Goal: Task Accomplishment & Management: Manage account settings

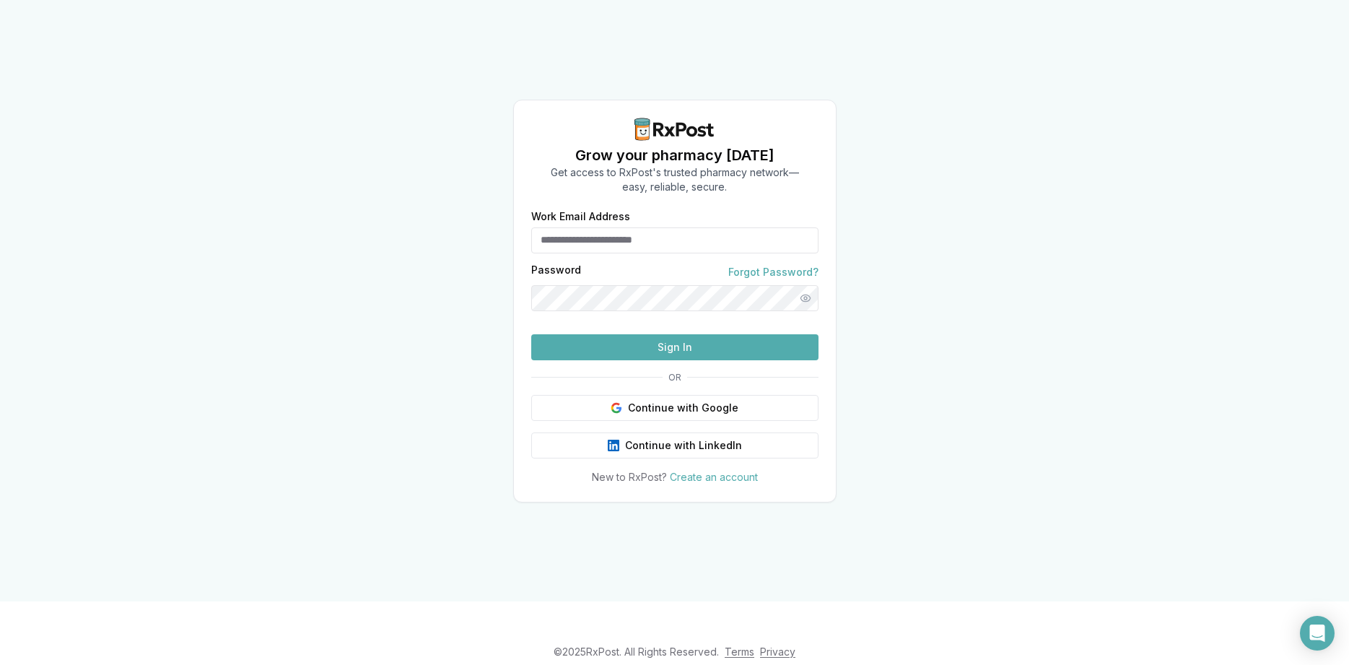
type input "**********"
click at [599, 360] on button "Sign In" at bounding box center [674, 347] width 287 height 26
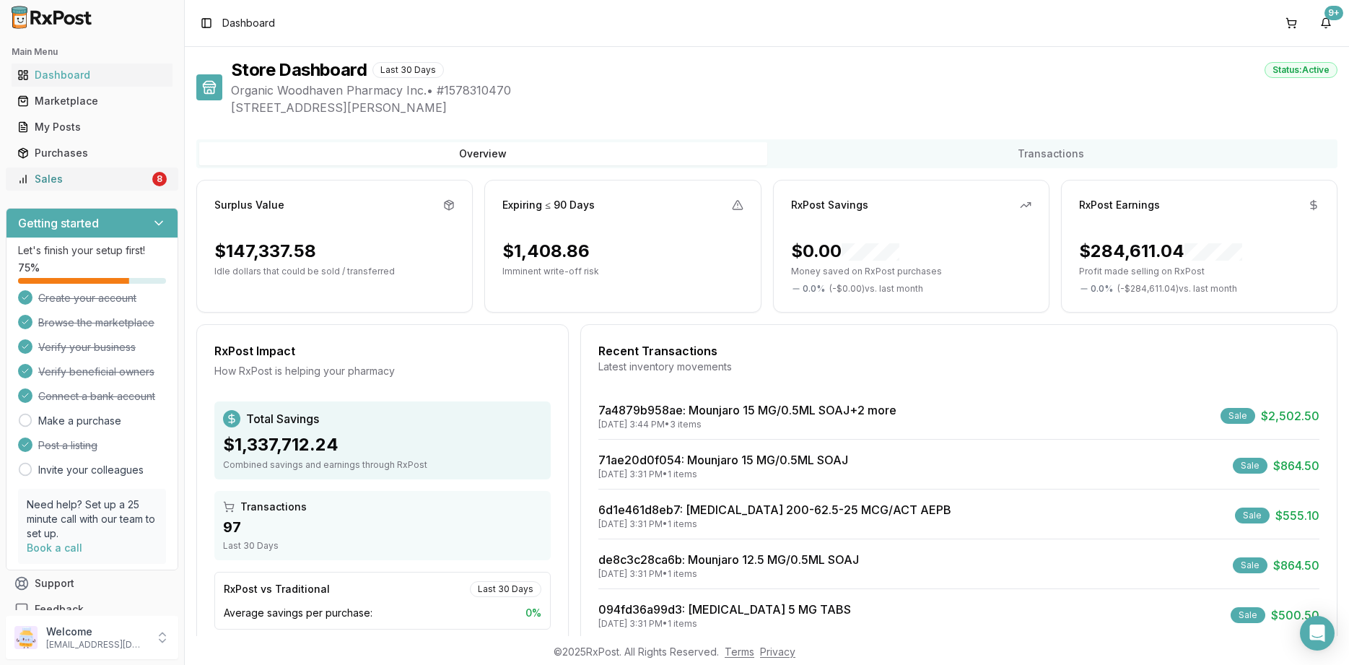
click at [171, 169] on link "Sales 8" at bounding box center [92, 179] width 161 height 26
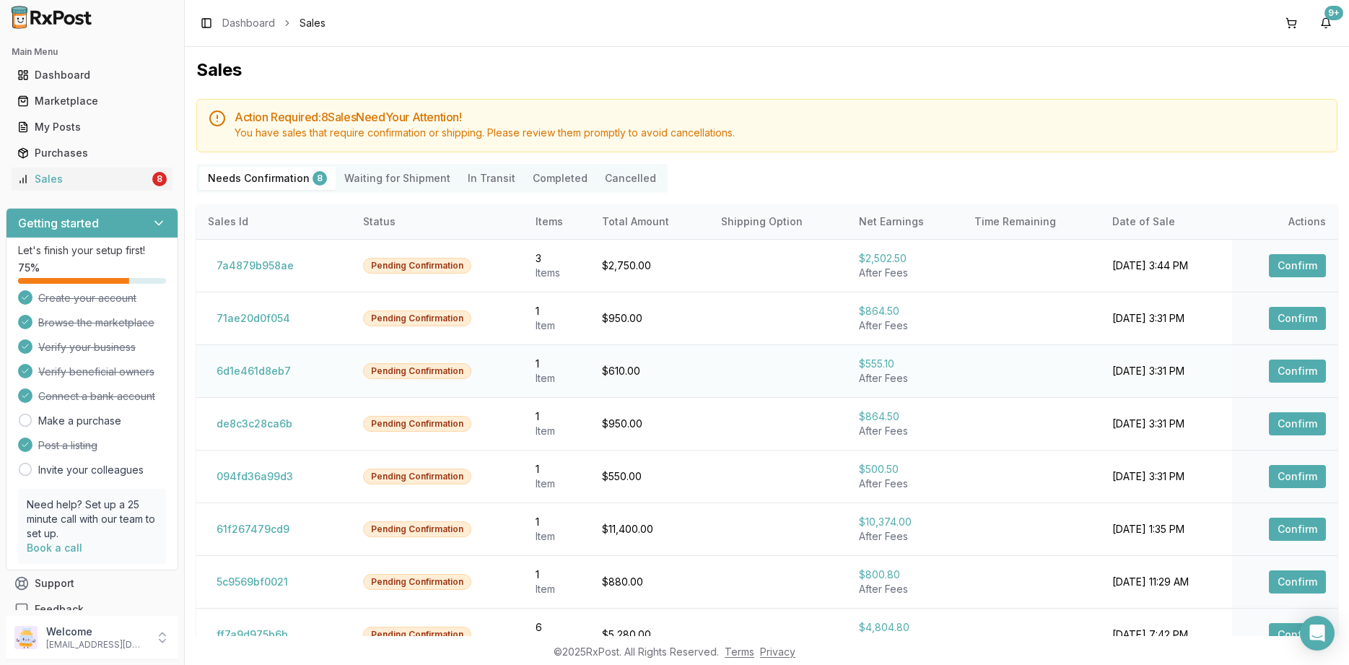
scroll to position [24, 0]
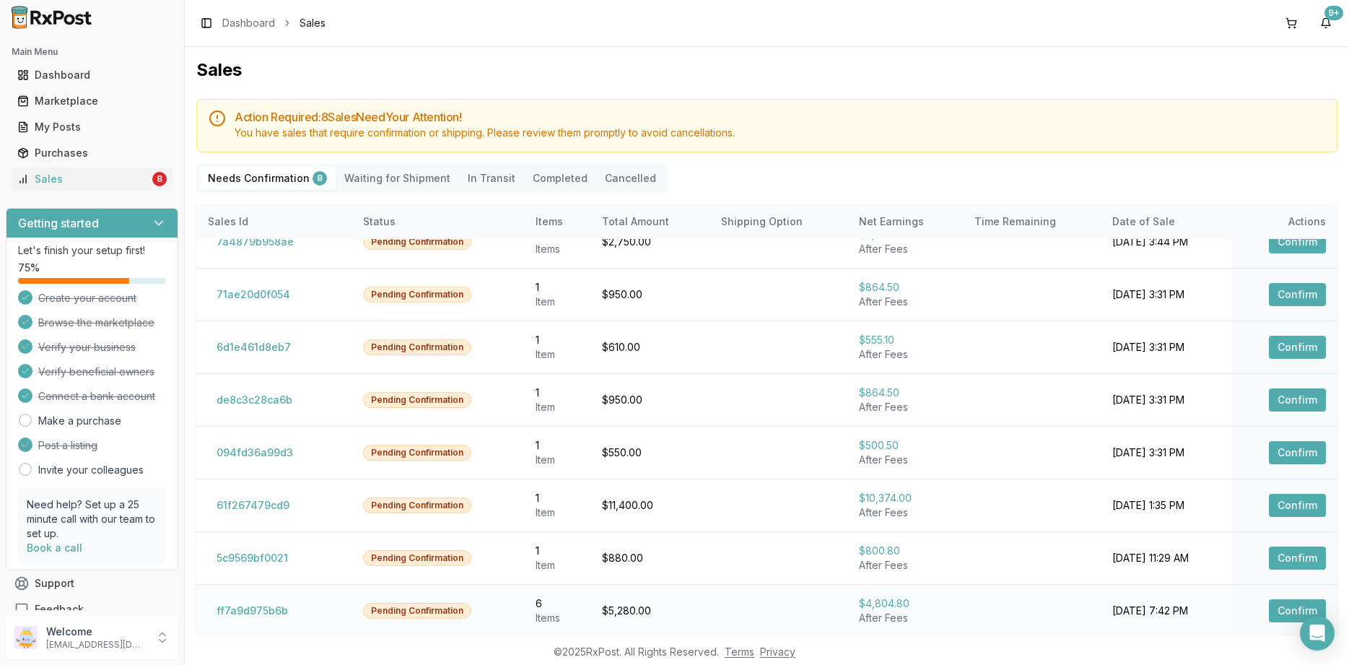
click at [1290, 614] on button "Confirm" at bounding box center [1297, 610] width 57 height 23
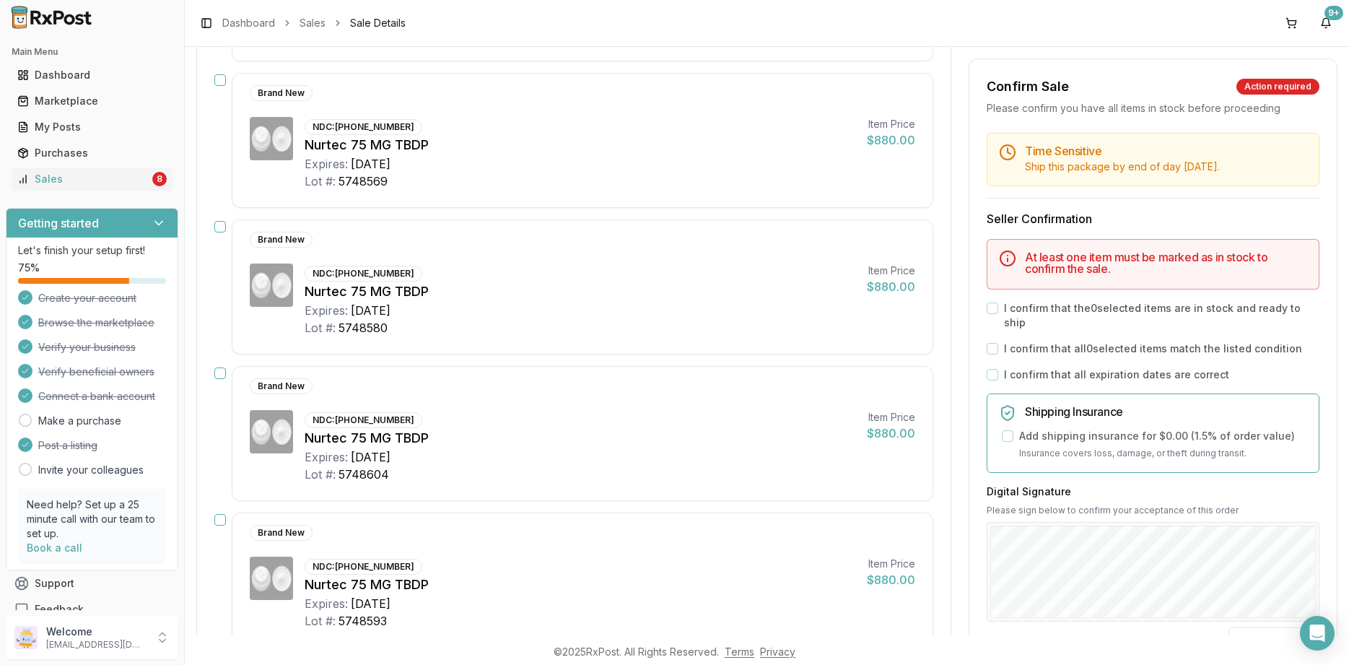
scroll to position [687, 0]
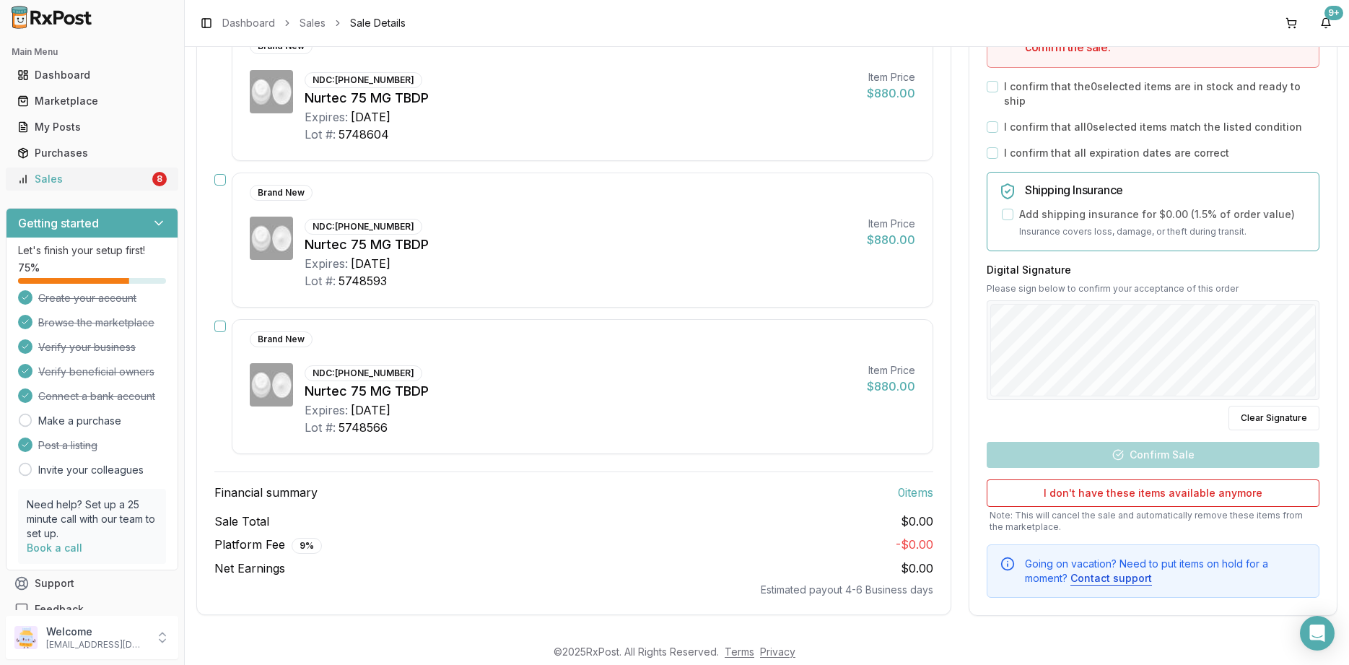
click at [117, 188] on link "Sales 8" at bounding box center [92, 179] width 161 height 26
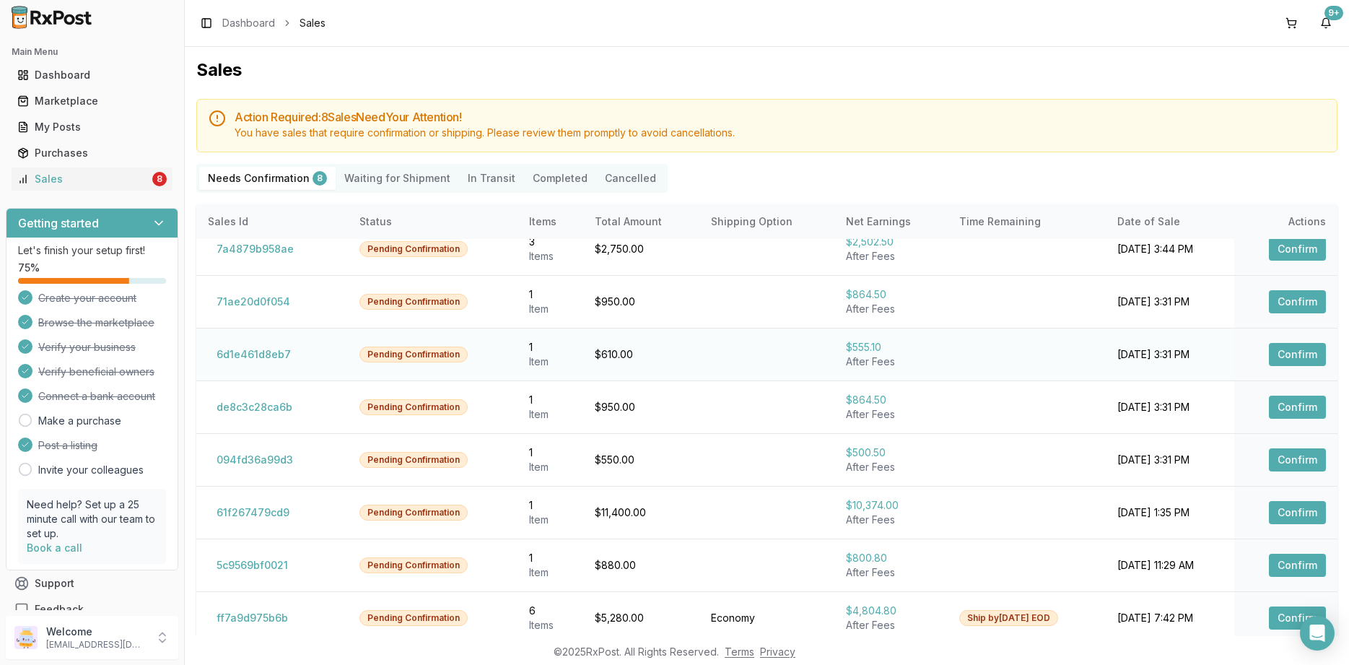
scroll to position [24, 0]
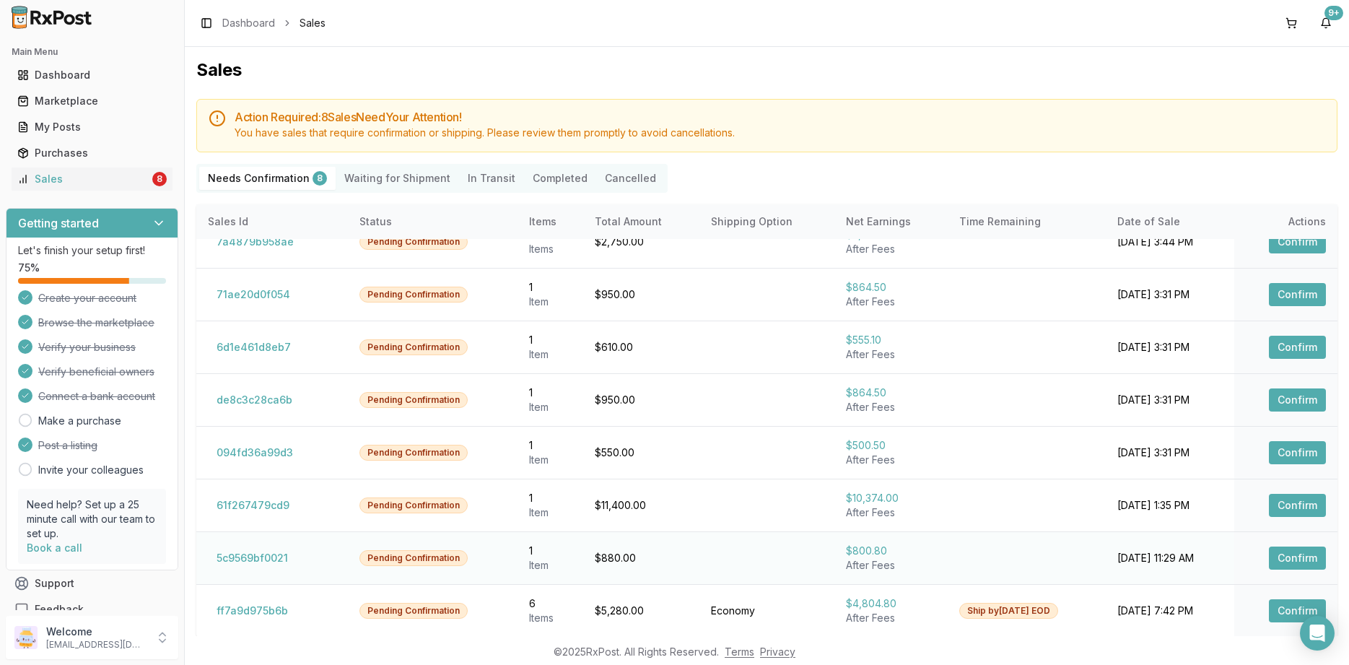
click at [1294, 553] on button "Confirm" at bounding box center [1297, 558] width 57 height 23
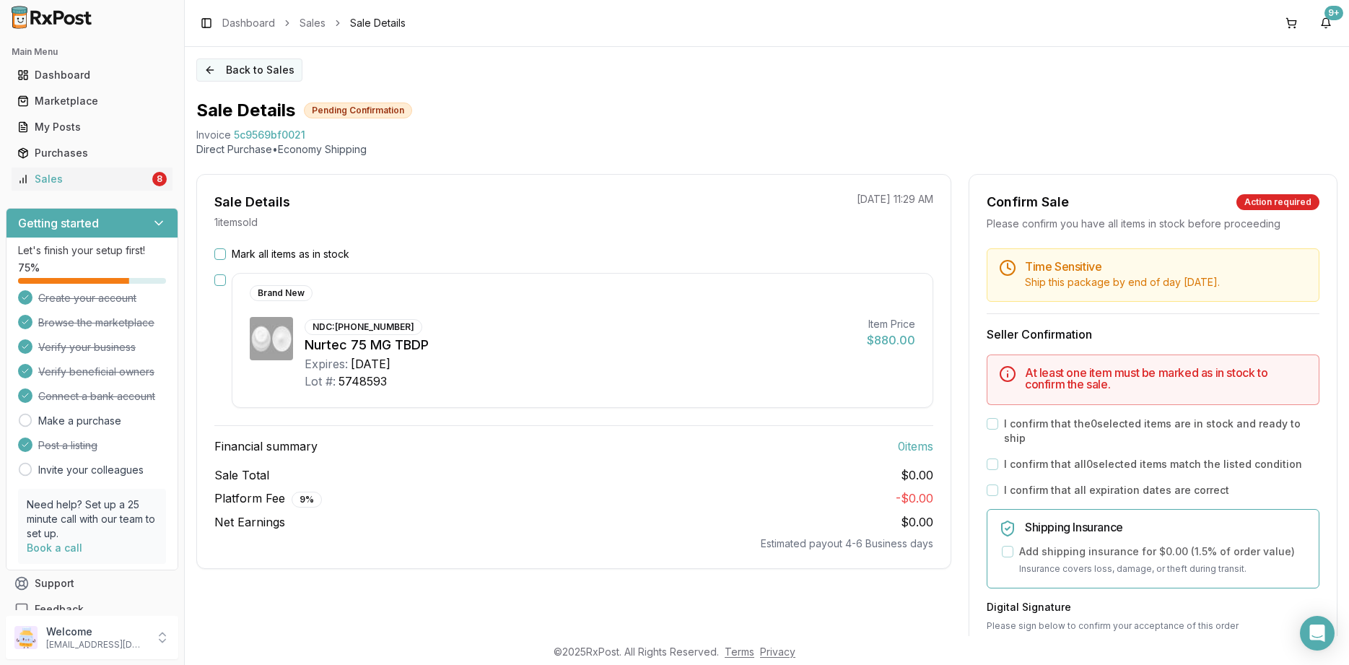
click at [239, 73] on button "Back to Sales" at bounding box center [249, 69] width 106 height 23
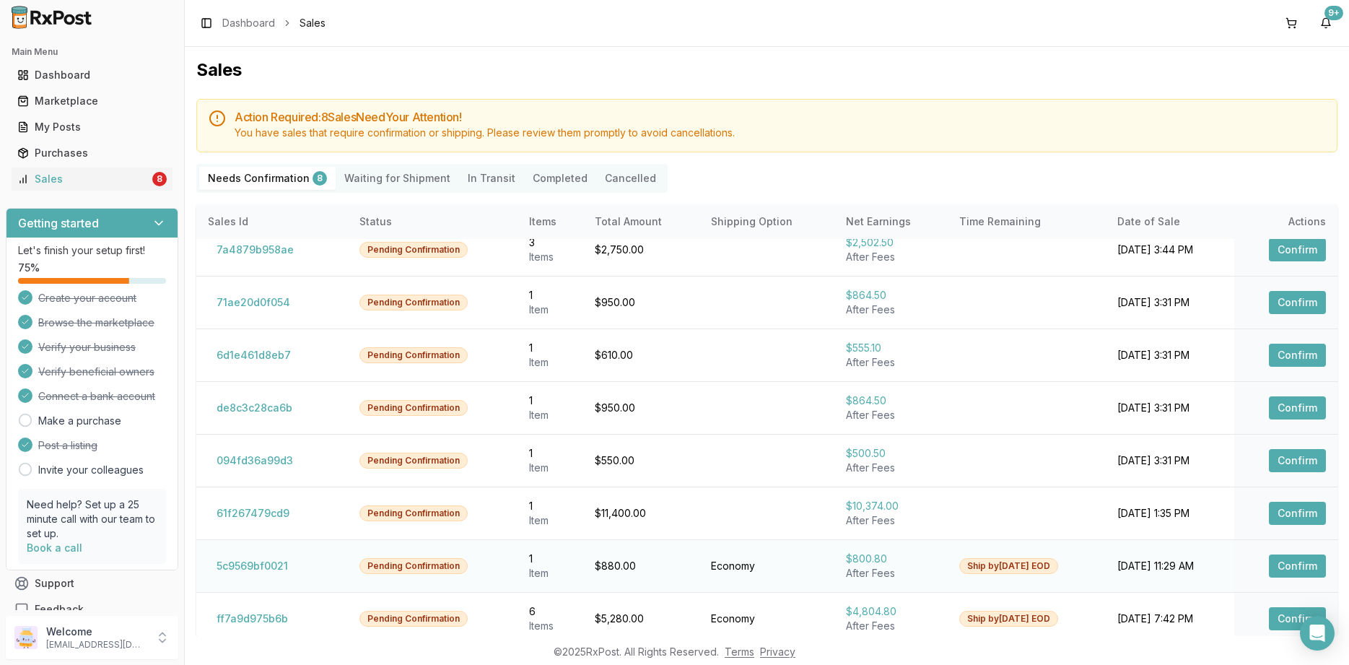
scroll to position [24, 0]
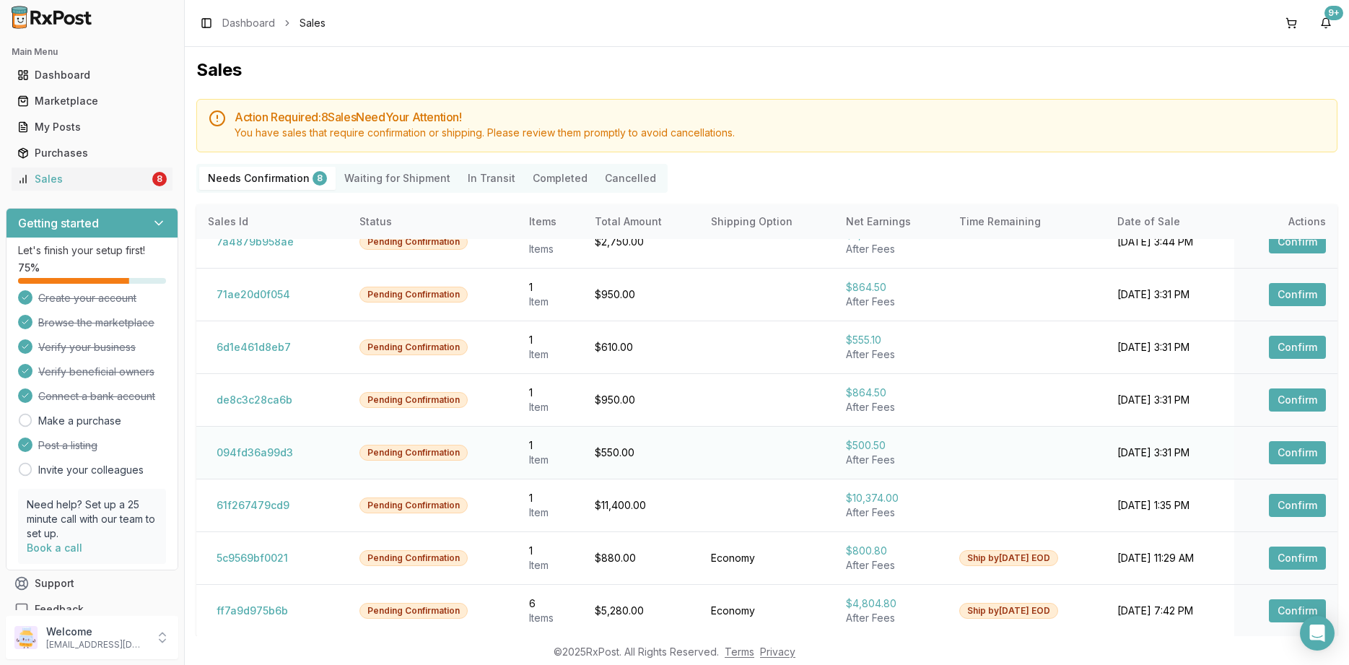
click at [1318, 450] on button "Confirm" at bounding box center [1297, 452] width 57 height 23
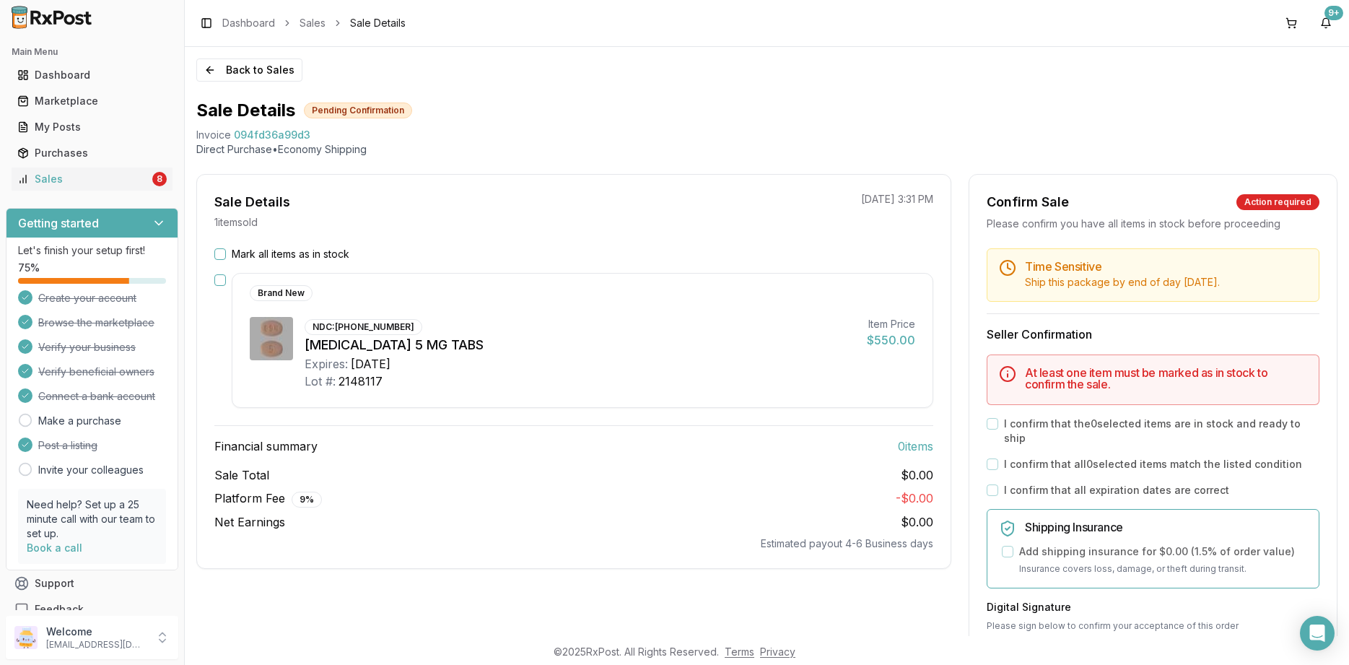
click at [1318, 457] on div "I confirm that all 0 selected items match the listed condition" at bounding box center [1153, 464] width 333 height 14
click at [319, 259] on label "Mark all items as in stock" at bounding box center [291, 254] width 118 height 14
click at [226, 259] on button "Mark all items as in stock" at bounding box center [220, 254] width 12 height 12
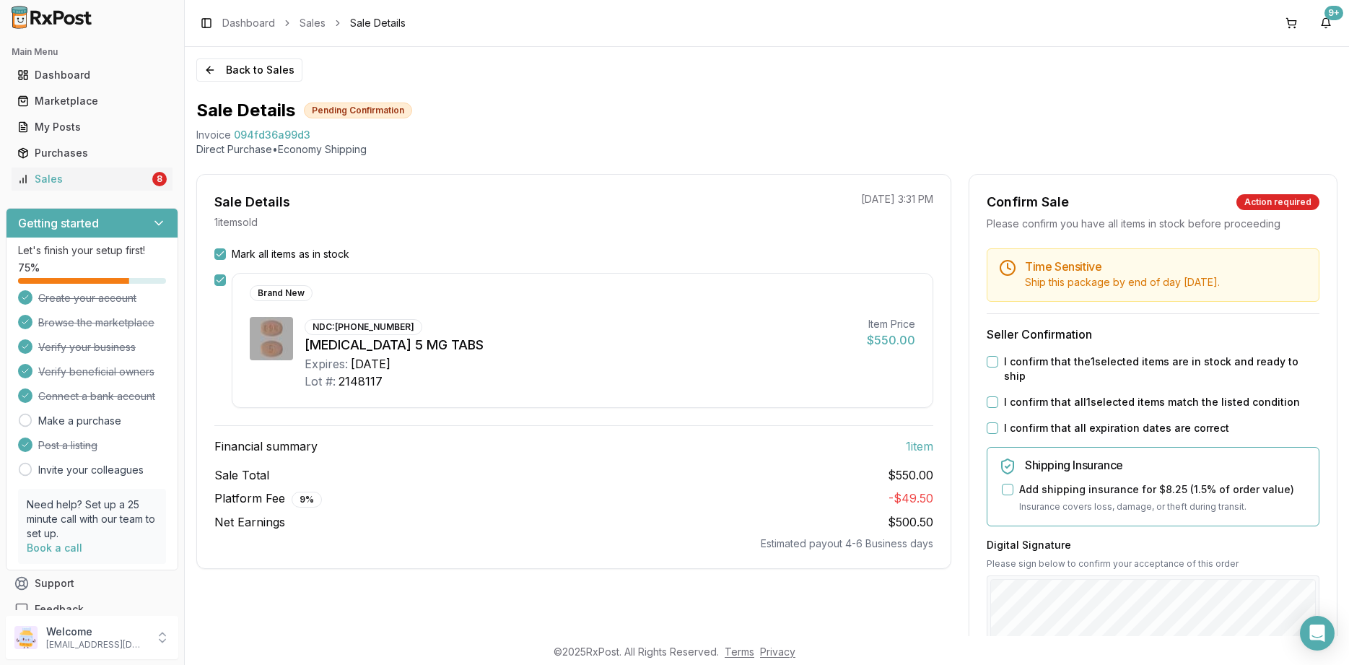
click at [1147, 421] on label "I confirm that all expiration dates are correct" at bounding box center [1116, 428] width 225 height 14
click at [999, 422] on button "I confirm that all expiration dates are correct" at bounding box center [993, 428] width 12 height 12
click at [1147, 403] on div "Time Sensitive Ship this package by end of day Thursday, August 28th . Seller C…" at bounding box center [1154, 560] width 368 height 625
click at [1144, 395] on label "I confirm that all 1 selected items match the listed condition" at bounding box center [1152, 402] width 296 height 14
click at [999, 396] on button "I confirm that all 1 selected items match the listed condition" at bounding box center [993, 402] width 12 height 12
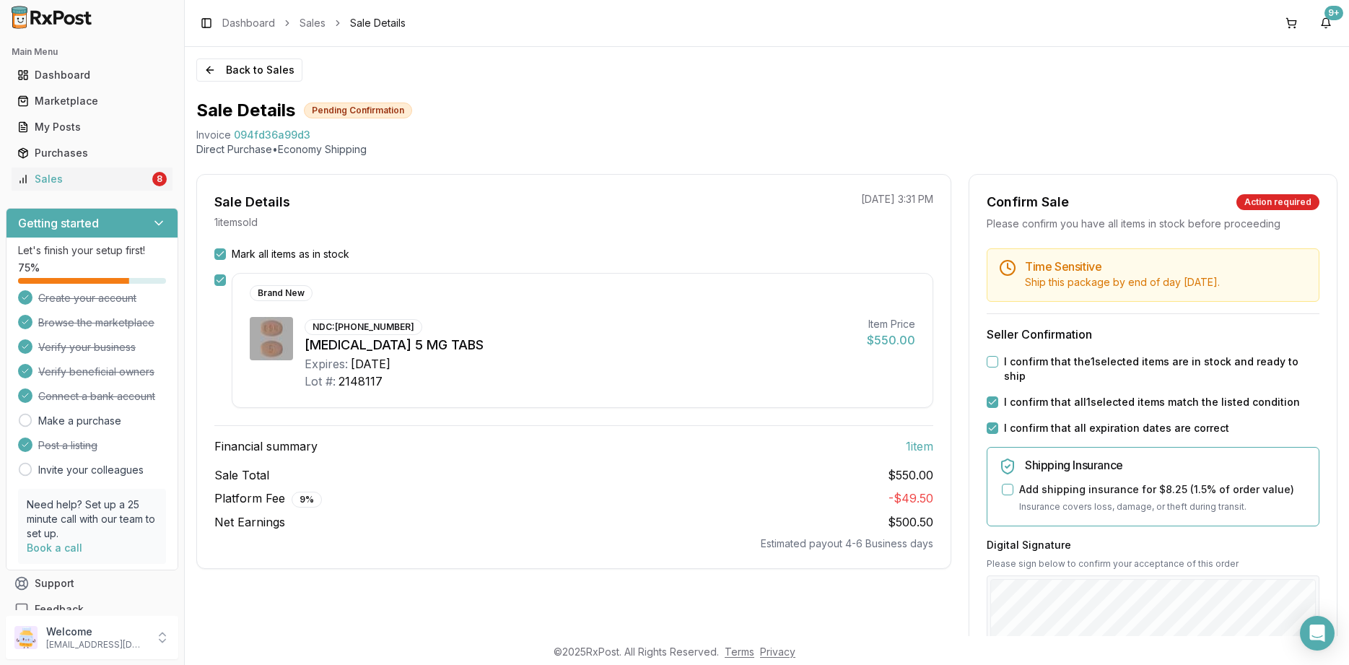
click at [1135, 363] on label "I confirm that the 1 selected items are in stock and ready to ship" at bounding box center [1162, 369] width 316 height 29
click at [999, 363] on button "I confirm that the 1 selected items are in stock and ready to ship" at bounding box center [993, 362] width 12 height 12
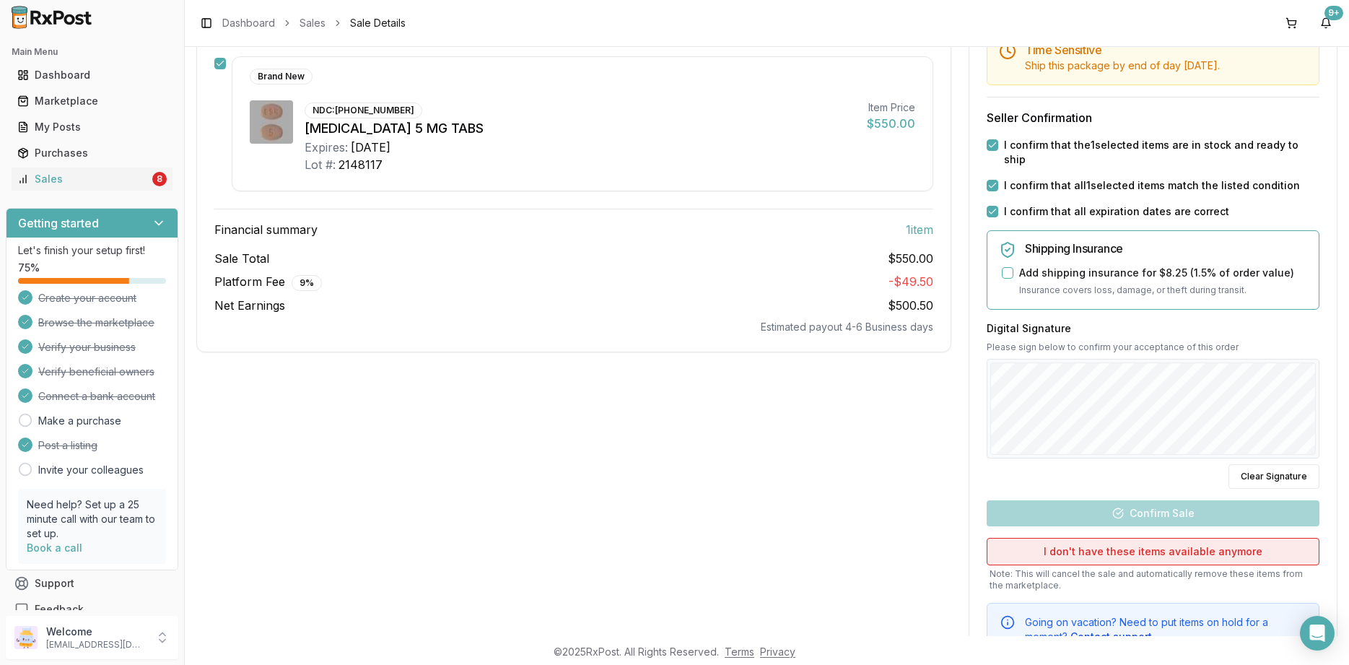
scroll to position [260, 0]
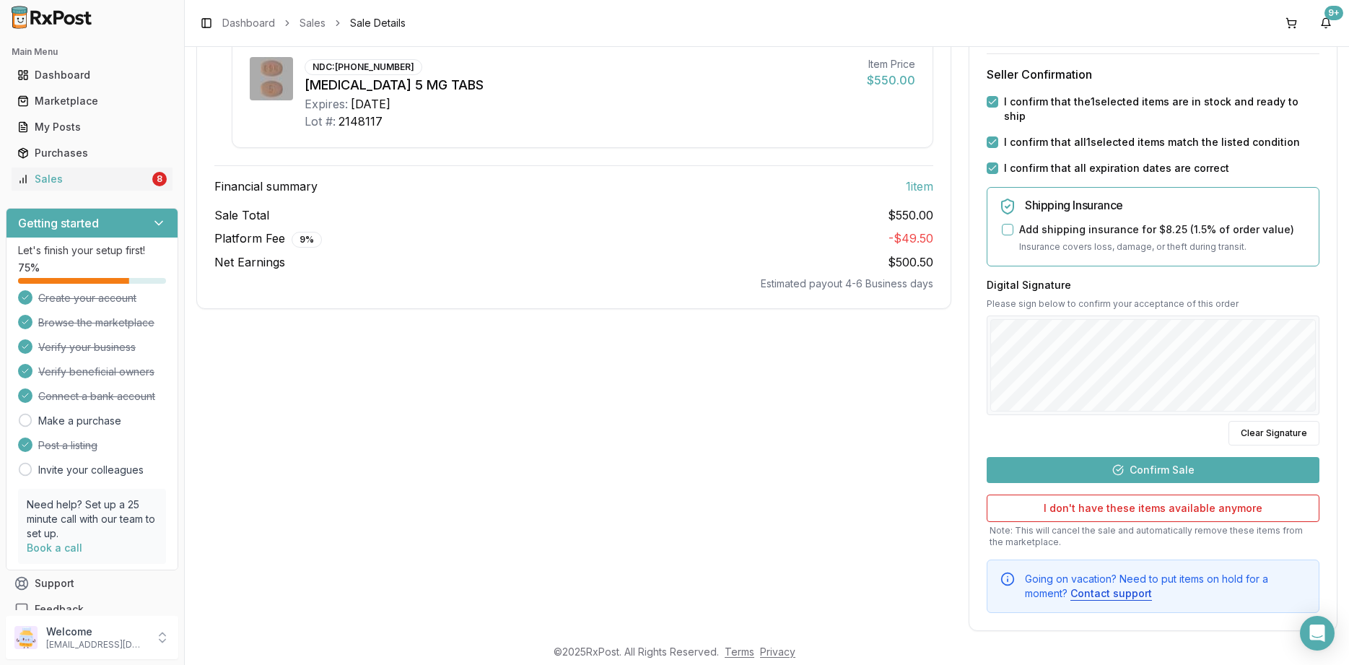
click at [1173, 357] on div "Digital Signature Please sign below to confirm your acceptance of this order Cl…" at bounding box center [1153, 362] width 333 height 168
click at [1160, 457] on button "Confirm Sale" at bounding box center [1153, 470] width 333 height 26
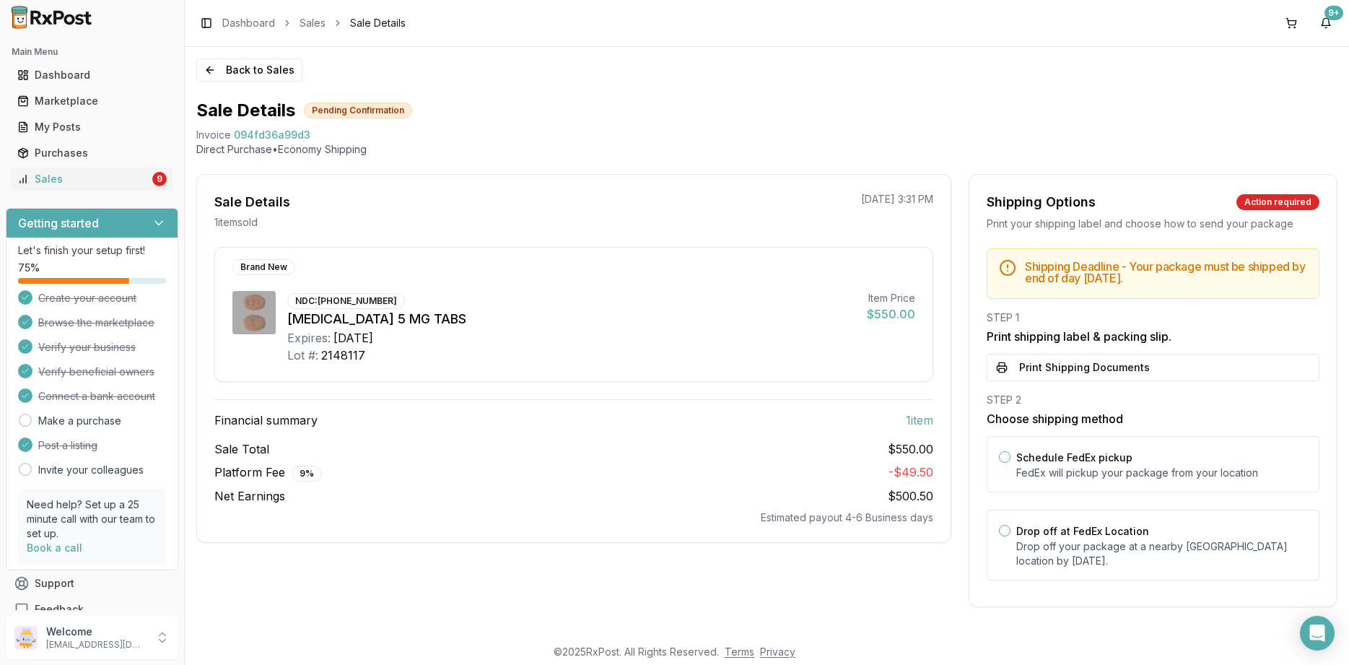
scroll to position [0, 0]
click at [1091, 542] on p "Drop off your package at a nearby FedEx location by August 28, 2025 ." at bounding box center [1162, 553] width 291 height 29
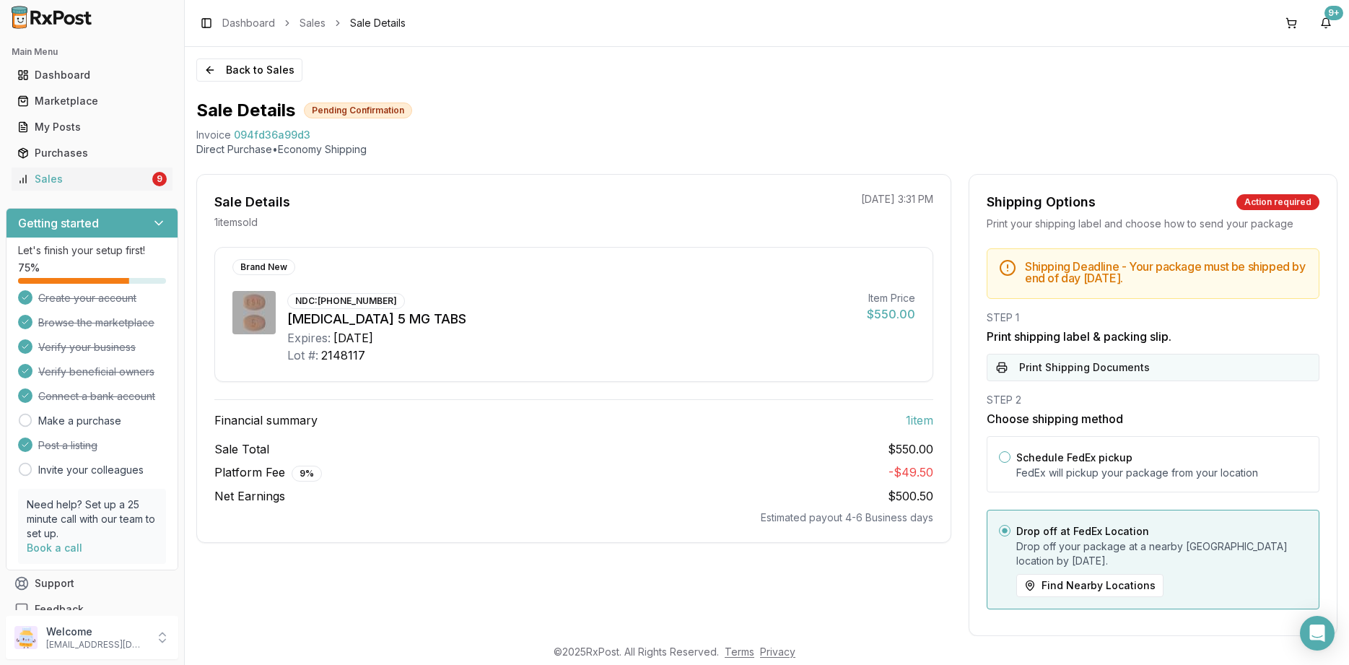
click at [1069, 375] on button "Print Shipping Documents" at bounding box center [1153, 367] width 333 height 27
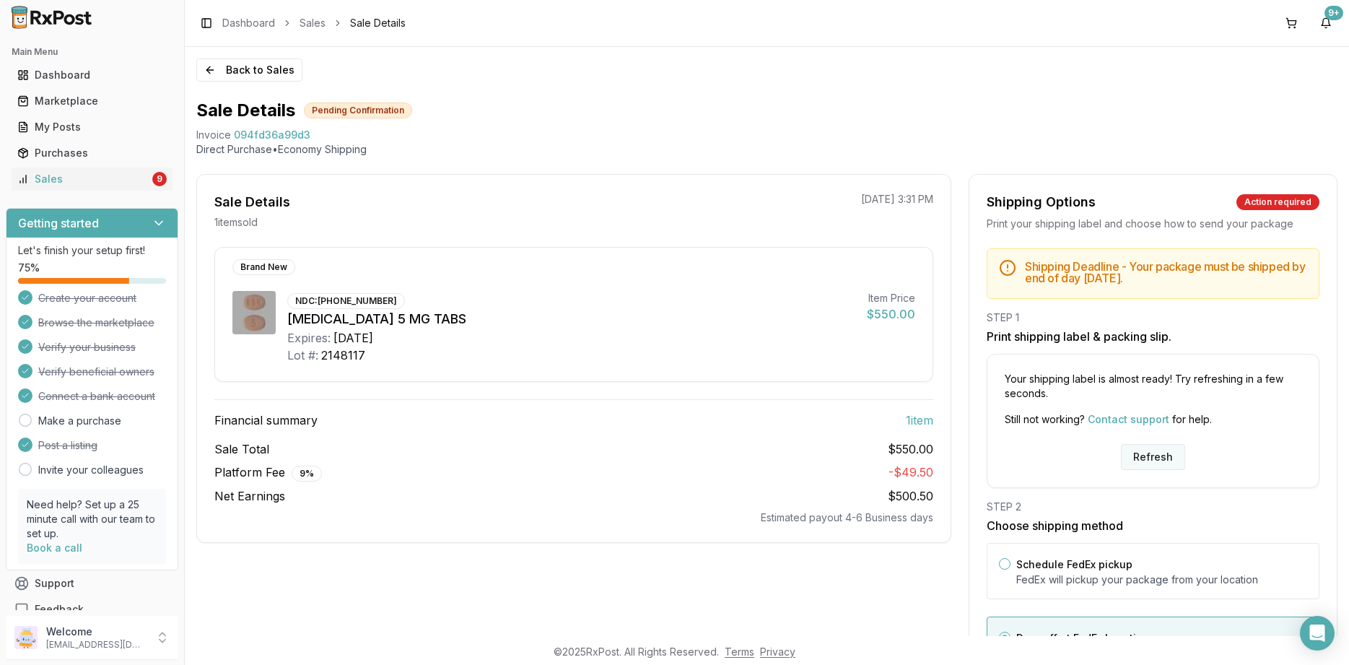
click at [1134, 453] on button "Refresh" at bounding box center [1153, 457] width 64 height 26
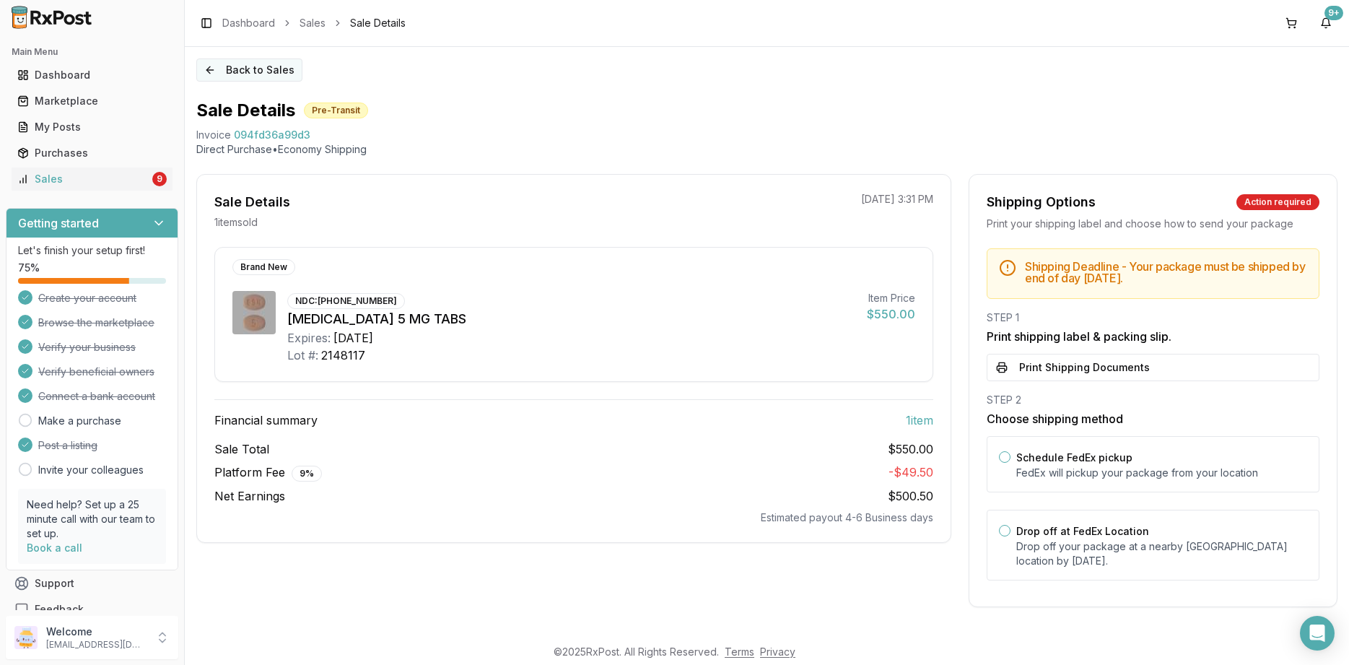
click at [240, 64] on button "Back to Sales" at bounding box center [249, 69] width 106 height 23
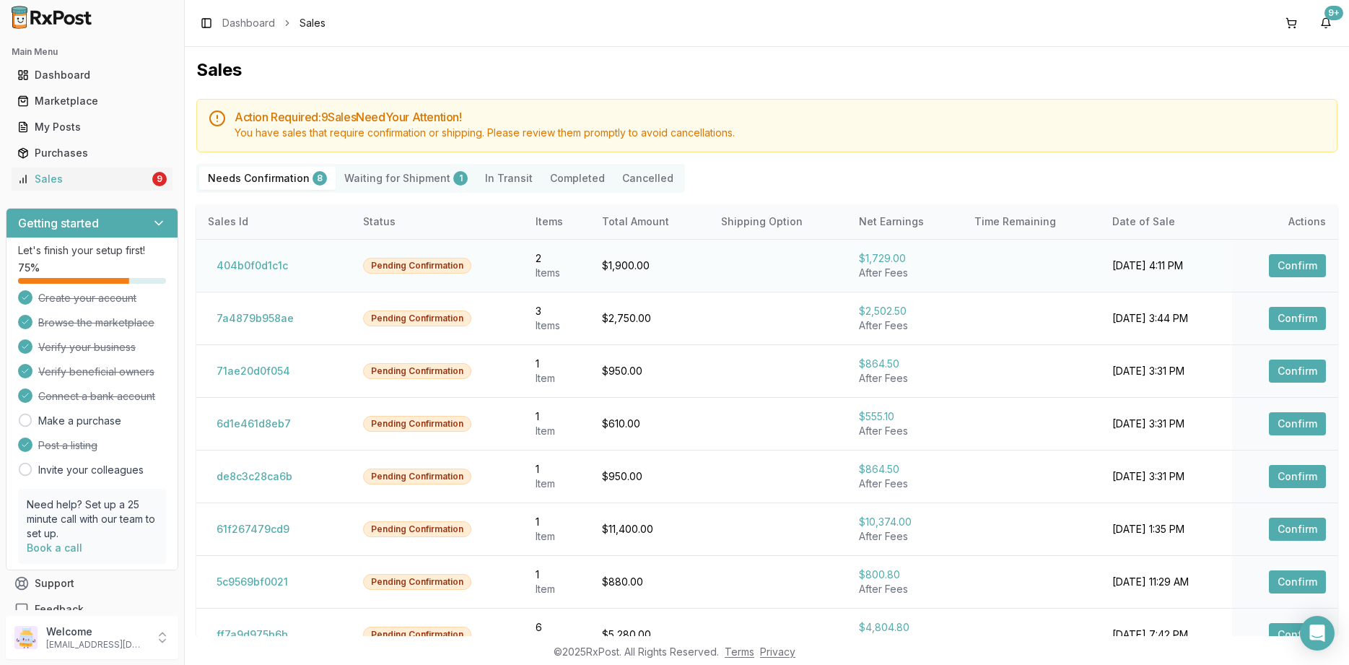
click at [1295, 262] on button "Confirm" at bounding box center [1297, 265] width 57 height 23
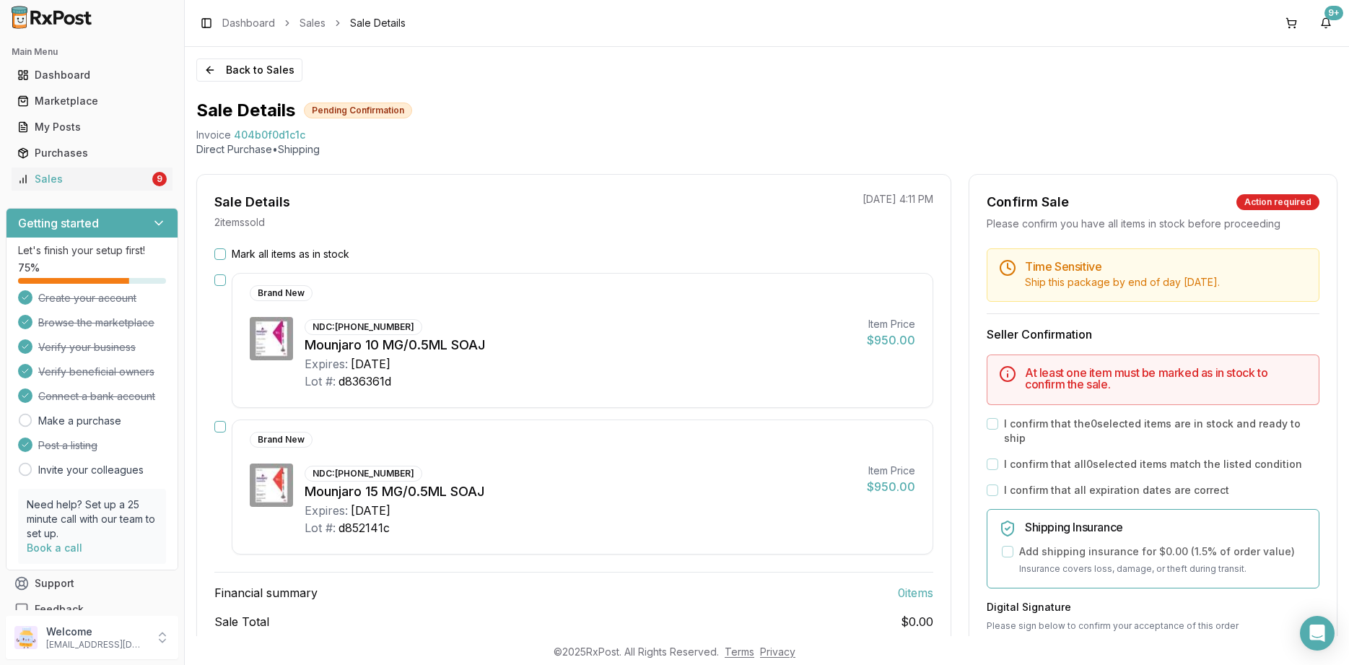
click at [258, 256] on label "Mark all items as in stock" at bounding box center [291, 254] width 118 height 14
click at [226, 256] on button "Mark all items as in stock" at bounding box center [220, 254] width 12 height 12
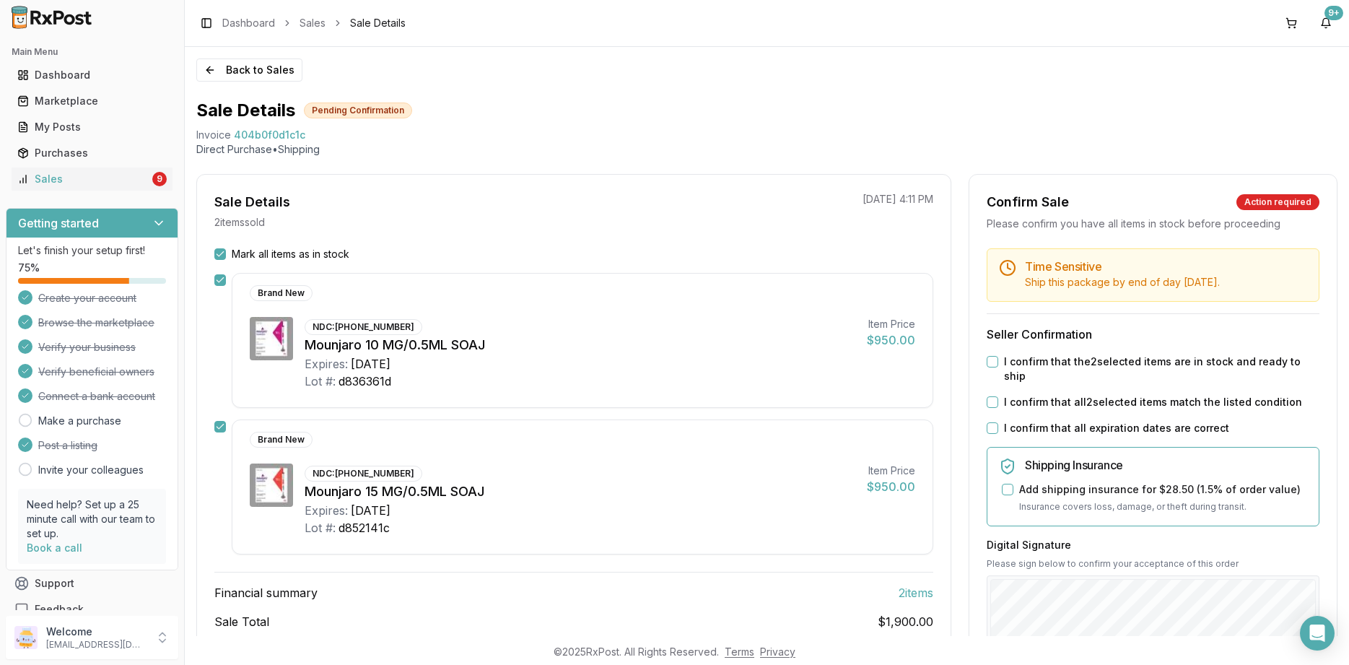
click at [1051, 421] on label "I confirm that all expiration dates are correct" at bounding box center [1116, 428] width 225 height 14
click at [999, 422] on button "I confirm that all expiration dates are correct" at bounding box center [993, 428] width 12 height 12
click at [1046, 395] on label "I confirm that all 2 selected items match the listed condition" at bounding box center [1153, 402] width 298 height 14
click at [999, 396] on button "I confirm that all 2 selected items match the listed condition" at bounding box center [993, 402] width 12 height 12
click at [1041, 362] on label "I confirm that the 2 selected items are in stock and ready to ship" at bounding box center [1162, 369] width 316 height 29
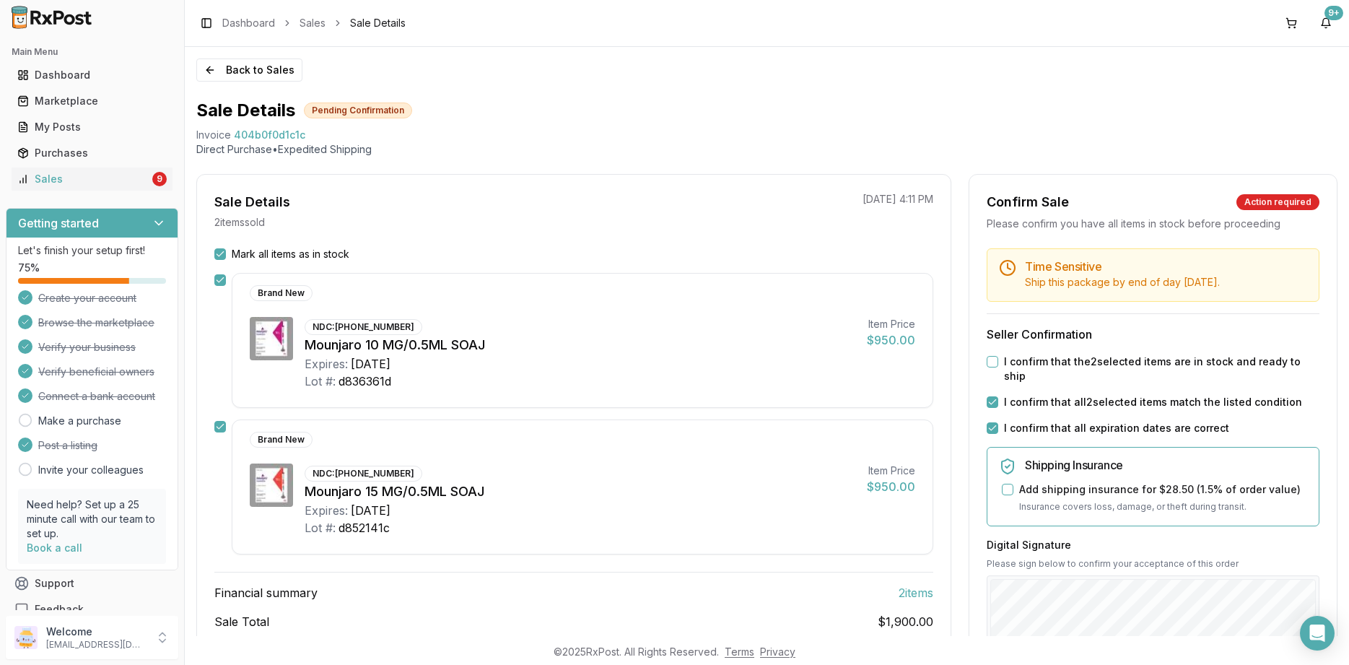
click at [999, 362] on button "I confirm that the 2 selected items are in stock and ready to ship" at bounding box center [993, 362] width 12 height 12
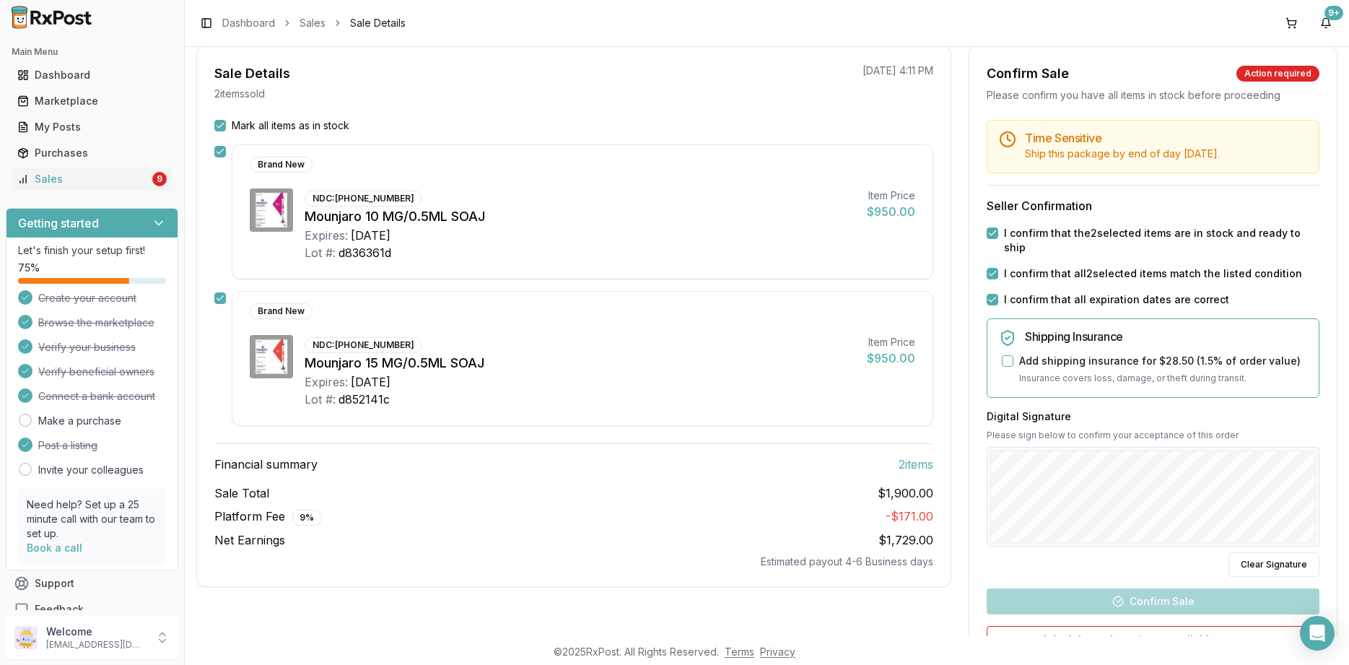
scroll to position [173, 0]
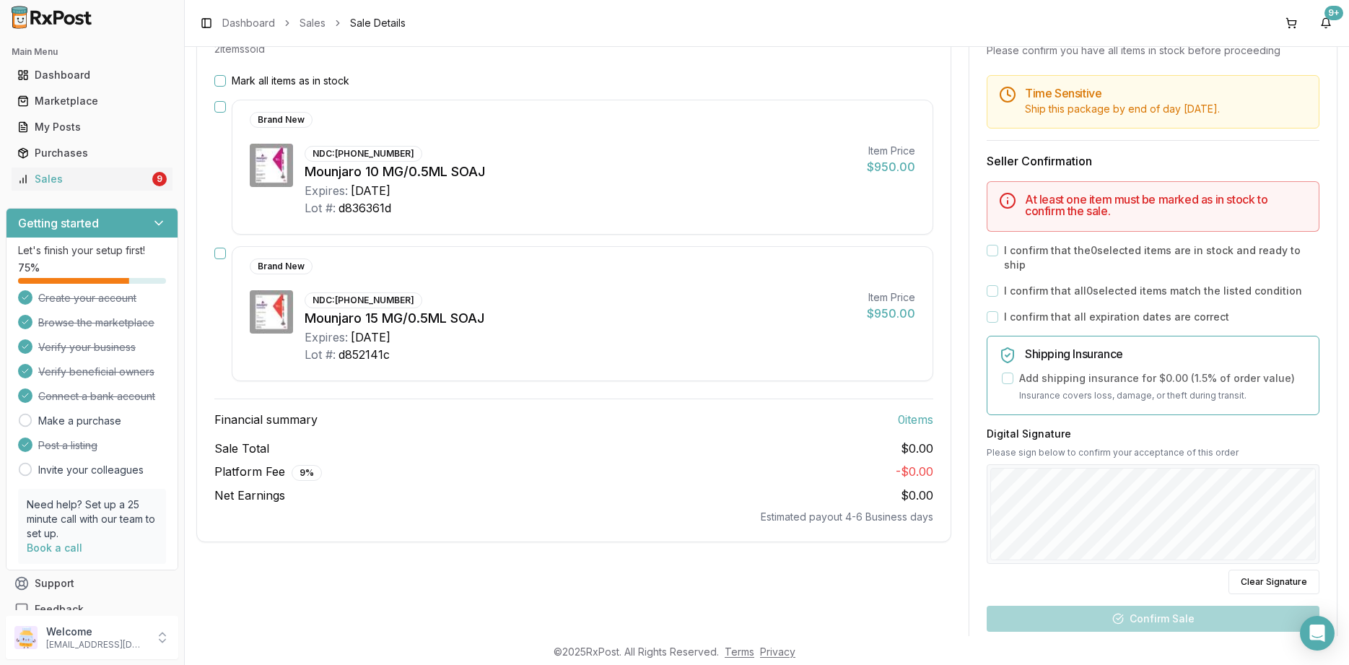
click at [1002, 310] on div "I confirm that all expiration dates are correct" at bounding box center [1153, 317] width 333 height 14
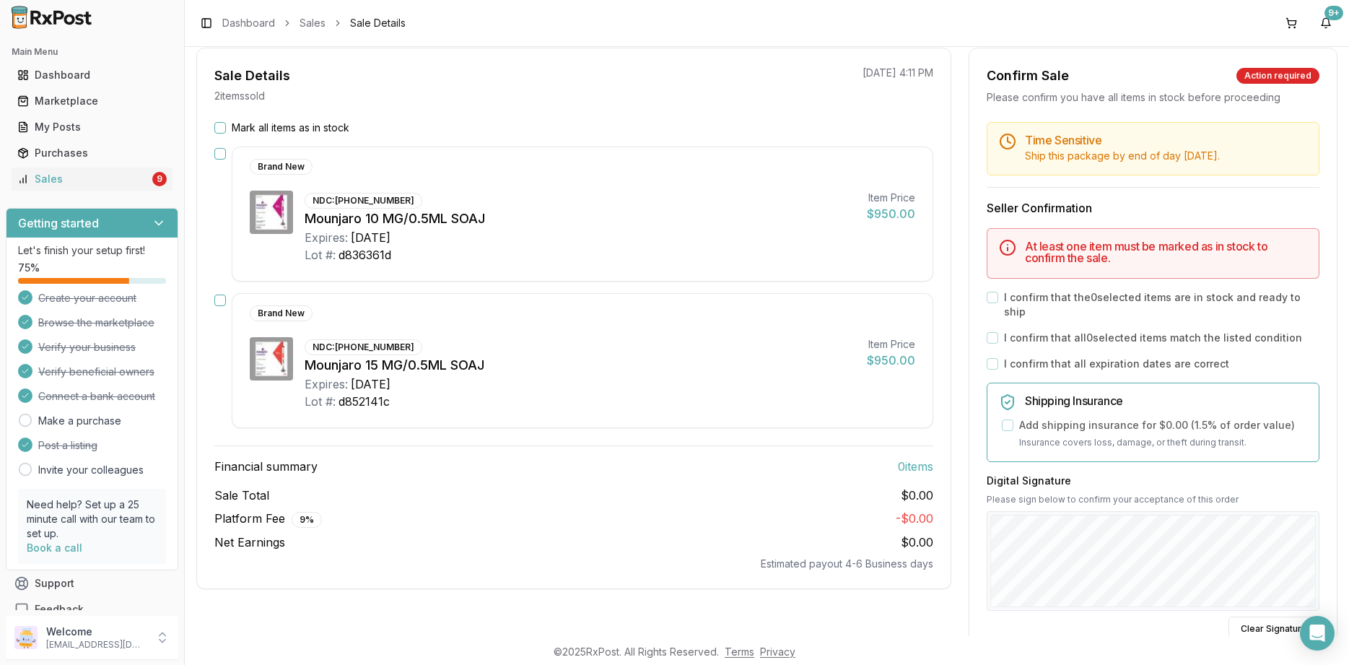
scroll to position [87, 0]
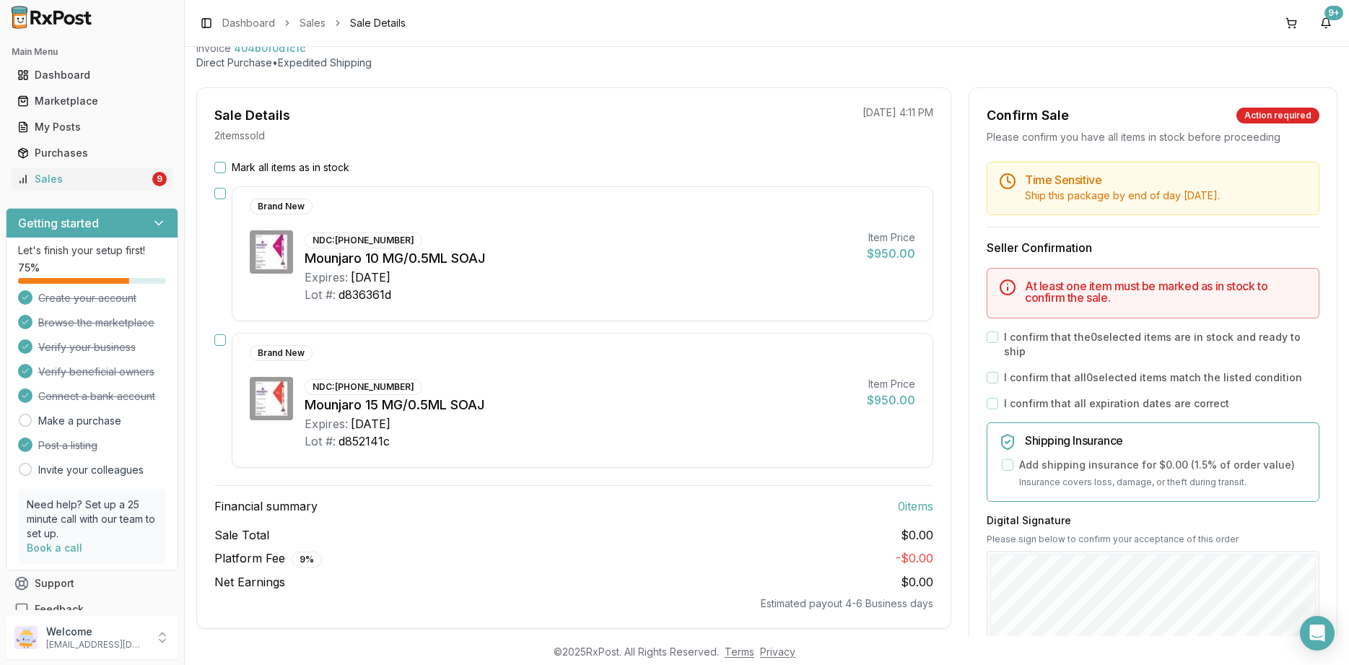
click at [280, 165] on label "Mark all items as in stock" at bounding box center [291, 167] width 118 height 14
click at [226, 165] on button "Mark all items as in stock" at bounding box center [220, 168] width 12 height 12
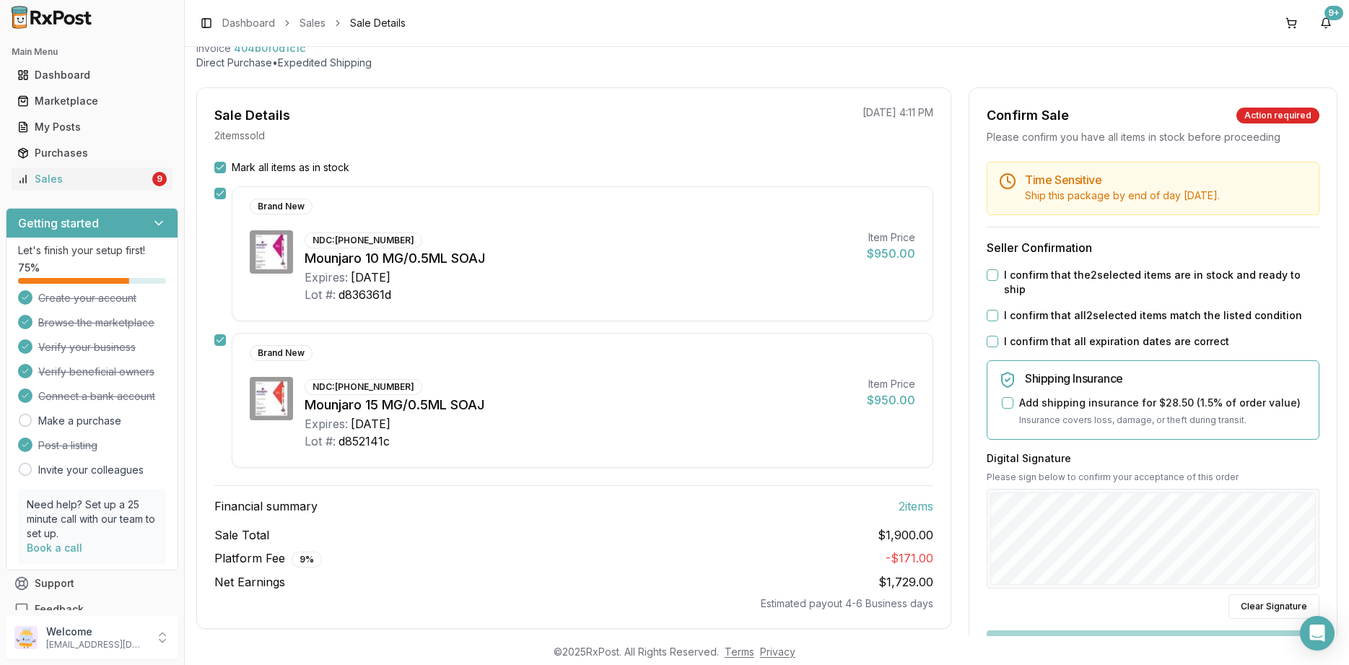
click at [991, 336] on button "I confirm that all expiration dates are correct" at bounding box center [993, 342] width 12 height 12
click at [985, 295] on div "Time Sensitive Ship this package by end of day Monday, August 25th . Seller Con…" at bounding box center [1154, 474] width 368 height 625
click at [994, 310] on button "I confirm that all 2 selected items match the listed condition" at bounding box center [993, 316] width 12 height 12
click at [990, 272] on button "I confirm that the 2 selected items are in stock and ready to ship" at bounding box center [993, 275] width 12 height 12
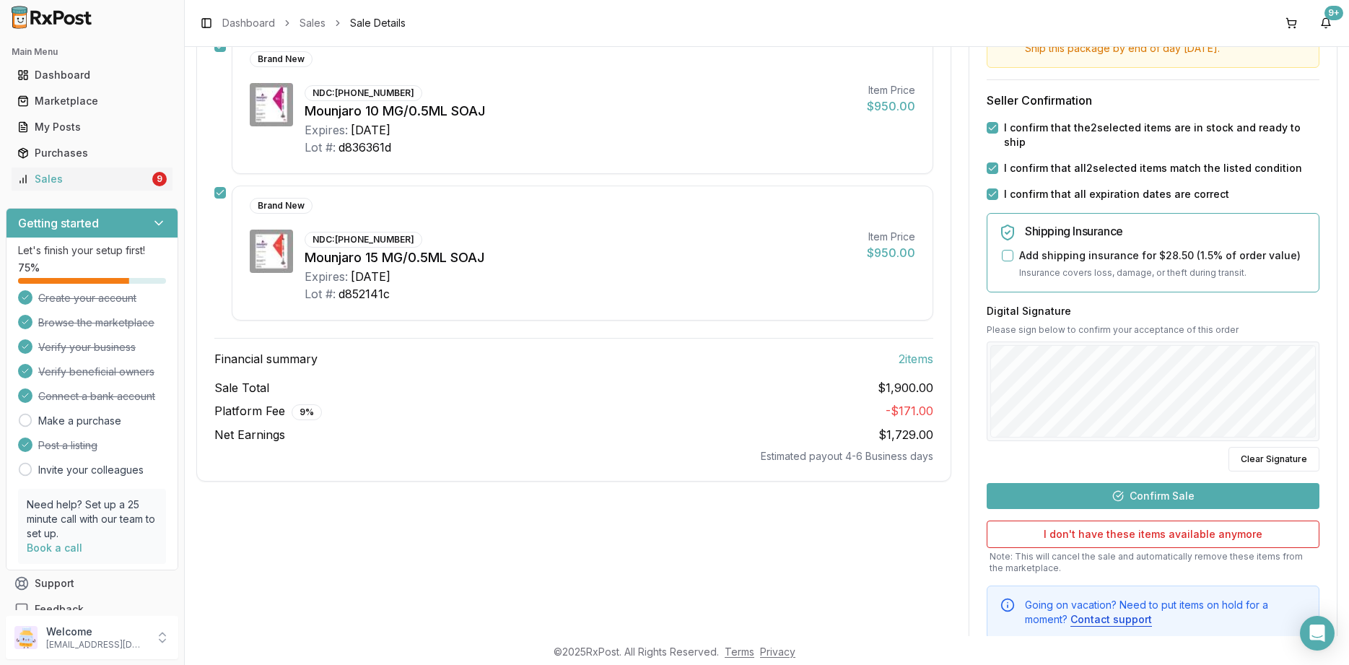
scroll to position [264, 0]
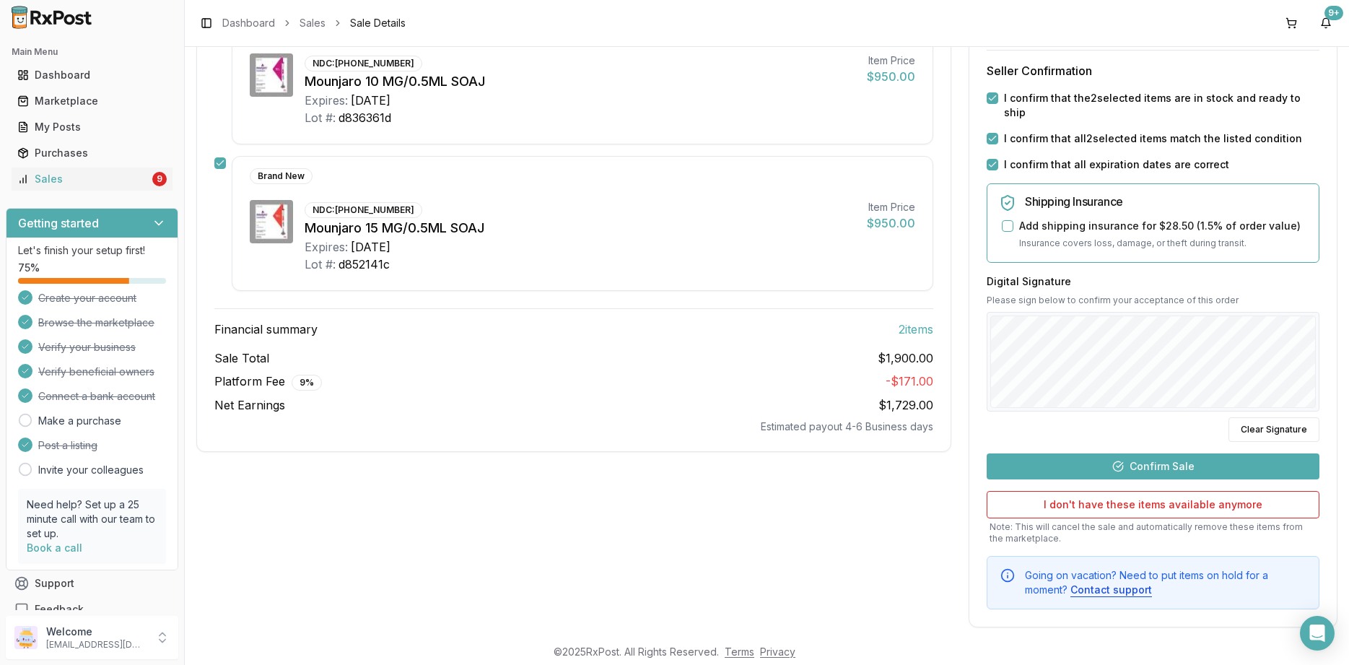
click at [1090, 438] on div "Time Sensitive Ship this package by end of day Monday, August 25th . Seller Con…" at bounding box center [1154, 297] width 368 height 625
click at [1096, 453] on button "Confirm Sale" at bounding box center [1153, 466] width 333 height 26
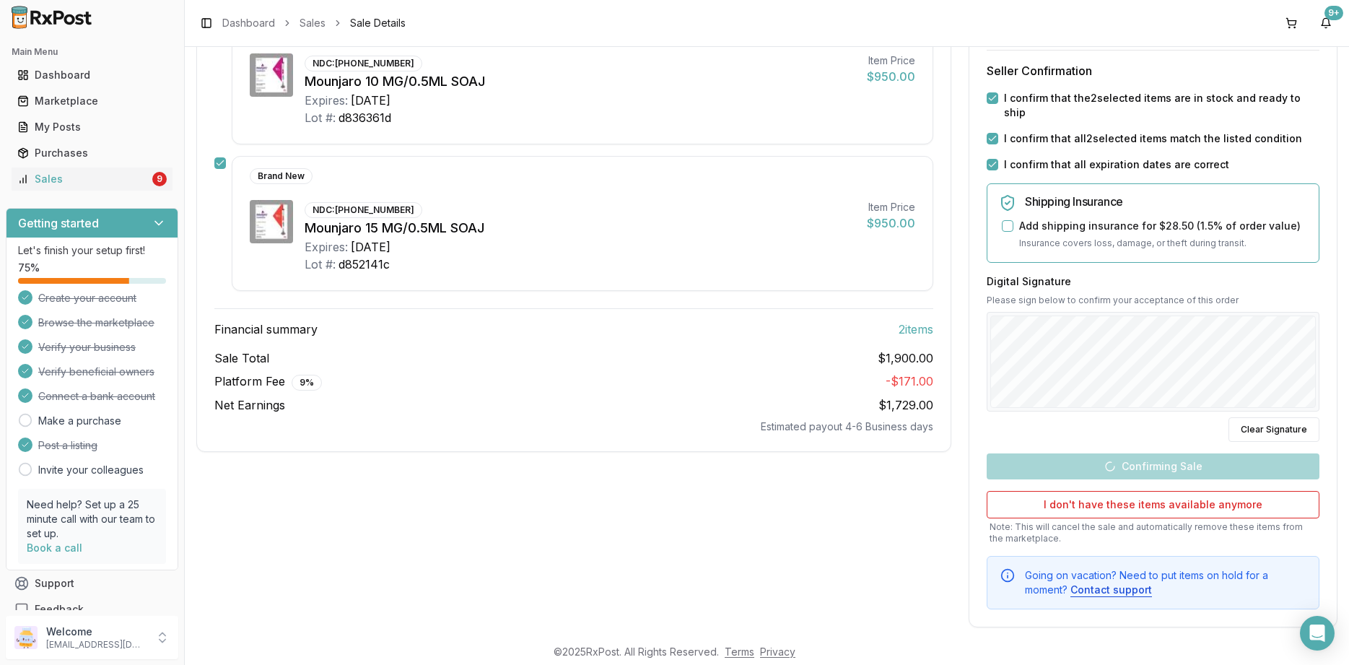
scroll to position [76, 0]
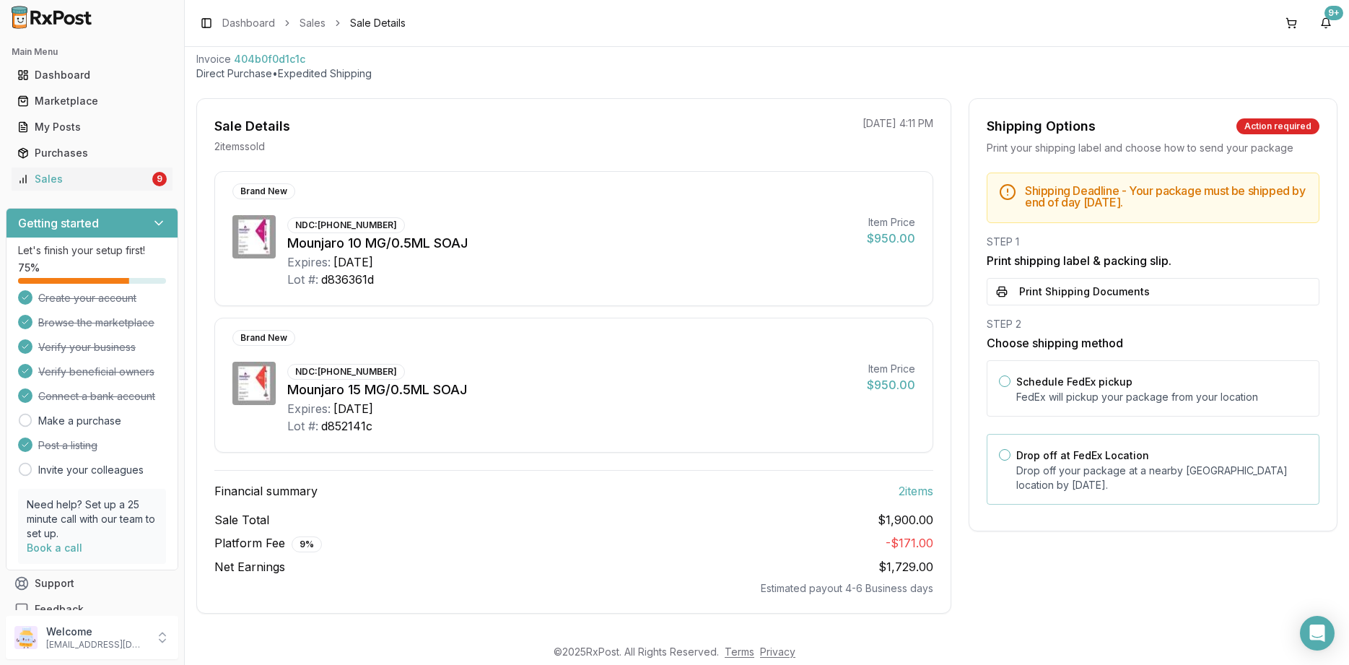
click at [1088, 454] on label "Drop off at FedEx Location" at bounding box center [1083, 455] width 133 height 12
click at [1011, 454] on button "Drop off at FedEx Location" at bounding box center [1005, 455] width 12 height 12
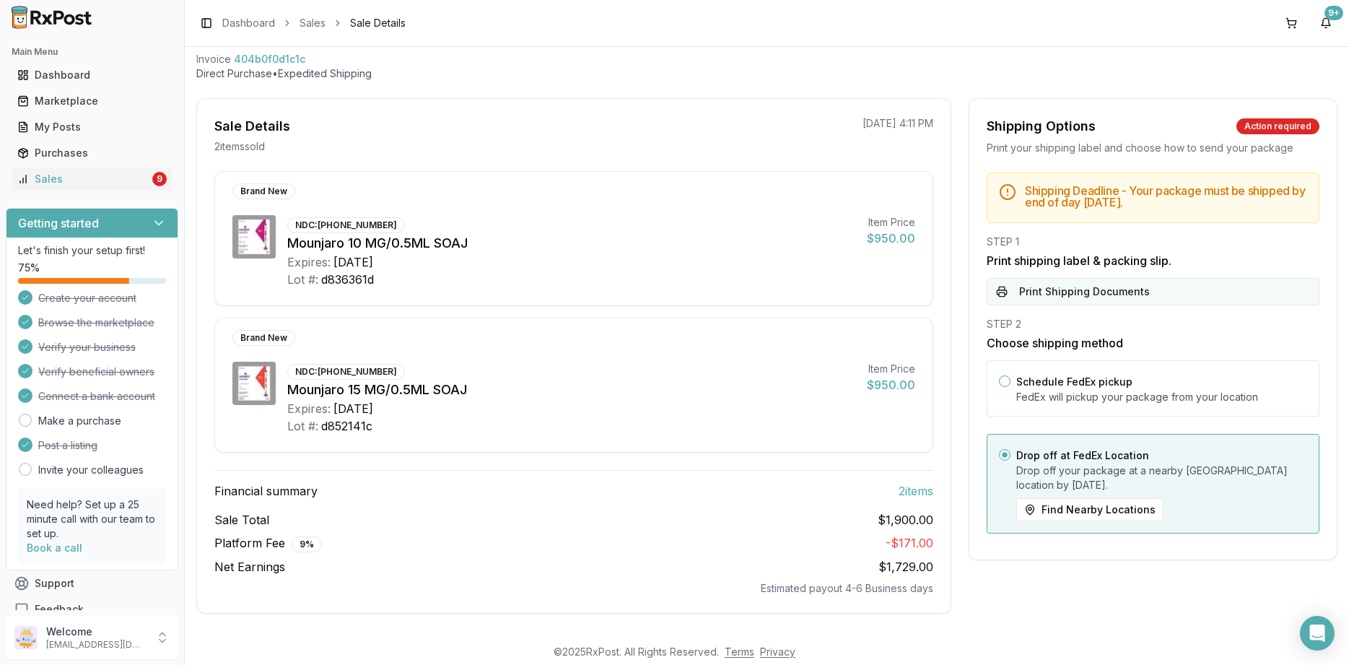
click at [1095, 295] on button "Print Shipping Documents" at bounding box center [1153, 291] width 333 height 27
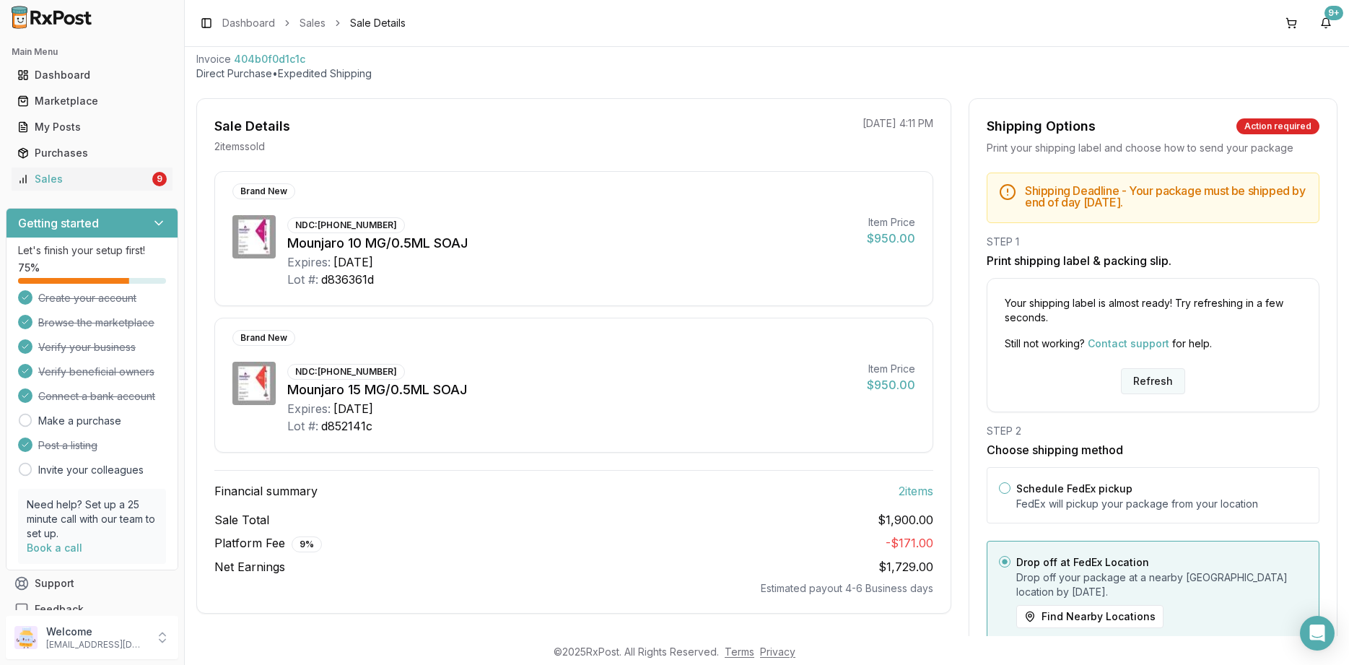
click at [1142, 379] on button "Refresh" at bounding box center [1153, 381] width 64 height 26
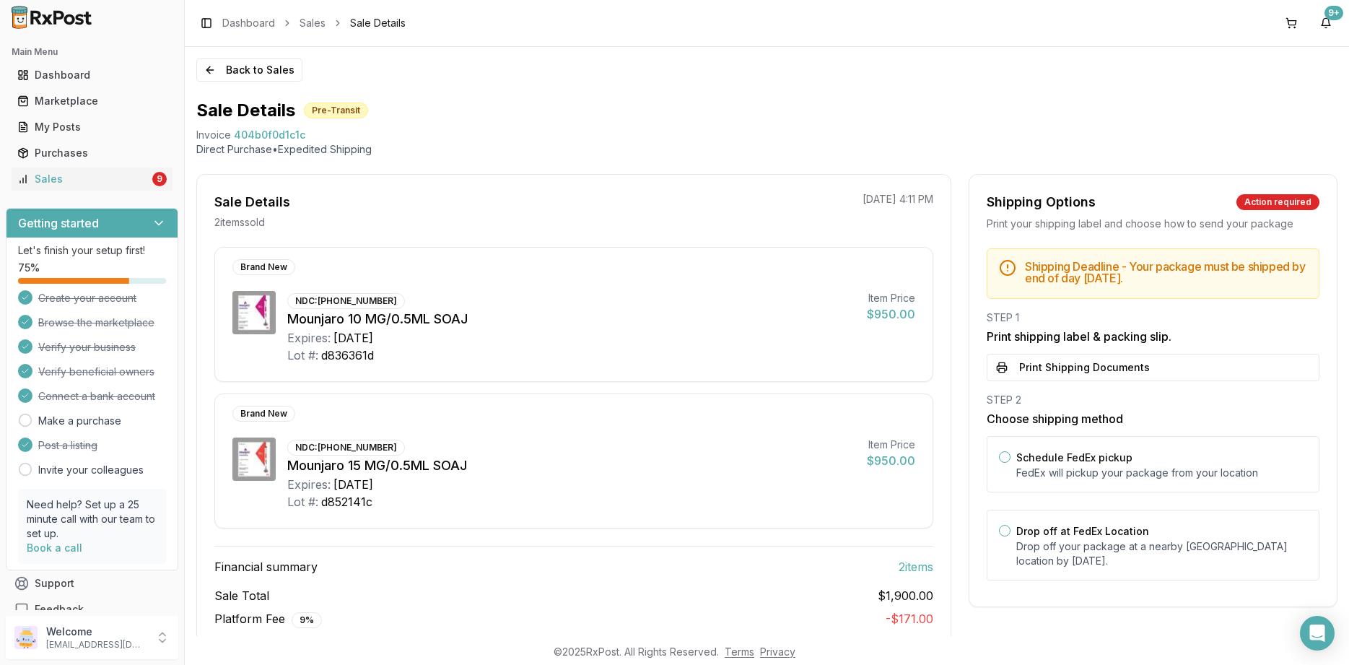
click at [1141, 379] on button "Print Shipping Documents" at bounding box center [1153, 367] width 333 height 27
click at [232, 86] on div "Back to Sales Sale Details Pre-Transit Invoice 404b0f0d1c1c Direct Purchase • E…" at bounding box center [767, 341] width 1165 height 589
click at [234, 71] on button "Back to Sales" at bounding box center [249, 69] width 106 height 23
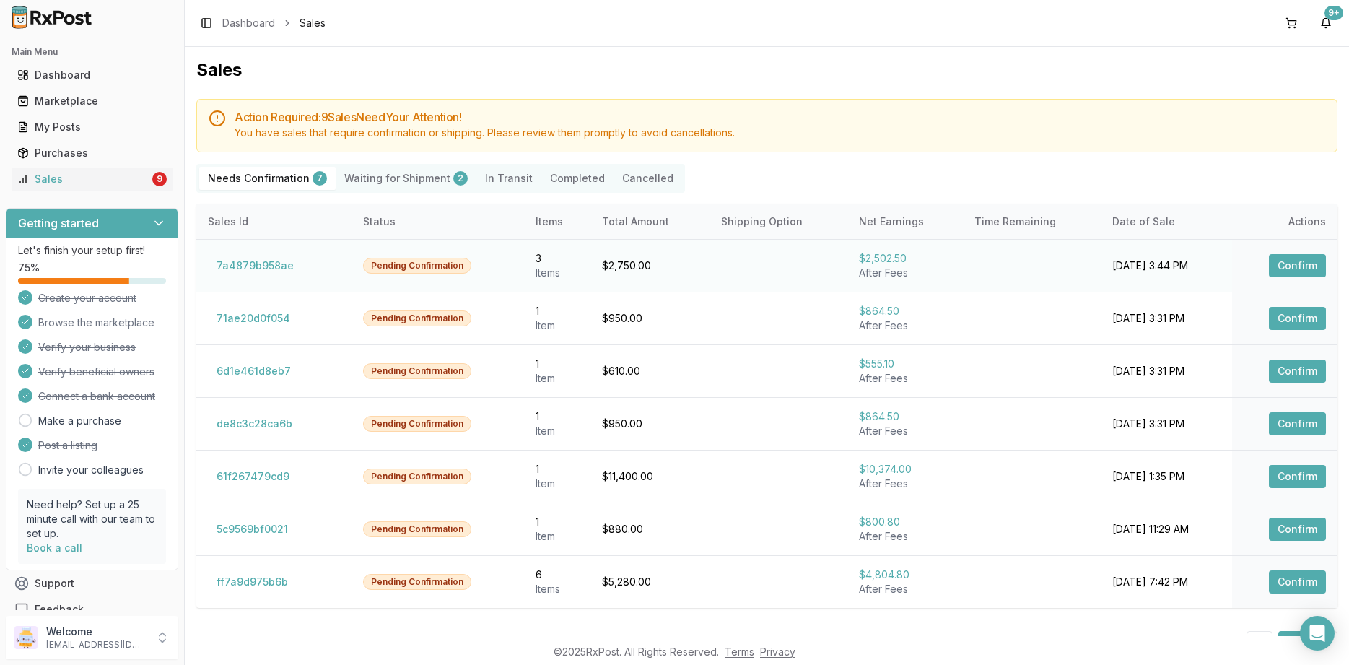
click at [1294, 266] on button "Confirm" at bounding box center [1297, 265] width 57 height 23
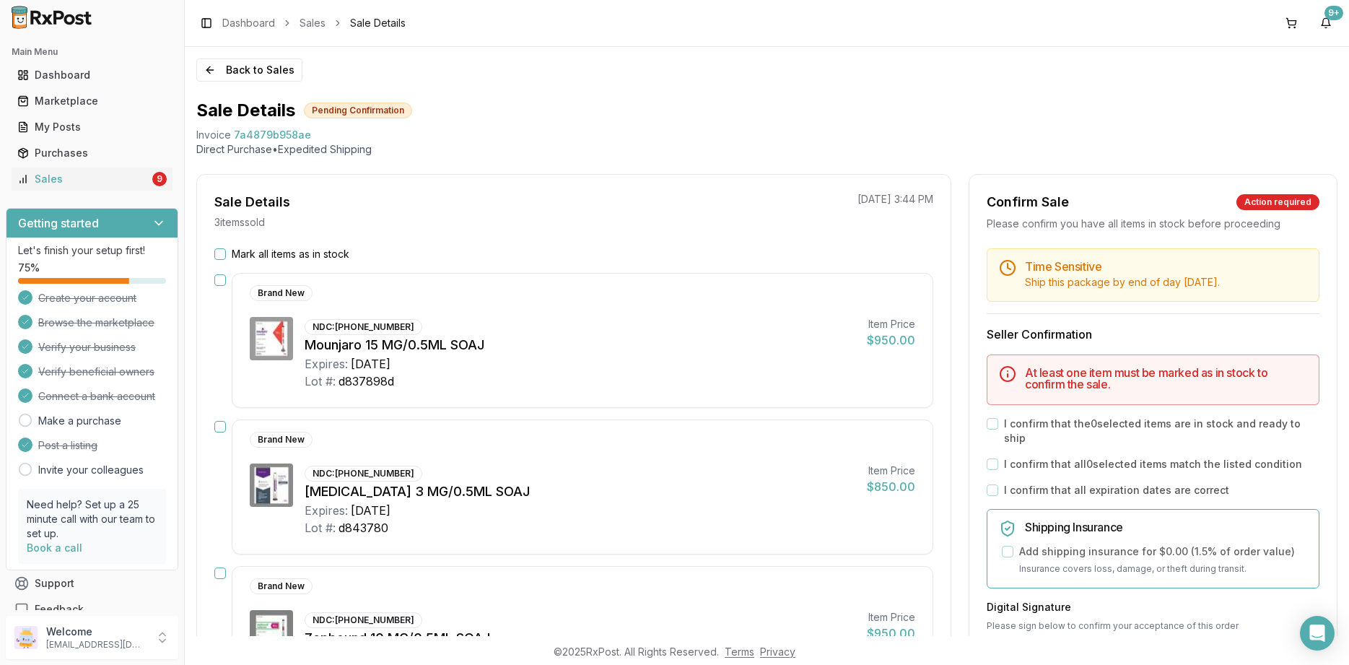
click at [303, 237] on div "Sale Details 3 item s sold 08/21/2025 3:44 PM Mark all items as in stock Brand …" at bounding box center [573, 518] width 755 height 688
click at [303, 247] on label "Mark all items as in stock" at bounding box center [291, 254] width 118 height 14
click at [226, 248] on button "Mark all items as in stock" at bounding box center [220, 254] width 12 height 12
click at [336, 263] on div "Mark all items as in stock Brand New NDC: 00002-1457-80 Mounjaro 15 MG/0.5ML SO…" at bounding box center [574, 545] width 754 height 597
click at [336, 260] on label "Mark all items as in stock" at bounding box center [291, 254] width 118 height 14
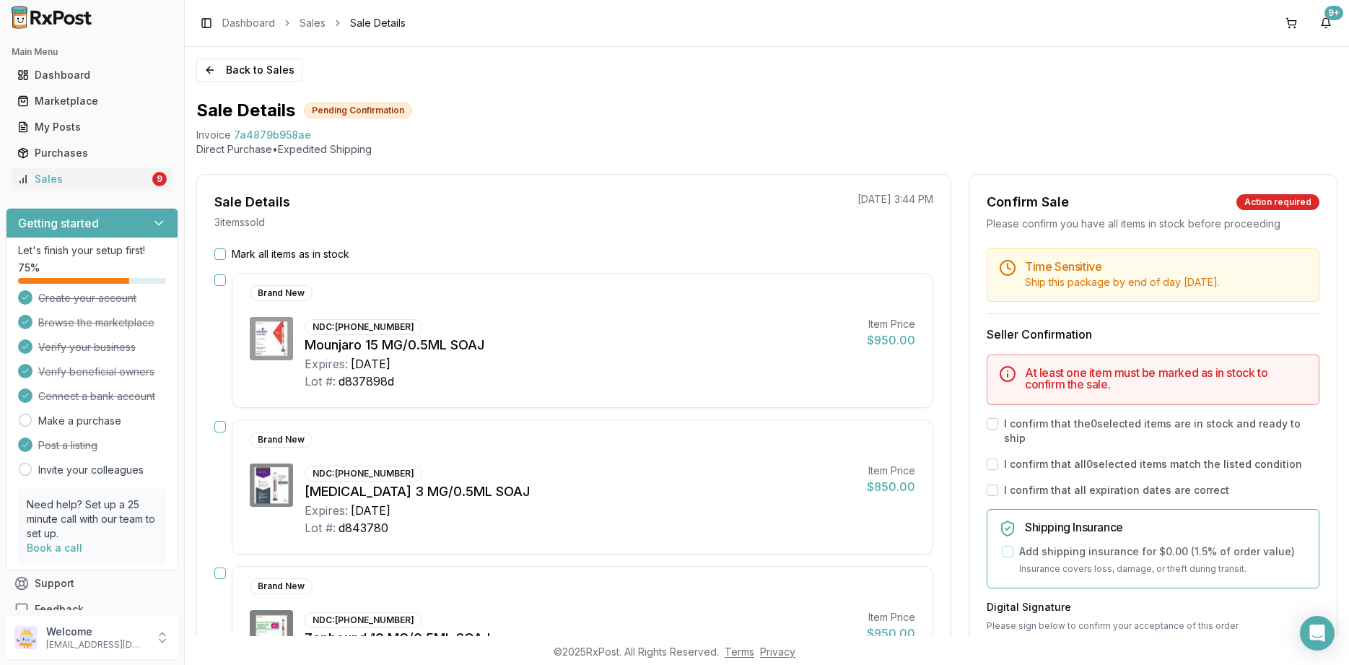
click at [226, 260] on button "Mark all items as in stock" at bounding box center [220, 254] width 12 height 12
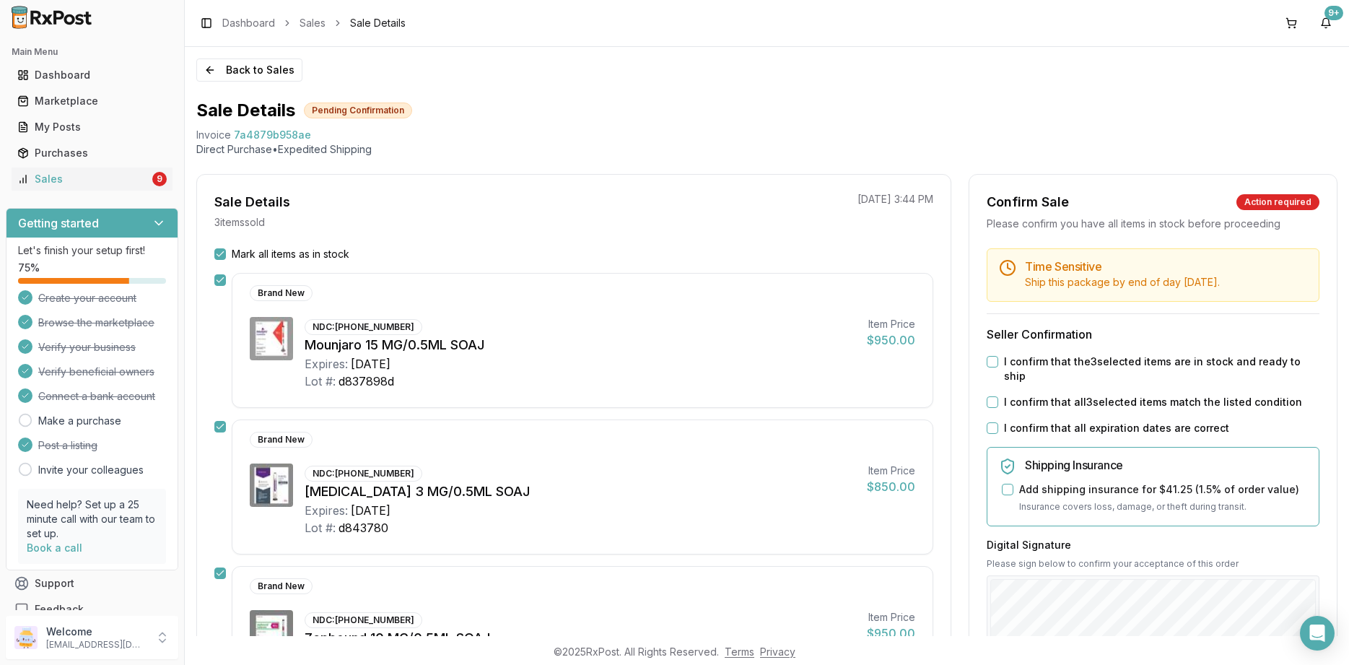
click at [1137, 424] on div "Time Sensitive Ship this package by end of day Monday, August 25th . Seller Con…" at bounding box center [1154, 560] width 368 height 625
click at [1128, 404] on div "Time Sensitive Ship this package by end of day Monday, August 25th . Seller Con…" at bounding box center [1154, 560] width 368 height 625
click at [1123, 395] on label "I confirm that all 3 selected items match the listed condition" at bounding box center [1153, 402] width 298 height 14
click at [999, 396] on button "I confirm that all 3 selected items match the listed condition" at bounding box center [993, 402] width 12 height 12
click at [1120, 425] on div "Time Sensitive Ship this package by end of day Monday, August 25th . Seller Con…" at bounding box center [1154, 560] width 368 height 625
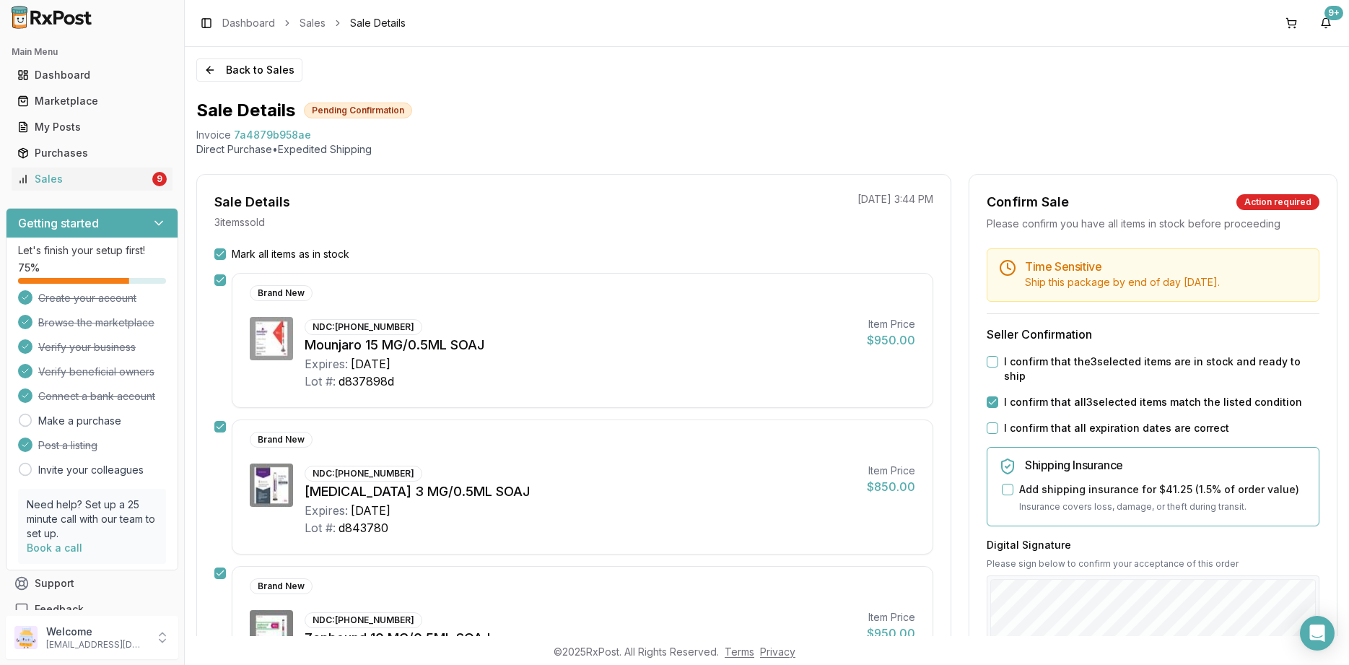
click at [1103, 370] on div "Time Sensitive Ship this package by end of day Monday, August 25th . Seller Con…" at bounding box center [1154, 560] width 368 height 625
click at [1108, 421] on label "I confirm that all expiration dates are correct" at bounding box center [1116, 428] width 225 height 14
click at [999, 422] on button "I confirm that all expiration dates are correct" at bounding box center [993, 428] width 12 height 12
click at [1104, 357] on label "I confirm that the 3 selected items are in stock and ready to ship" at bounding box center [1162, 369] width 316 height 29
click at [999, 357] on button "I confirm that the 3 selected items are in stock and ready to ship" at bounding box center [993, 362] width 12 height 12
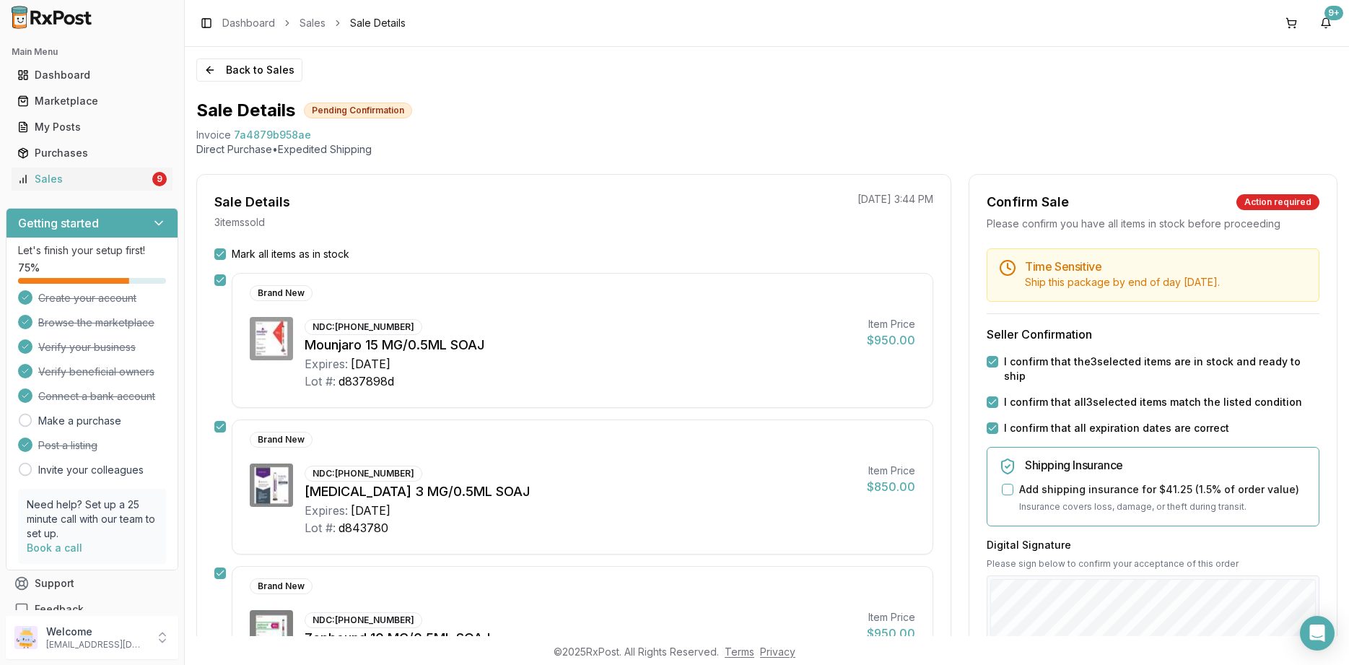
scroll to position [260, 0]
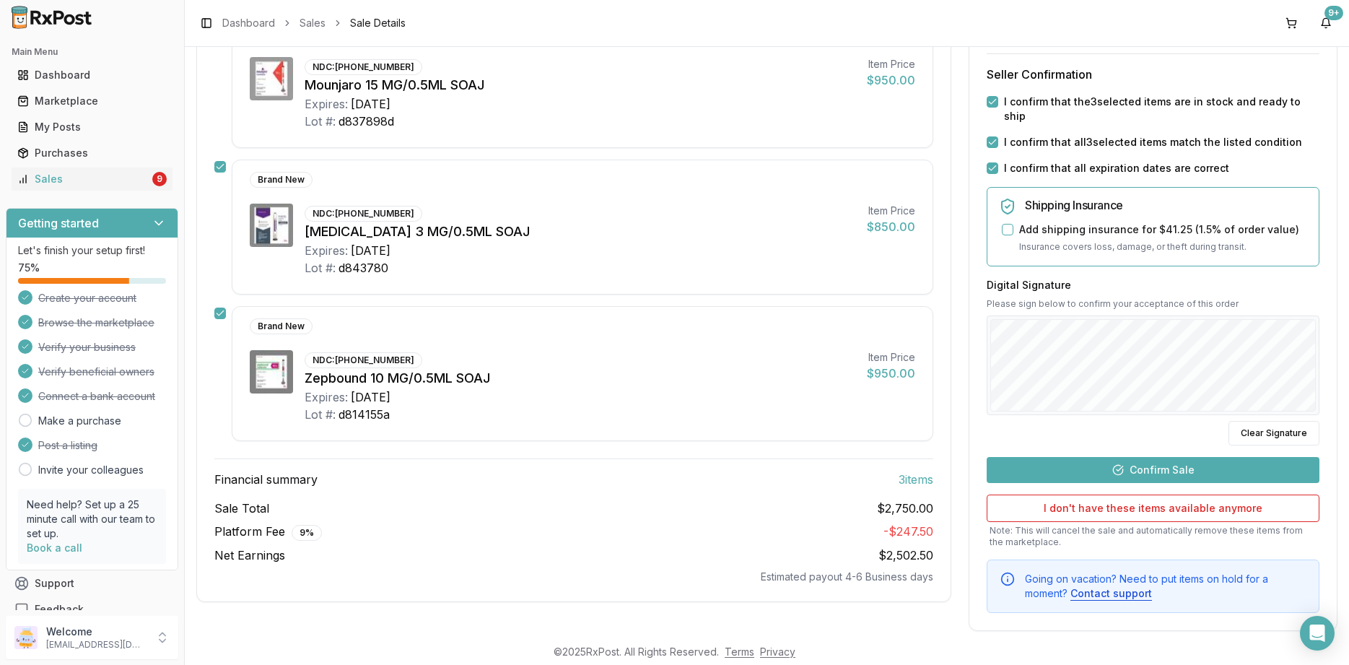
click at [1169, 440] on div "Time Sensitive Ship this package by end of day Monday, August 25th . Seller Con…" at bounding box center [1154, 300] width 368 height 625
click at [1168, 457] on button "Confirm Sale" at bounding box center [1153, 470] width 333 height 26
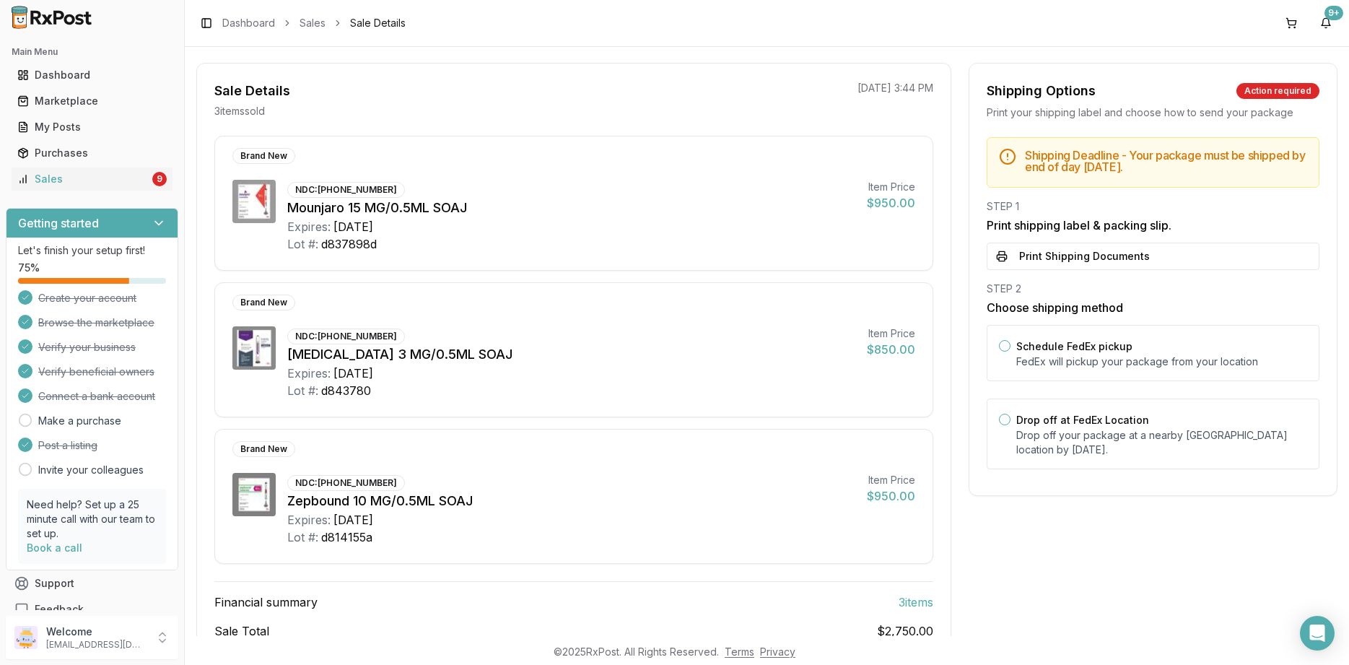
scroll to position [48, 0]
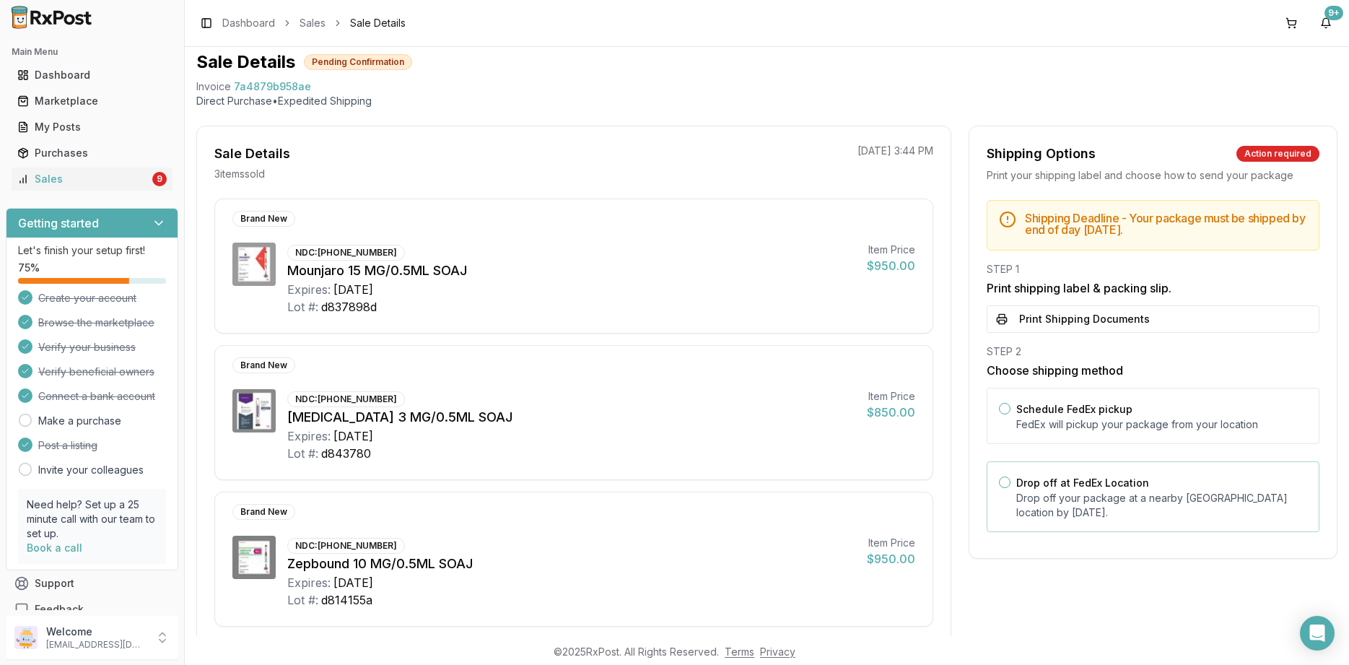
click at [1173, 508] on p "Drop off your package at a nearby FedEx location by August 25, 2025 ." at bounding box center [1162, 505] width 291 height 29
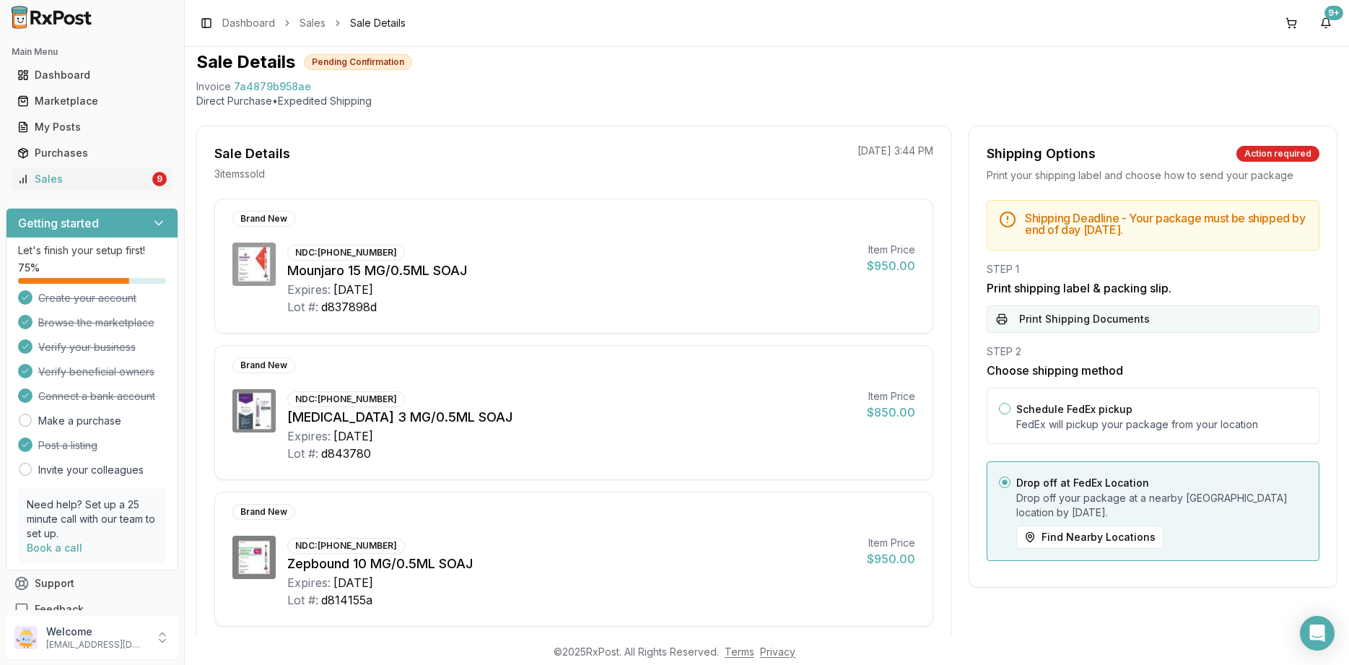
click at [1107, 307] on button "Print Shipping Documents" at bounding box center [1153, 318] width 333 height 27
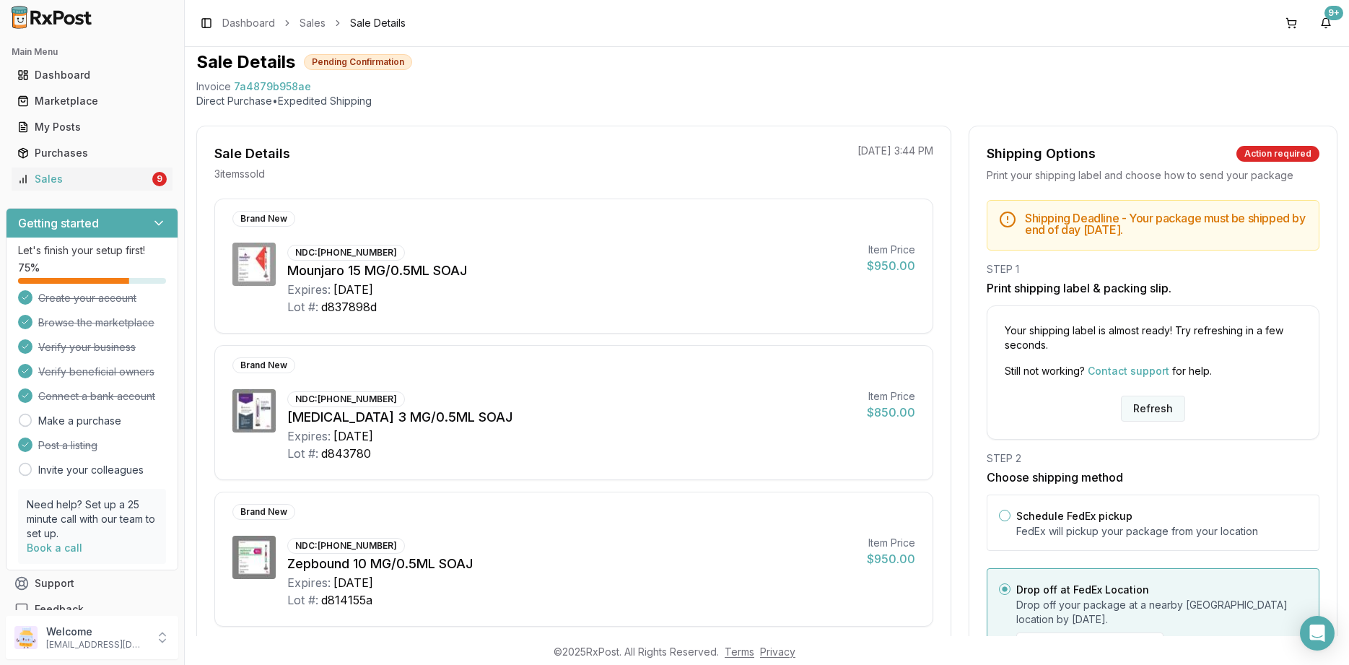
click at [1148, 409] on button "Refresh" at bounding box center [1153, 409] width 64 height 26
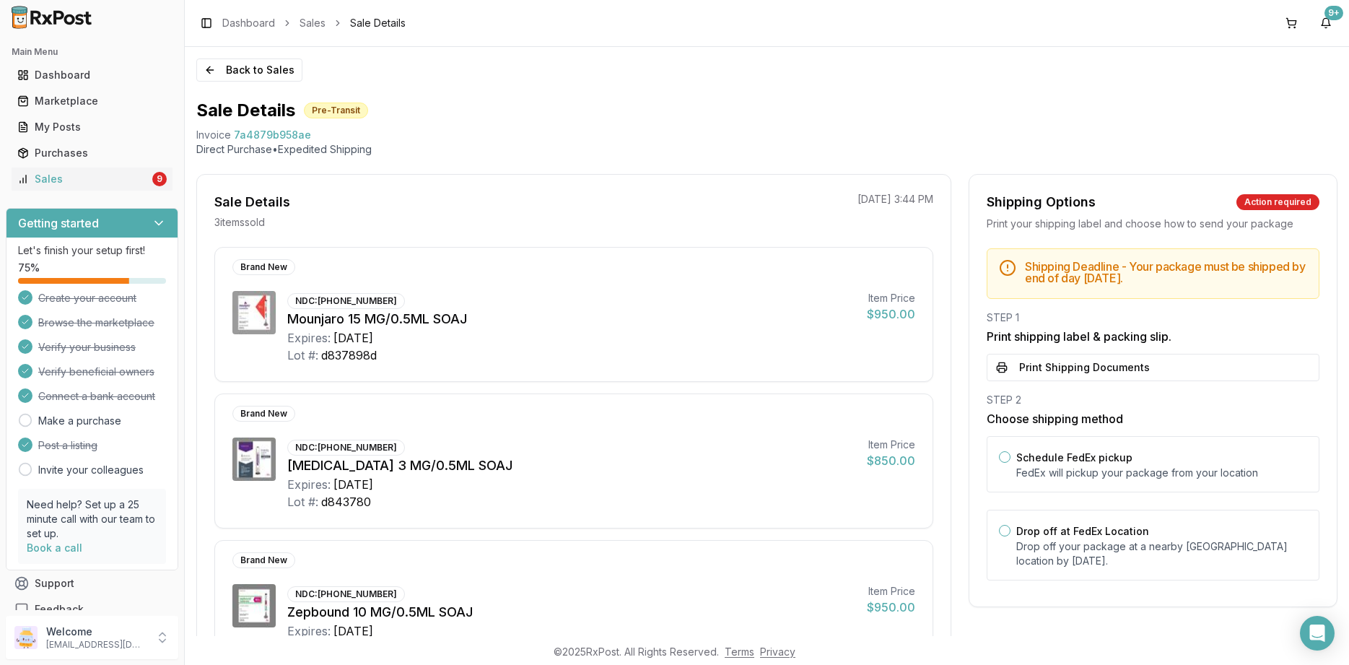
click at [258, 49] on div "Back to Sales Sale Details Pre-Transit Invoice 7a4879b958ae Direct Purchase • E…" at bounding box center [767, 341] width 1165 height 589
click at [248, 71] on button "Back to Sales" at bounding box center [249, 69] width 106 height 23
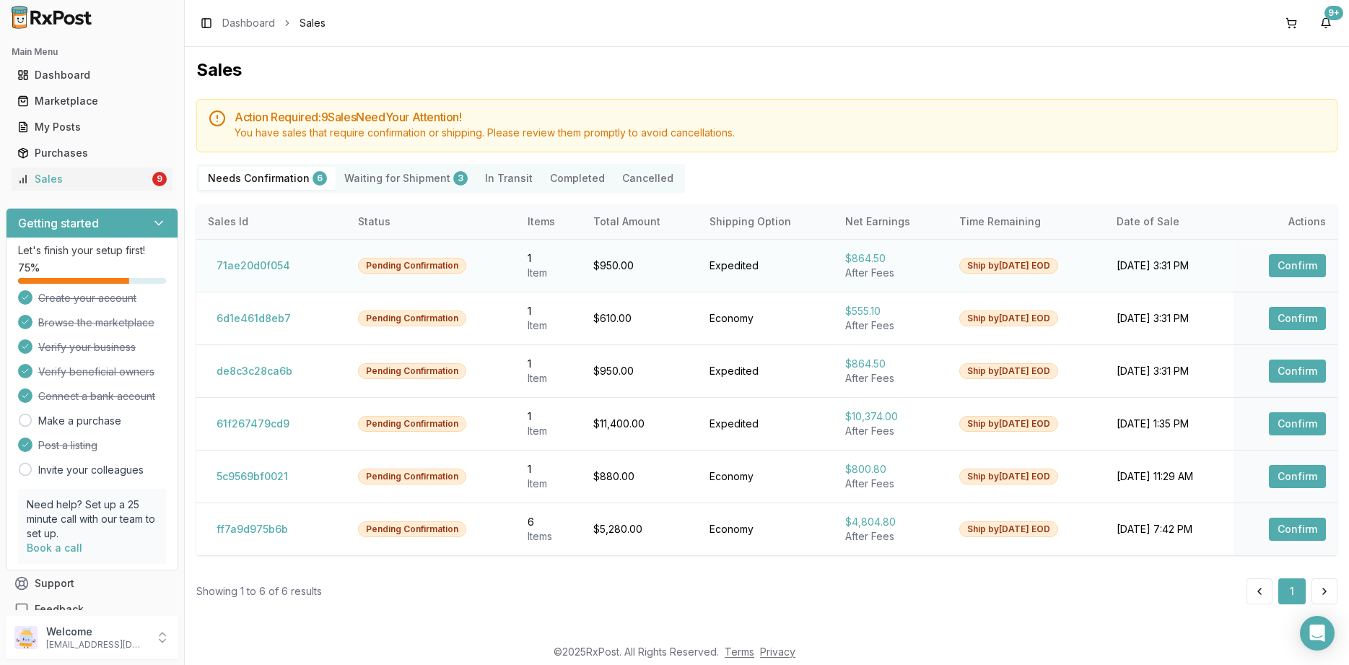
click at [1301, 266] on button "Confirm" at bounding box center [1297, 265] width 57 height 23
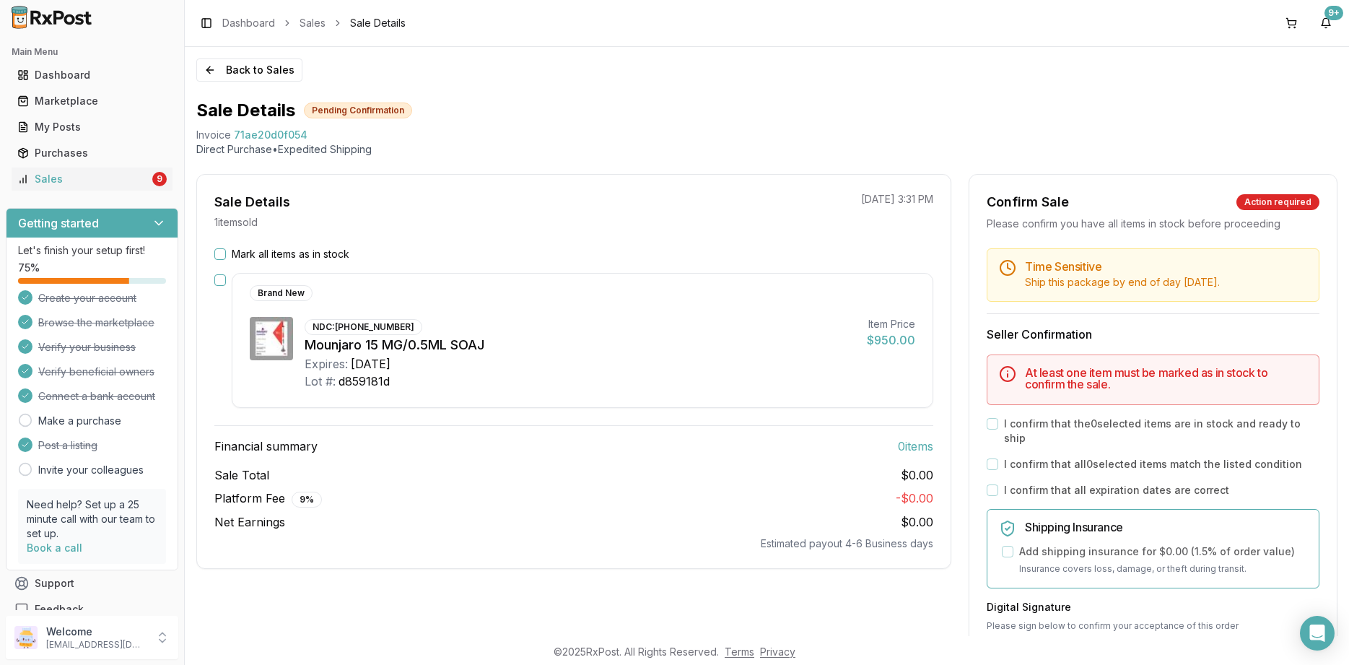
click at [325, 250] on label "Mark all items as in stock" at bounding box center [291, 254] width 118 height 14
click at [226, 250] on button "Mark all items as in stock" at bounding box center [220, 254] width 12 height 12
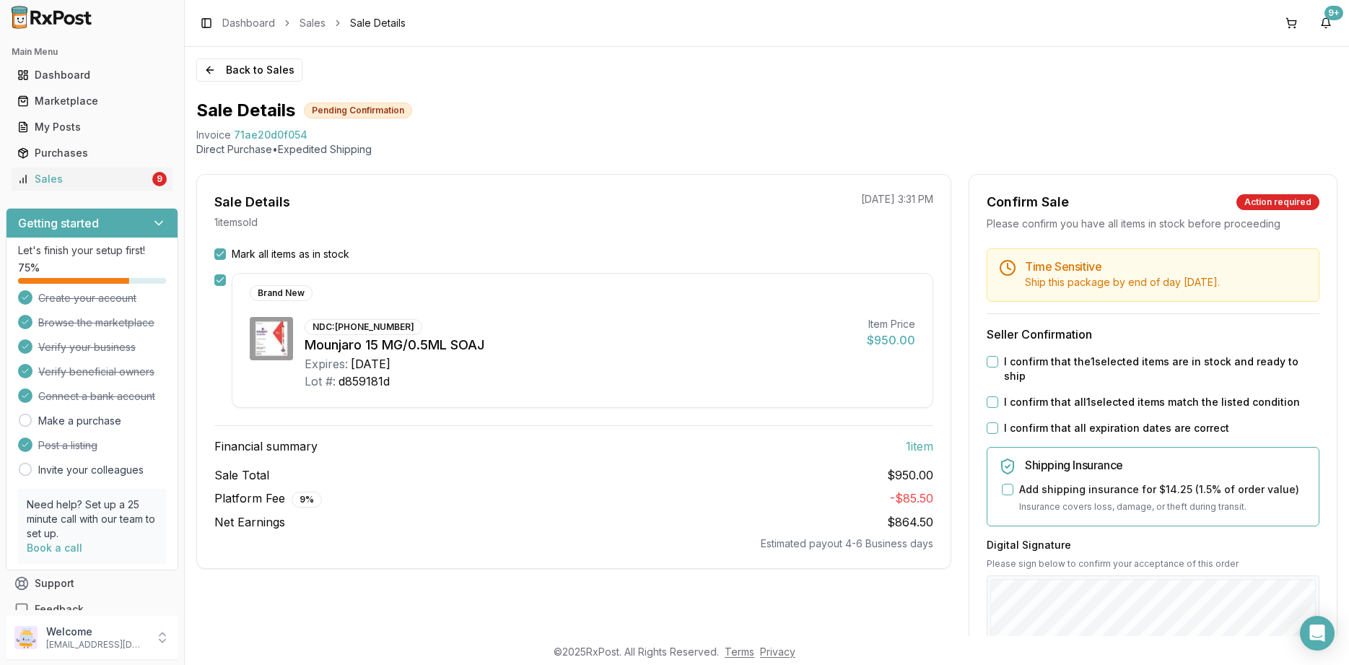
click at [1102, 421] on label "I confirm that all expiration dates are correct" at bounding box center [1116, 428] width 225 height 14
click at [999, 422] on button "I confirm that all expiration dates are correct" at bounding box center [993, 428] width 12 height 12
click at [1101, 395] on label "I confirm that all 1 selected items match the listed condition" at bounding box center [1152, 402] width 296 height 14
click at [999, 396] on button "I confirm that all 1 selected items match the listed condition" at bounding box center [993, 402] width 12 height 12
click at [1100, 366] on label "I confirm that the 1 selected items are in stock and ready to ship" at bounding box center [1162, 369] width 316 height 29
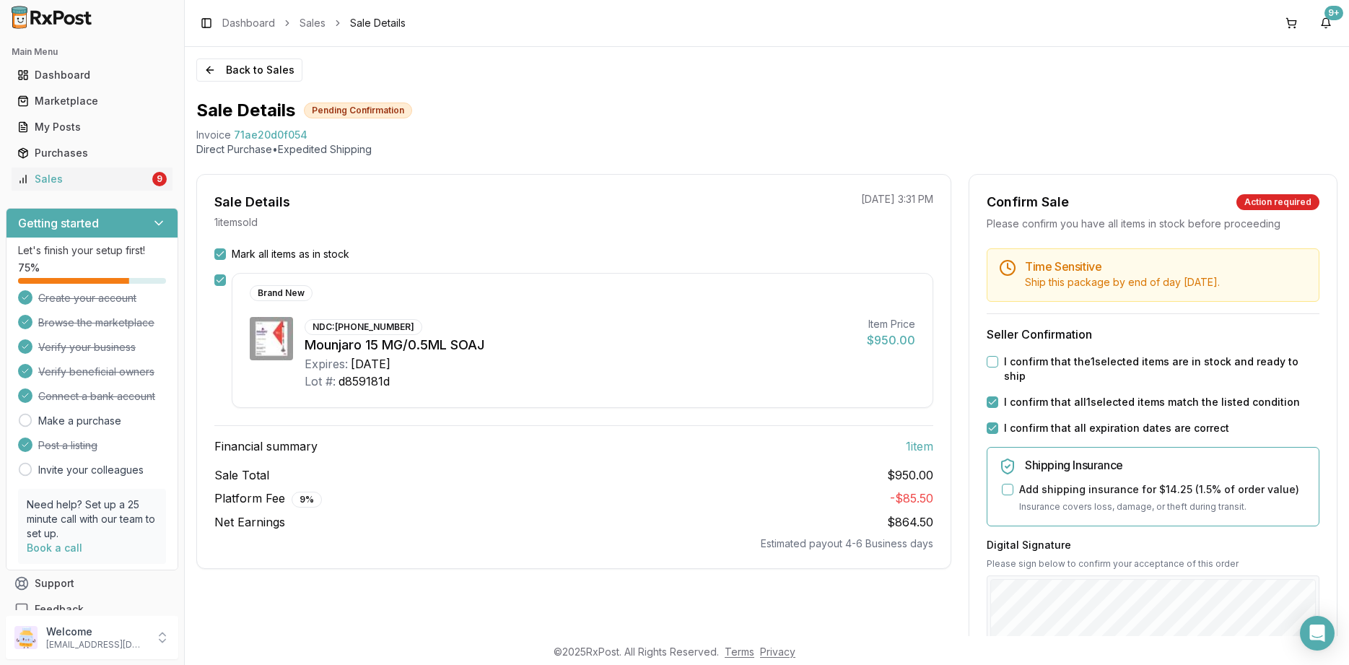
click at [999, 366] on button "I confirm that the 1 selected items are in stock and ready to ship" at bounding box center [993, 362] width 12 height 12
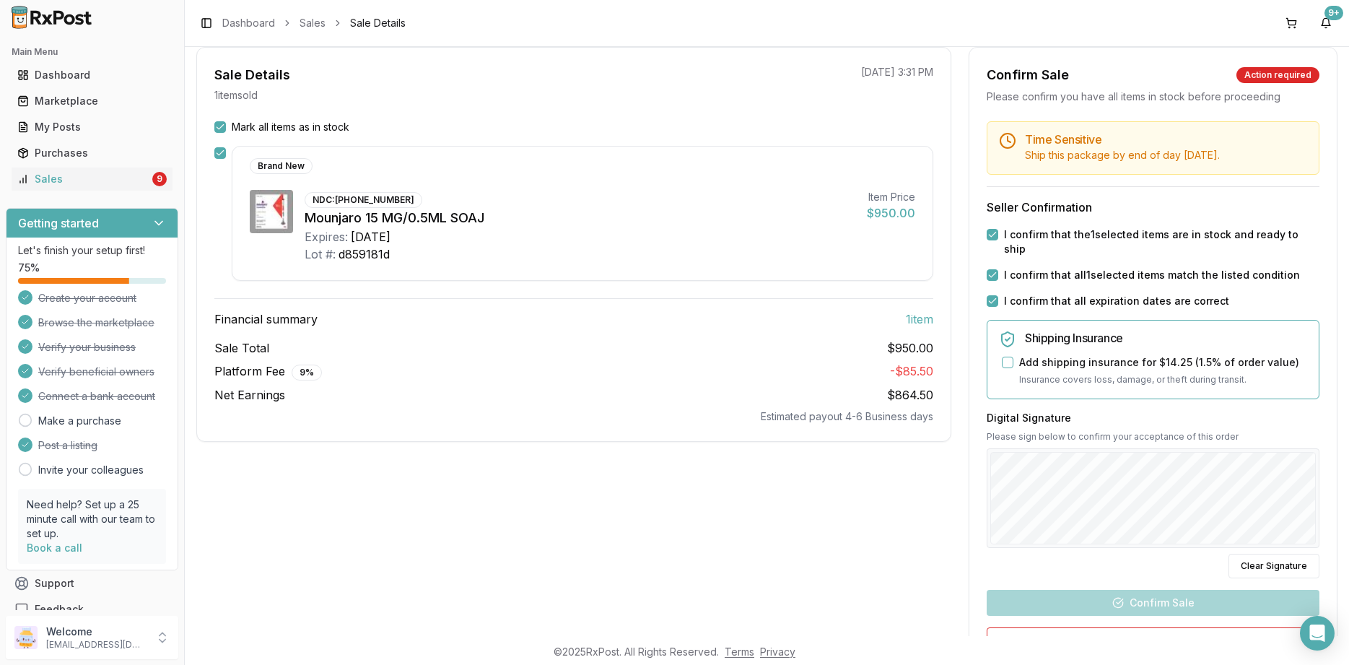
scroll to position [173, 0]
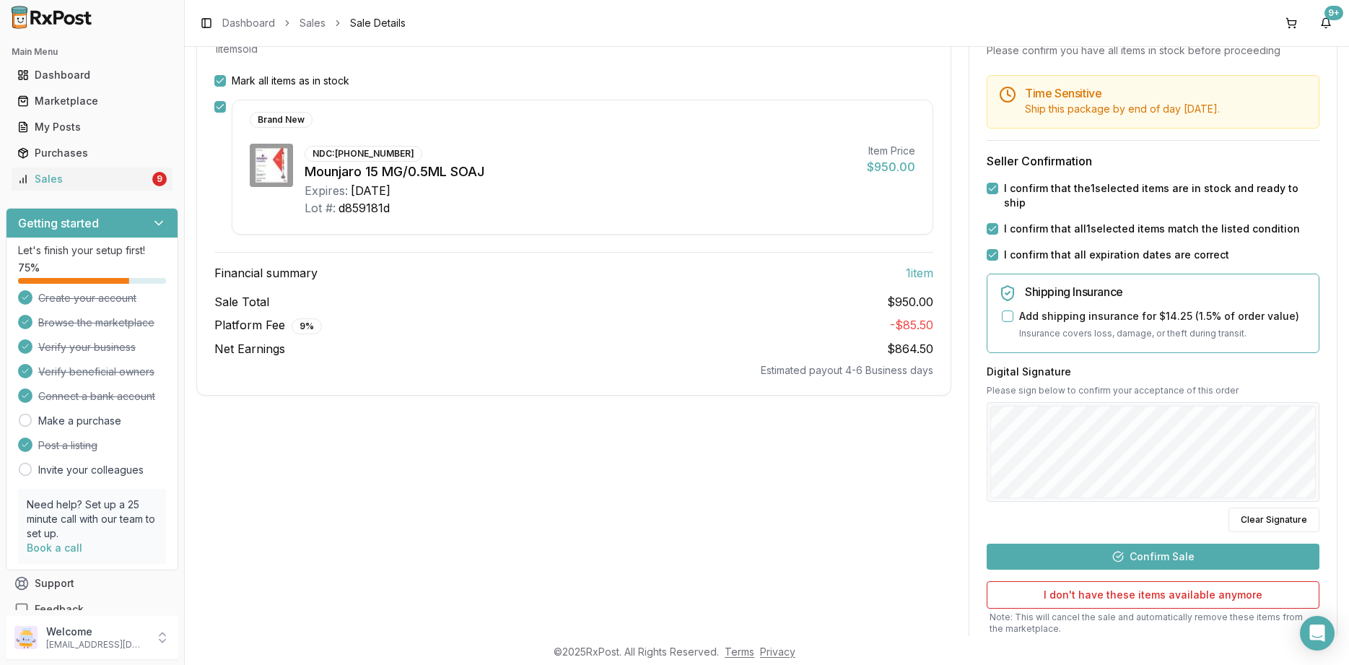
click at [1178, 544] on button "Confirm Sale" at bounding box center [1153, 557] width 333 height 26
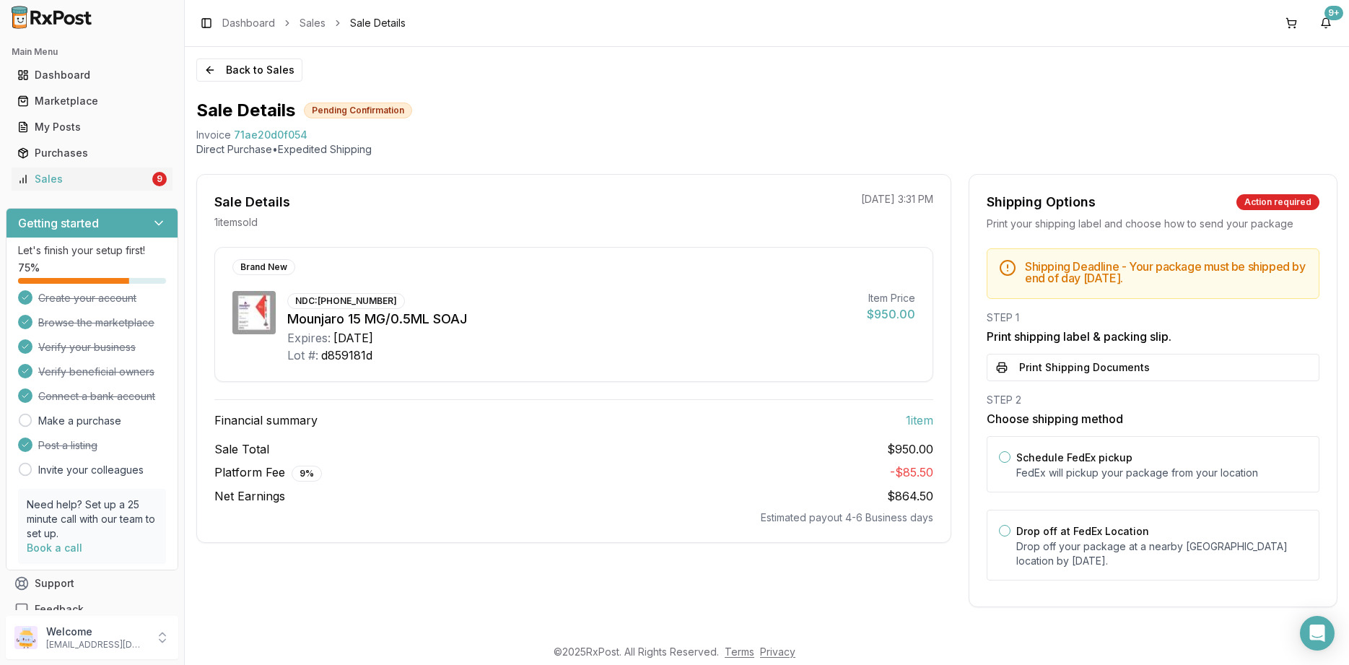
scroll to position [0, 0]
click at [1088, 376] on button "Print Shipping Documents" at bounding box center [1153, 367] width 333 height 27
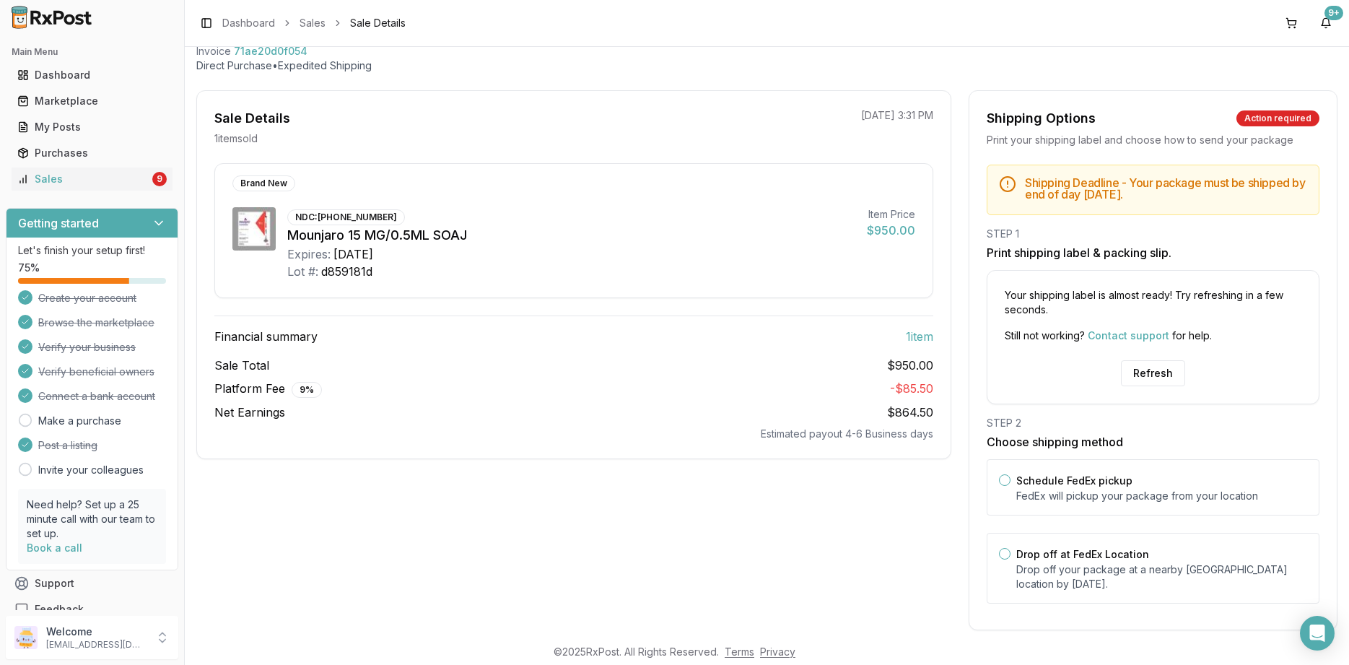
scroll to position [101, 0]
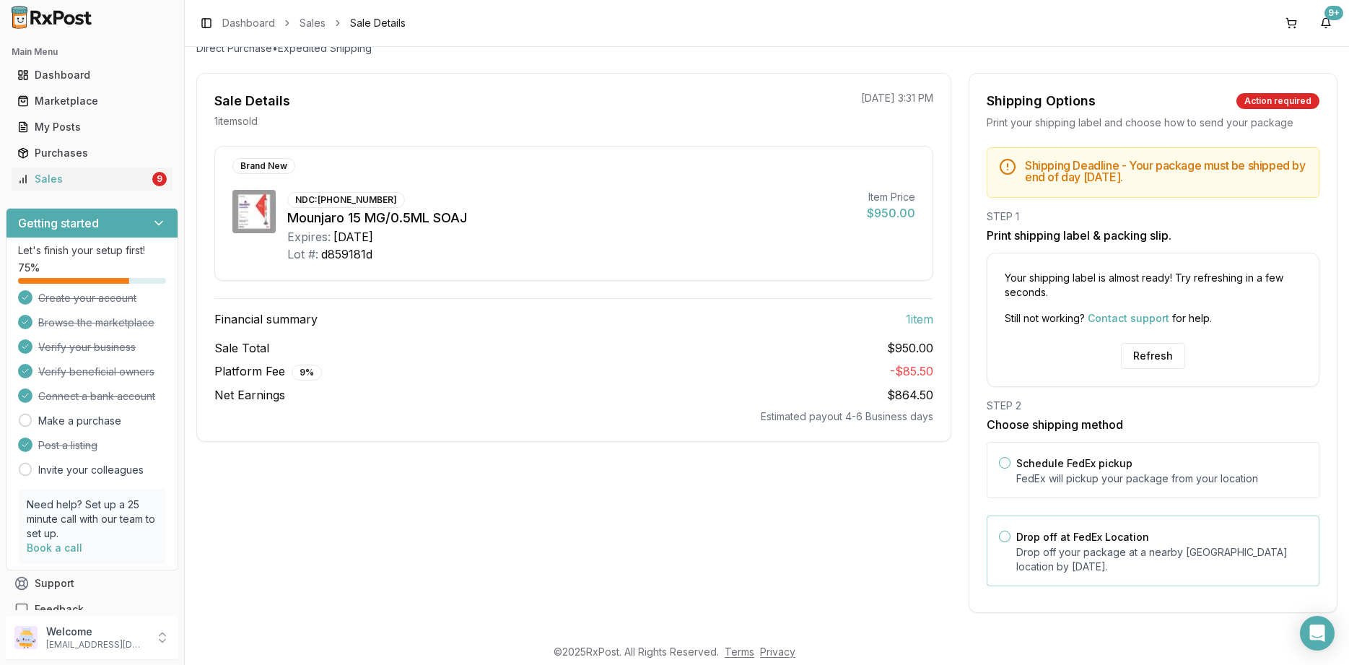
click at [1087, 539] on label "Drop off at FedEx Location" at bounding box center [1083, 537] width 133 height 12
click at [1011, 539] on button "Drop off at FedEx Location" at bounding box center [1005, 537] width 12 height 12
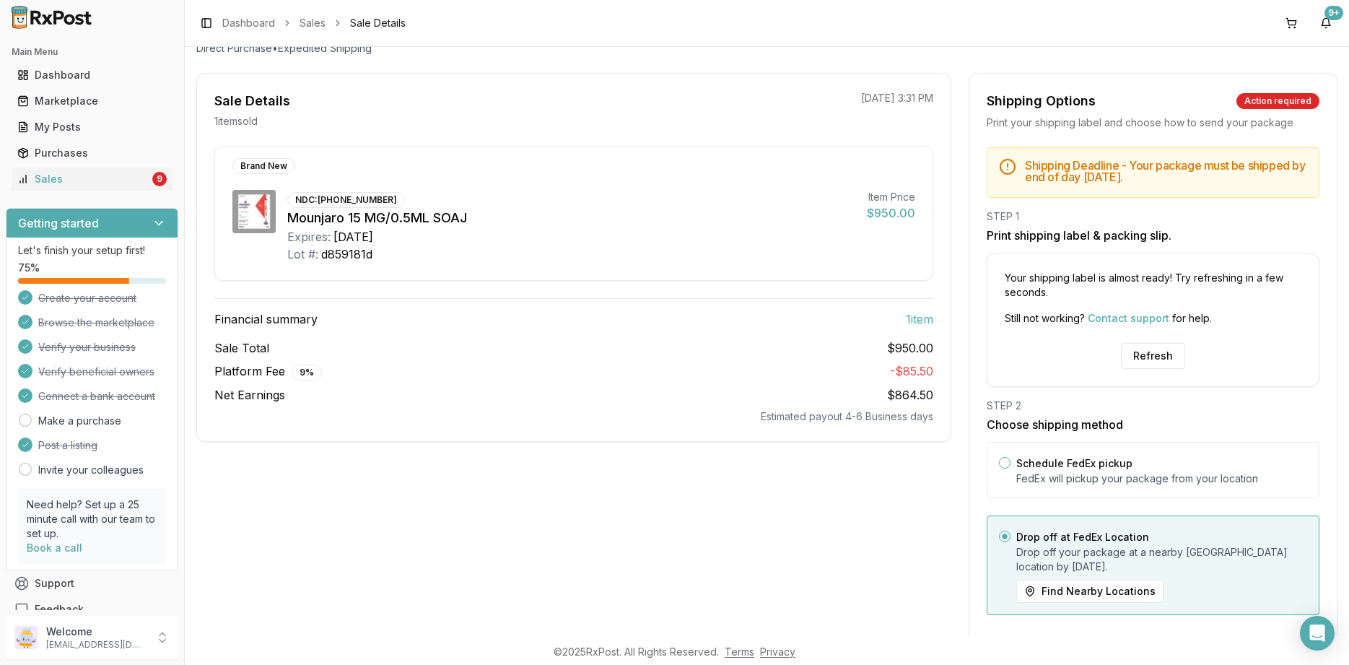
click at [1159, 335] on div "Your shipping label is almost ready! Try refreshing in a few seconds. Still not…" at bounding box center [1153, 320] width 333 height 134
click at [1151, 349] on button "Refresh" at bounding box center [1153, 356] width 64 height 26
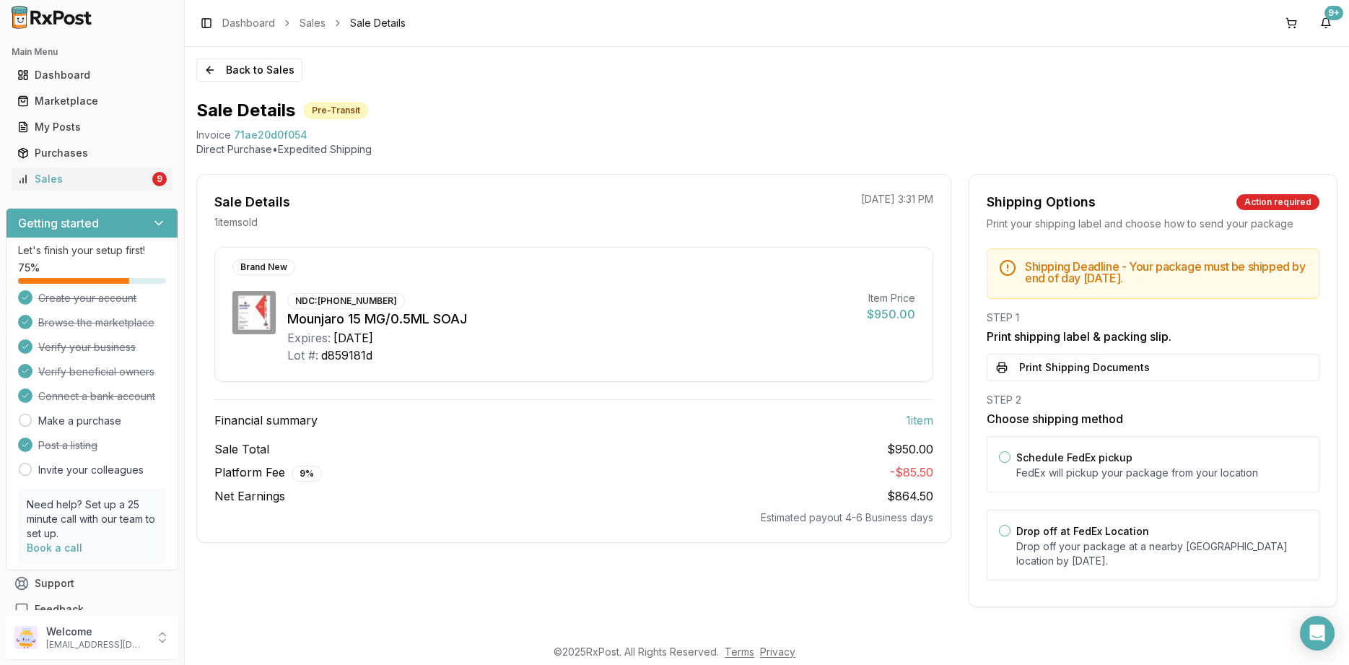
click at [235, 82] on div "Back to Sales Sale Details Pre-Transit Invoice 71ae20d0f054 Direct Purchase • E…" at bounding box center [767, 341] width 1165 height 589
click at [244, 59] on button "Back to Sales" at bounding box center [249, 69] width 106 height 23
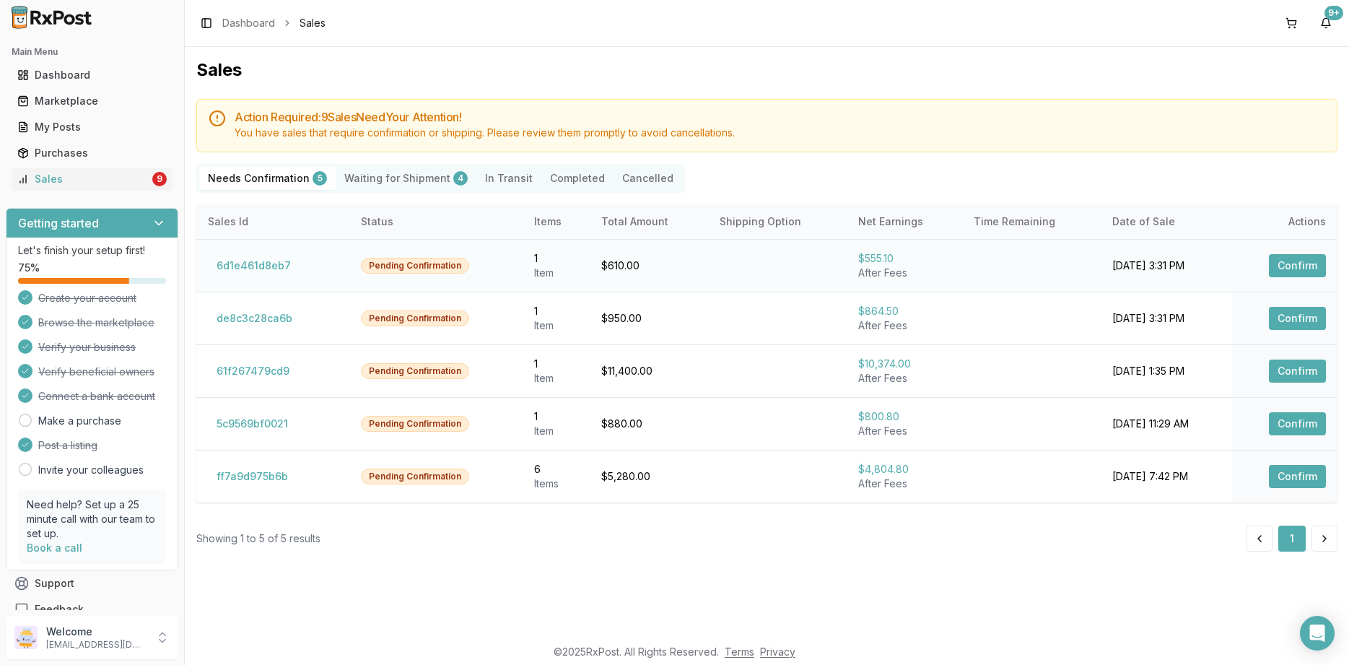
click at [1285, 291] on td "Confirm" at bounding box center [1284, 265] width 105 height 53
click at [1282, 277] on button "Confirm" at bounding box center [1297, 265] width 57 height 23
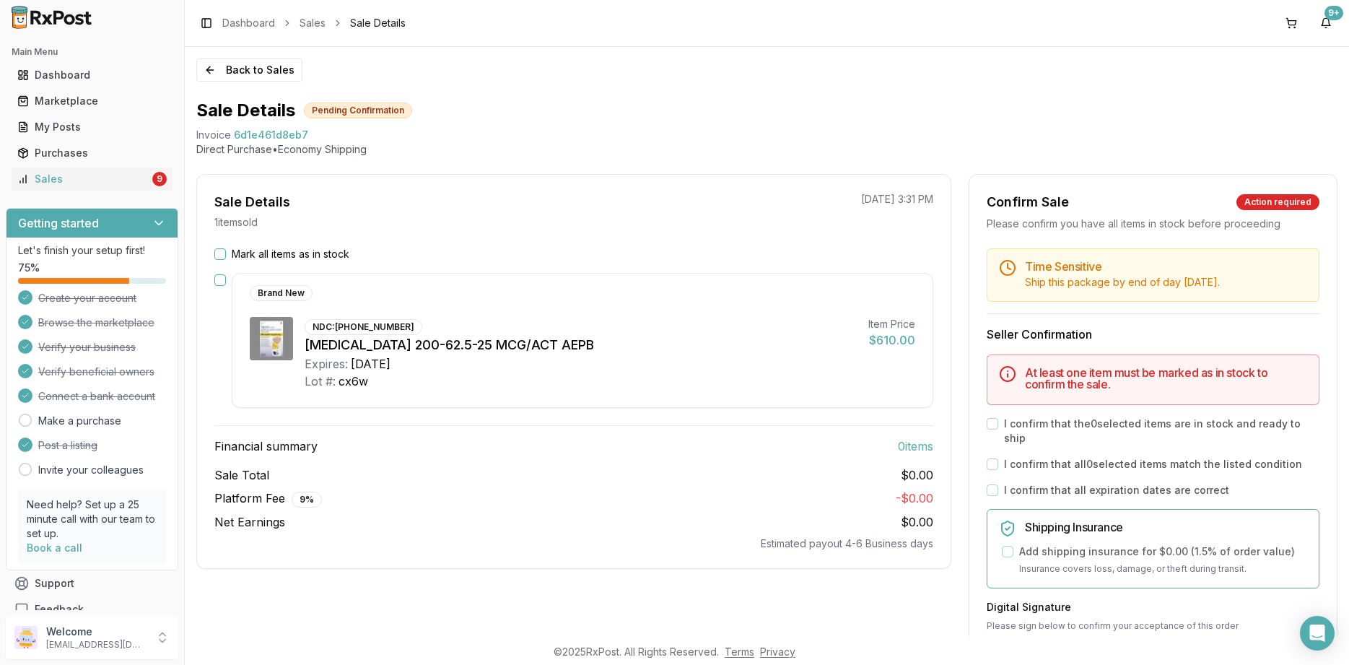
click at [292, 261] on div "Mark all items as in stock Brand New NDC: 00173-0893-10 Trelegy Ellipta 200-62.…" at bounding box center [574, 399] width 754 height 304
click at [312, 251] on label "Mark all items as in stock" at bounding box center [291, 254] width 118 height 14
click at [226, 251] on button "Mark all items as in stock" at bounding box center [220, 254] width 12 height 12
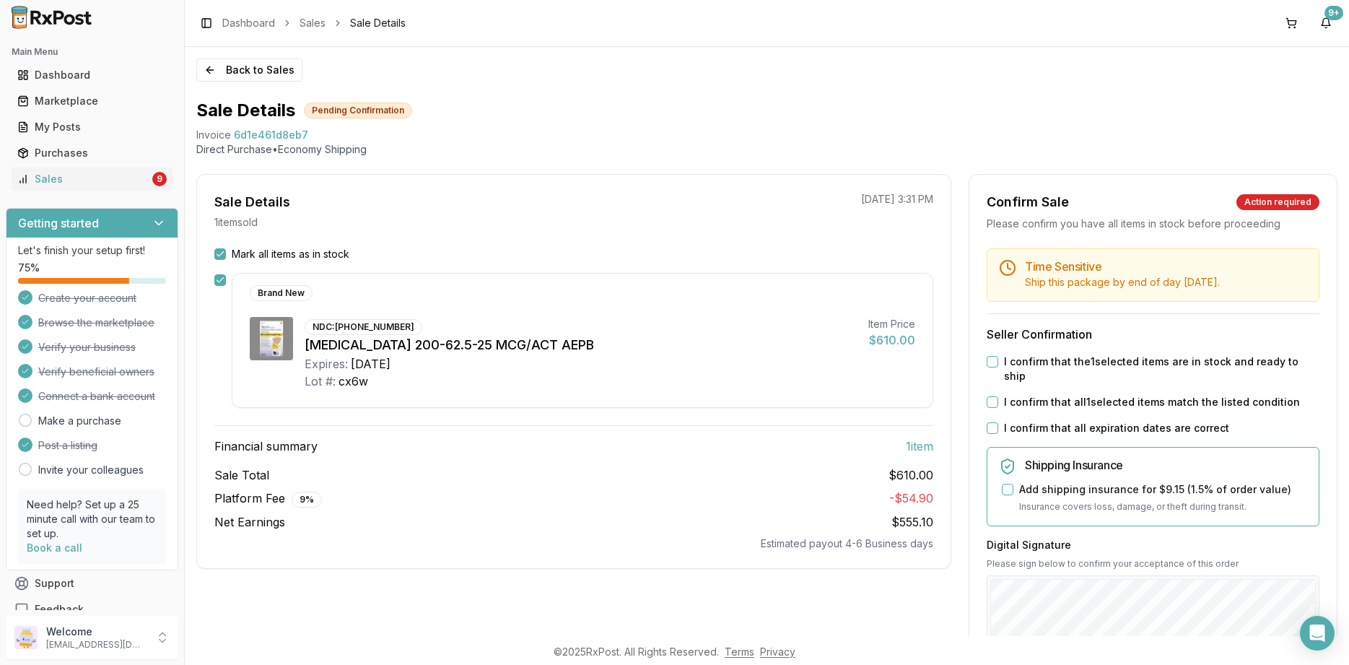
click at [1100, 421] on label "I confirm that all expiration dates are correct" at bounding box center [1116, 428] width 225 height 14
click at [999, 422] on button "I confirm that all expiration dates are correct" at bounding box center [993, 428] width 12 height 12
click at [1100, 395] on label "I confirm that all 1 selected items match the listed condition" at bounding box center [1152, 402] width 296 height 14
click at [999, 396] on button "I confirm that all 1 selected items match the listed condition" at bounding box center [993, 402] width 12 height 12
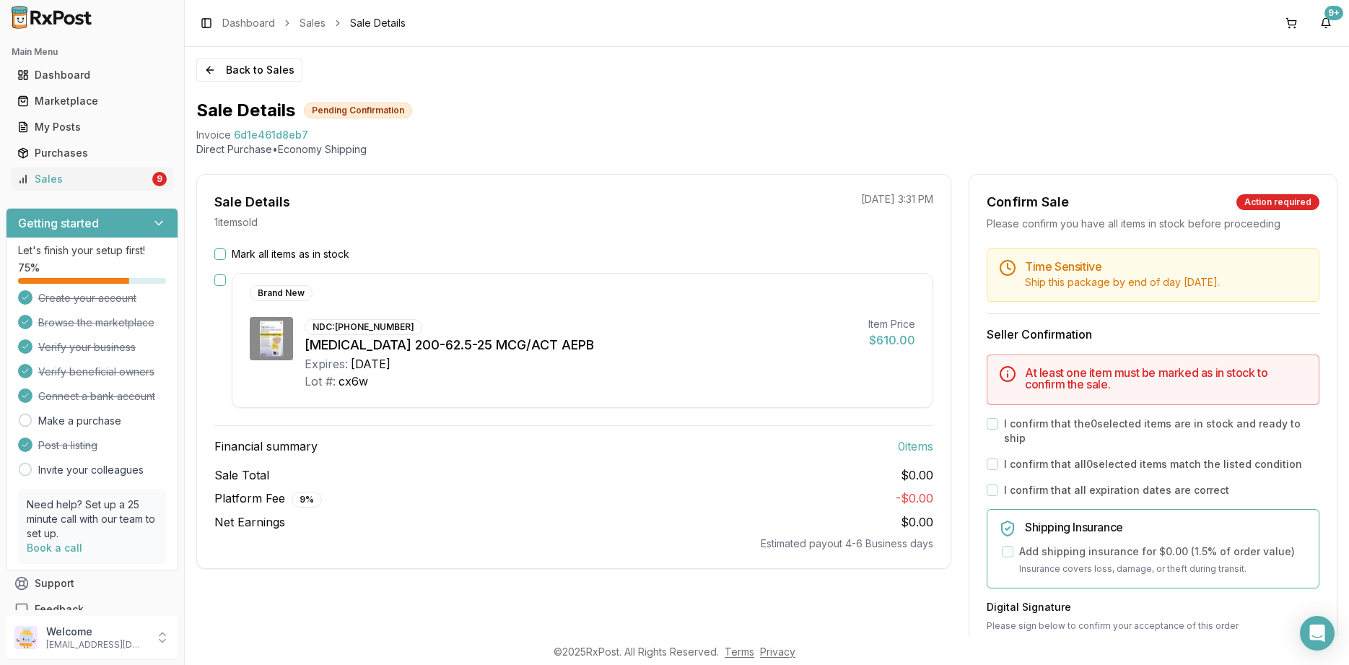
click at [1100, 370] on h5 "At least one item must be marked as in stock to confirm the sale." at bounding box center [1166, 378] width 282 height 23
click at [310, 245] on div "Sale Details 1 item sold 08/21/2025 3:31 PM Mark all items as in stock Brand Ne…" at bounding box center [573, 371] width 755 height 395
click at [313, 253] on label "Mark all items as in stock" at bounding box center [291, 254] width 118 height 14
click at [226, 253] on button "Mark all items as in stock" at bounding box center [220, 254] width 12 height 12
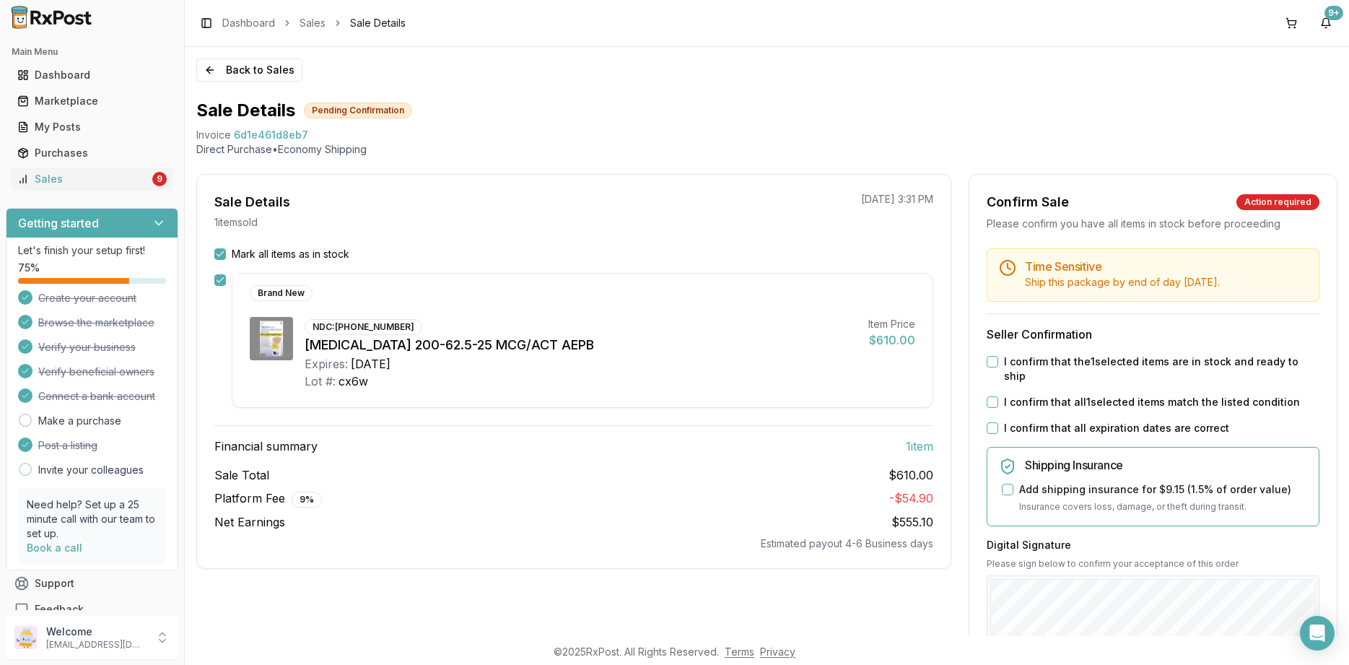
click at [1082, 422] on div "Time Sensitive Ship this package by end of day Thursday, August 28th . Seller C…" at bounding box center [1154, 560] width 368 height 625
click at [1082, 421] on label "I confirm that all expiration dates are correct" at bounding box center [1116, 428] width 225 height 14
click at [999, 422] on button "I confirm that all expiration dates are correct" at bounding box center [993, 428] width 12 height 12
click at [1084, 395] on label "I confirm that all 1 selected items match the listed condition" at bounding box center [1152, 402] width 296 height 14
click at [999, 396] on button "I confirm that all 1 selected items match the listed condition" at bounding box center [993, 402] width 12 height 12
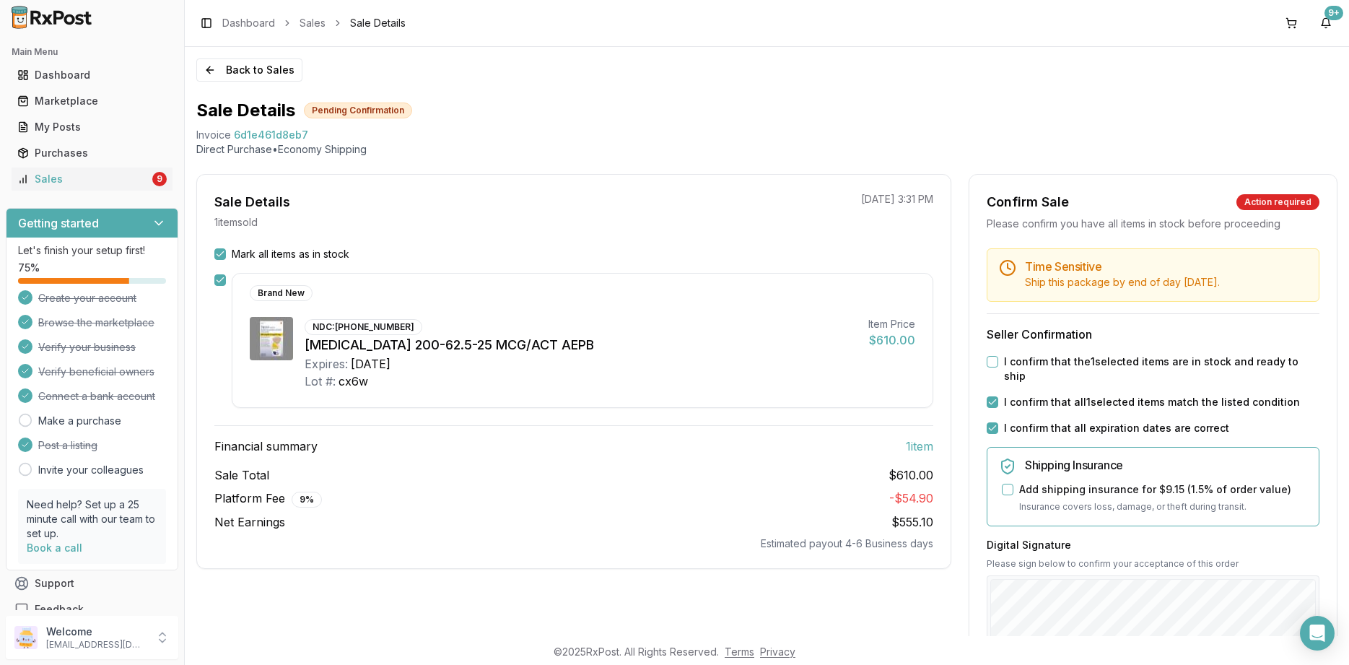
click at [1079, 359] on label "I confirm that the 1 selected items are in stock and ready to ship" at bounding box center [1162, 369] width 316 height 29
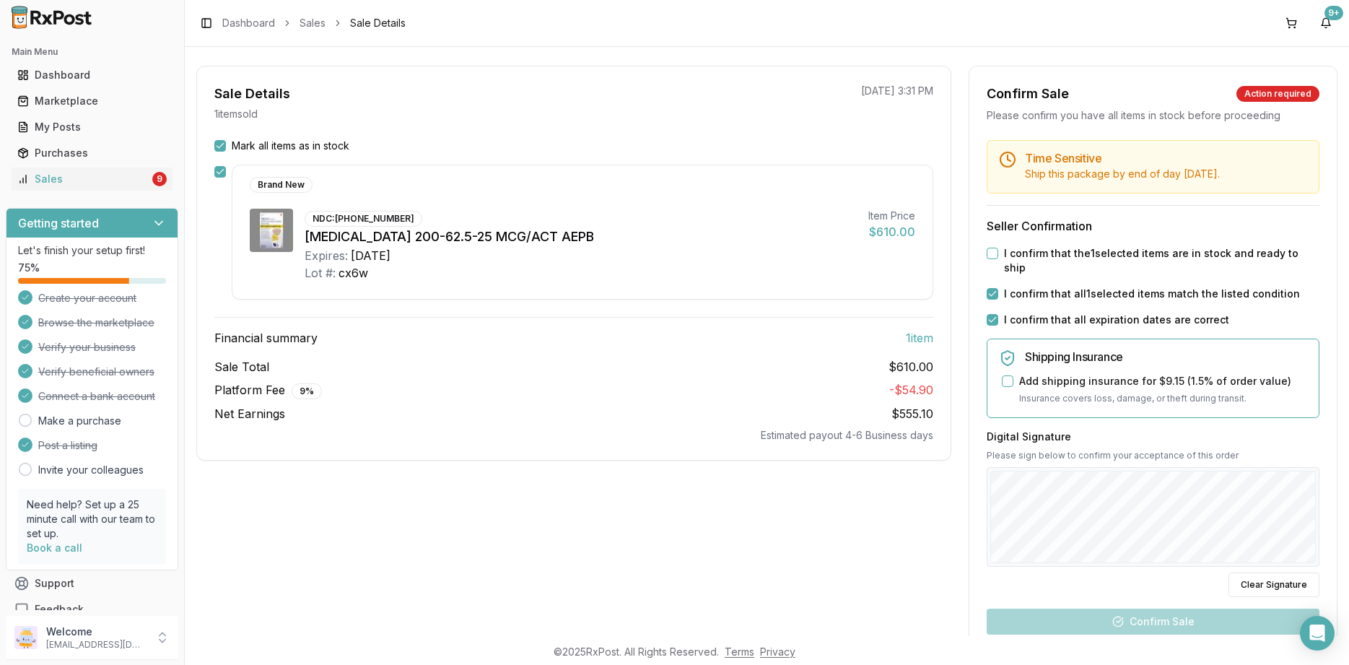
scroll to position [173, 0]
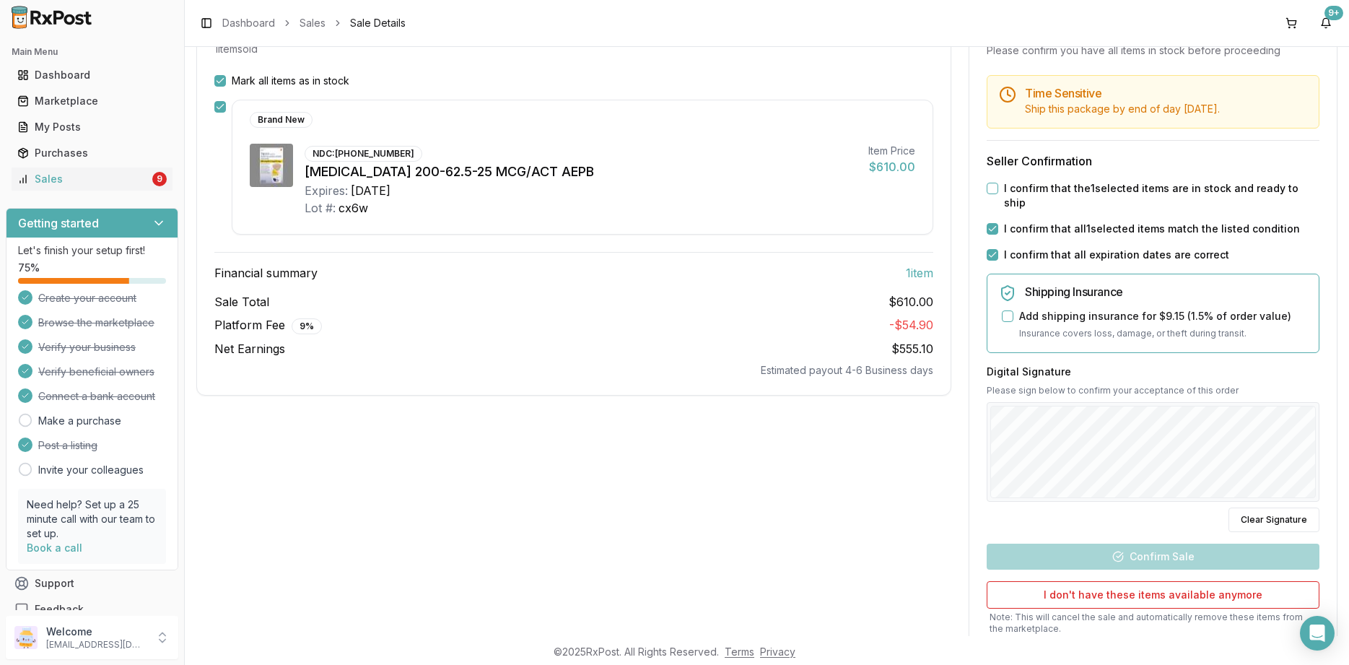
click at [1041, 194] on div "Time Sensitive Ship this package by end of day Thursday, August 28th . Seller C…" at bounding box center [1154, 387] width 368 height 625
click at [1043, 188] on label "I confirm that the 1 selected items are in stock and ready to ship" at bounding box center [1162, 195] width 316 height 29
click at [999, 188] on button "I confirm that the 1 selected items are in stock and ready to ship" at bounding box center [993, 189] width 12 height 12
click at [1097, 496] on div "Digital Signature Please sign below to confirm your acceptance of this order Cl…" at bounding box center [1153, 449] width 333 height 168
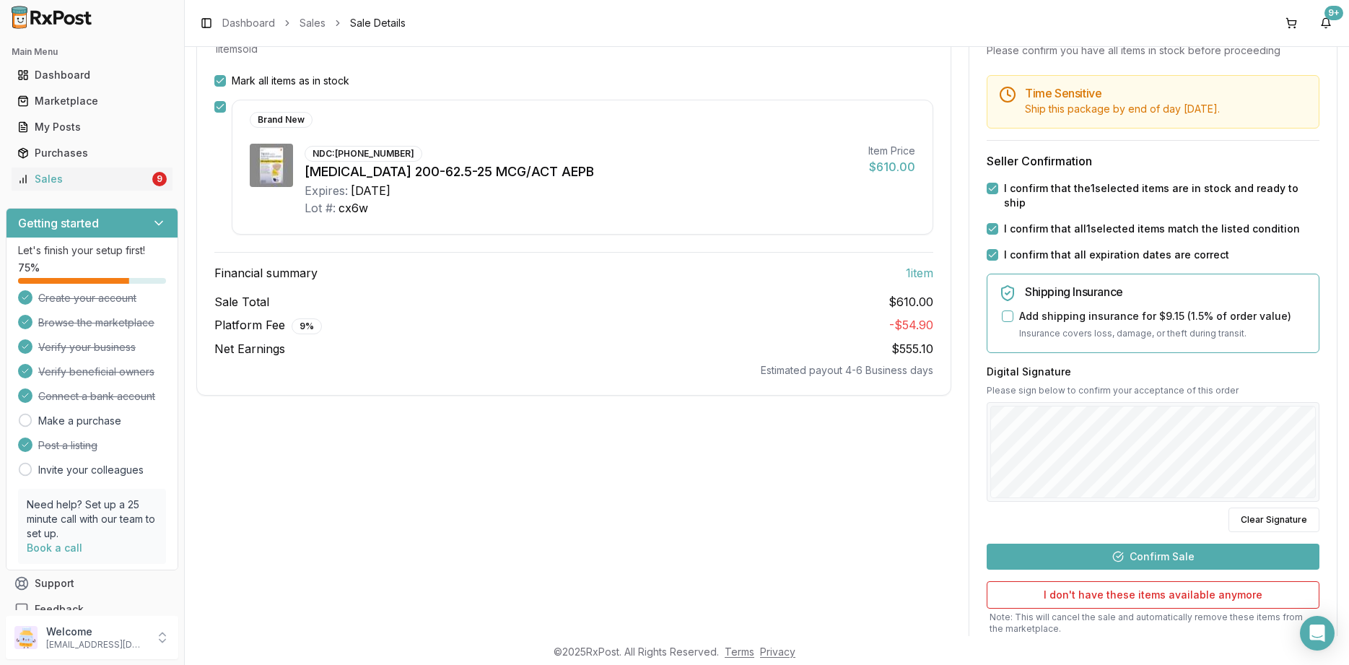
click at [1140, 544] on button "Confirm Sale" at bounding box center [1153, 557] width 333 height 26
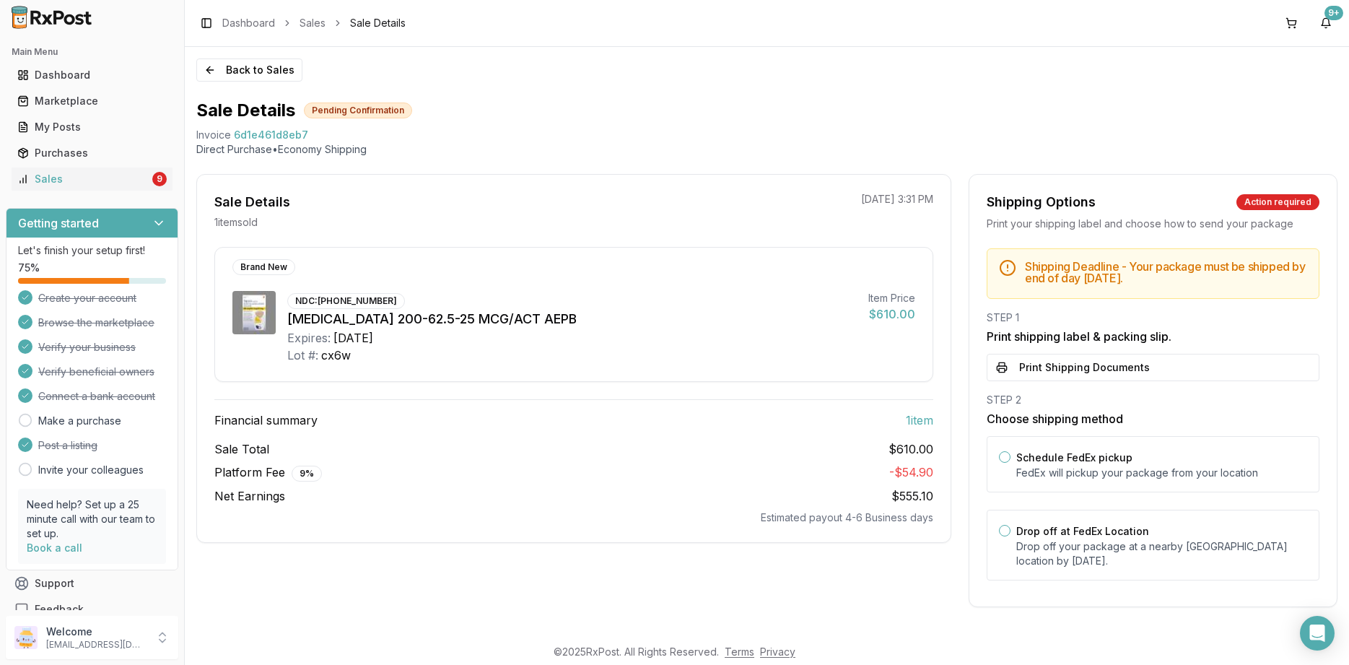
scroll to position [0, 0]
click at [1071, 375] on button "Print Shipping Documents" at bounding box center [1153, 367] width 333 height 27
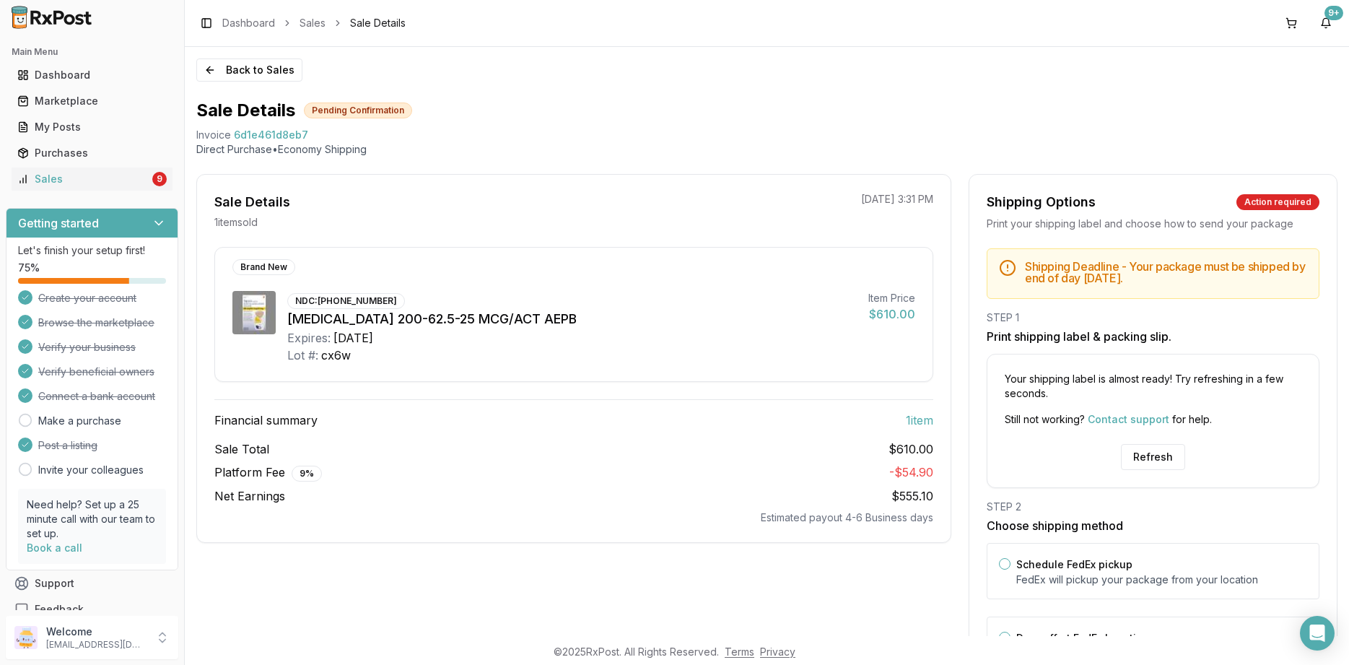
scroll to position [101, 0]
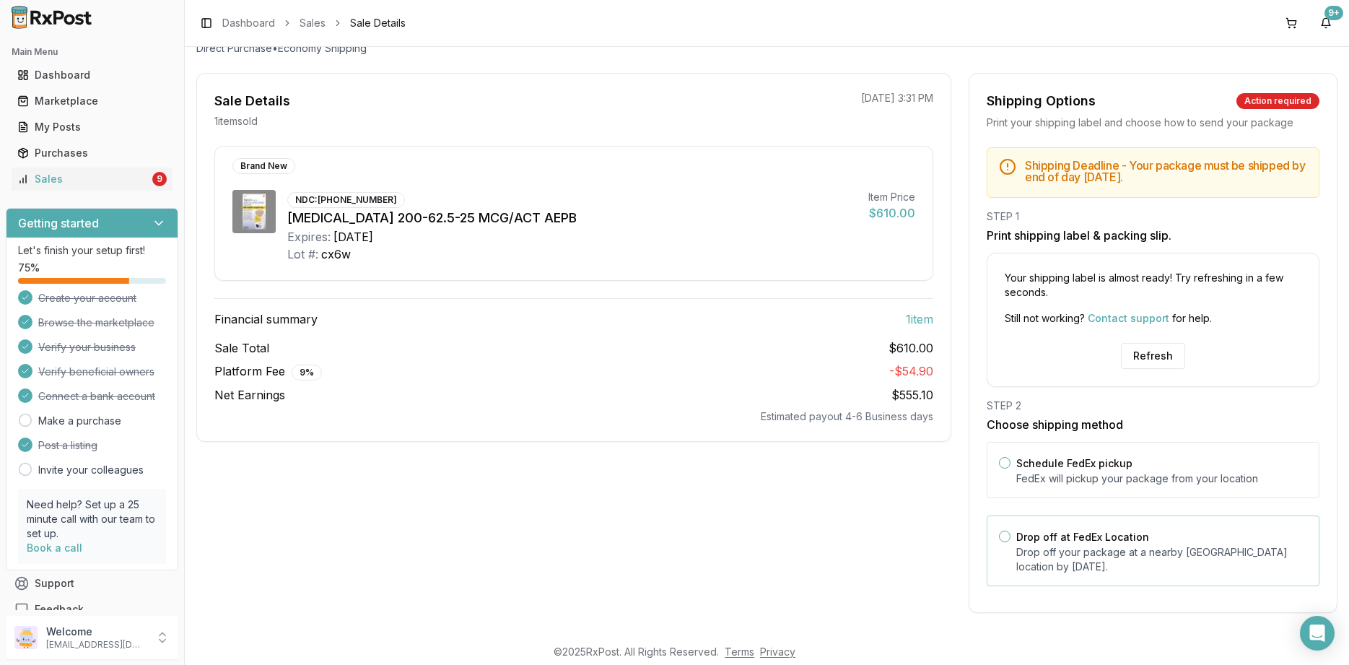
click at [1096, 531] on label "Drop off at FedEx Location" at bounding box center [1083, 537] width 133 height 12
click at [1011, 531] on button "Drop off at FedEx Location" at bounding box center [1005, 537] width 12 height 12
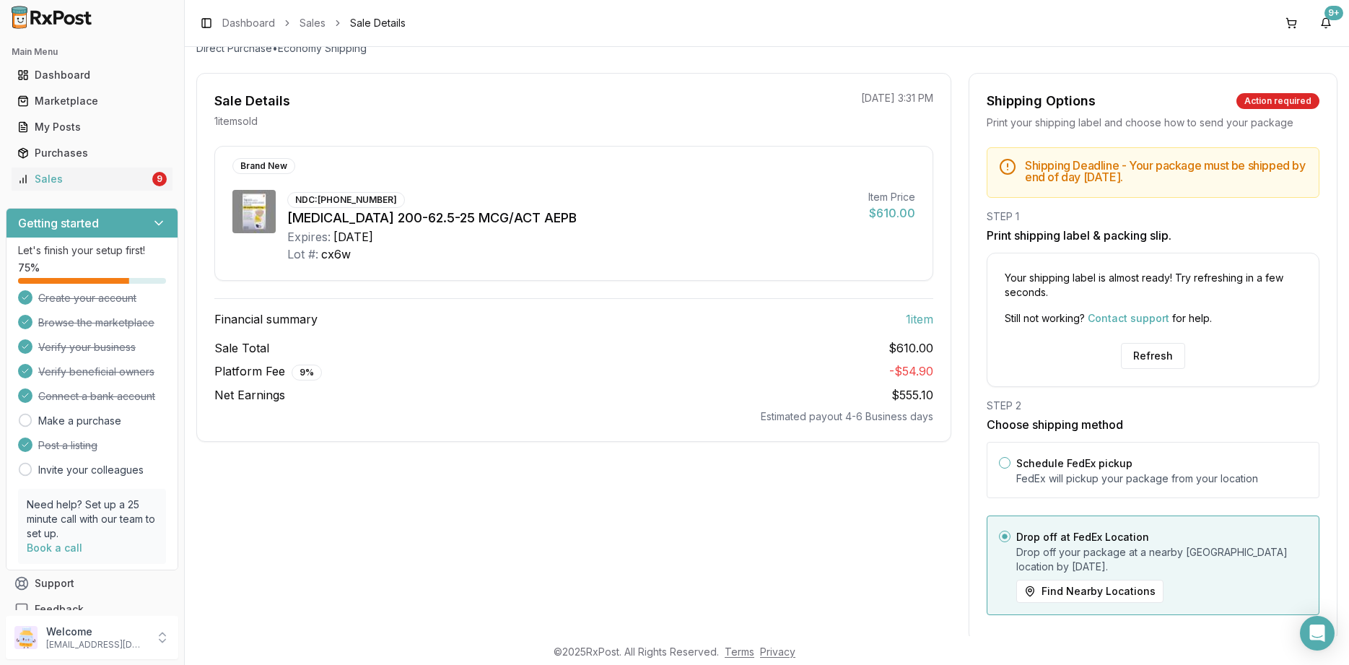
click at [1144, 369] on div "Your shipping label is almost ready! Try refreshing in a few seconds. Still not…" at bounding box center [1153, 320] width 333 height 134
click at [1144, 365] on button "Refresh" at bounding box center [1153, 356] width 64 height 26
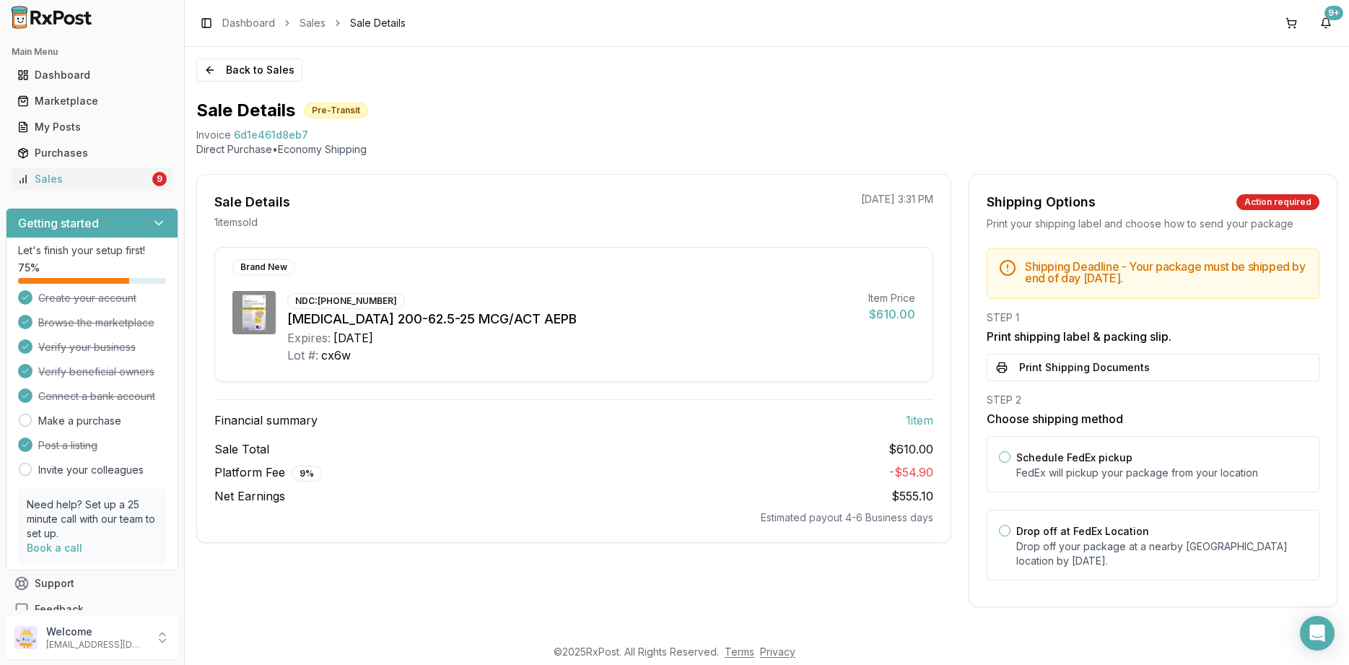
click at [1048, 368] on button "Print Shipping Documents" at bounding box center [1153, 367] width 333 height 27
click at [265, 66] on button "Back to Sales" at bounding box center [249, 69] width 106 height 23
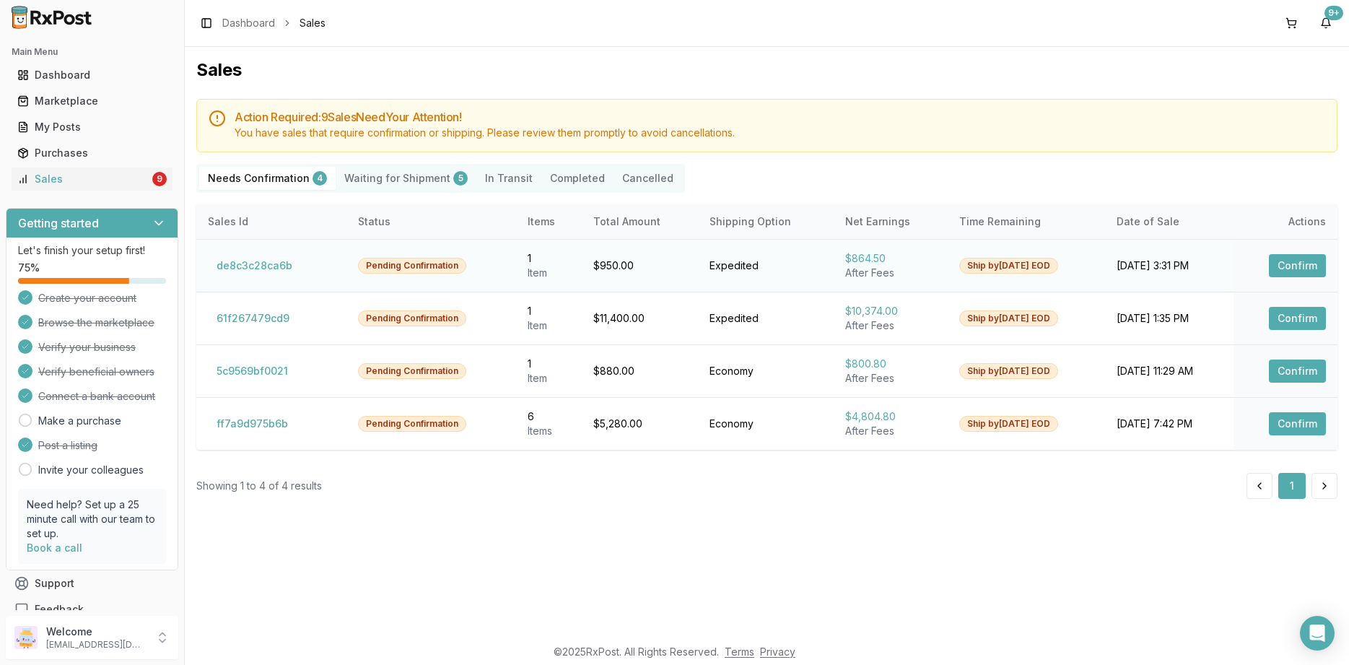
click at [1303, 266] on button "Confirm" at bounding box center [1297, 265] width 57 height 23
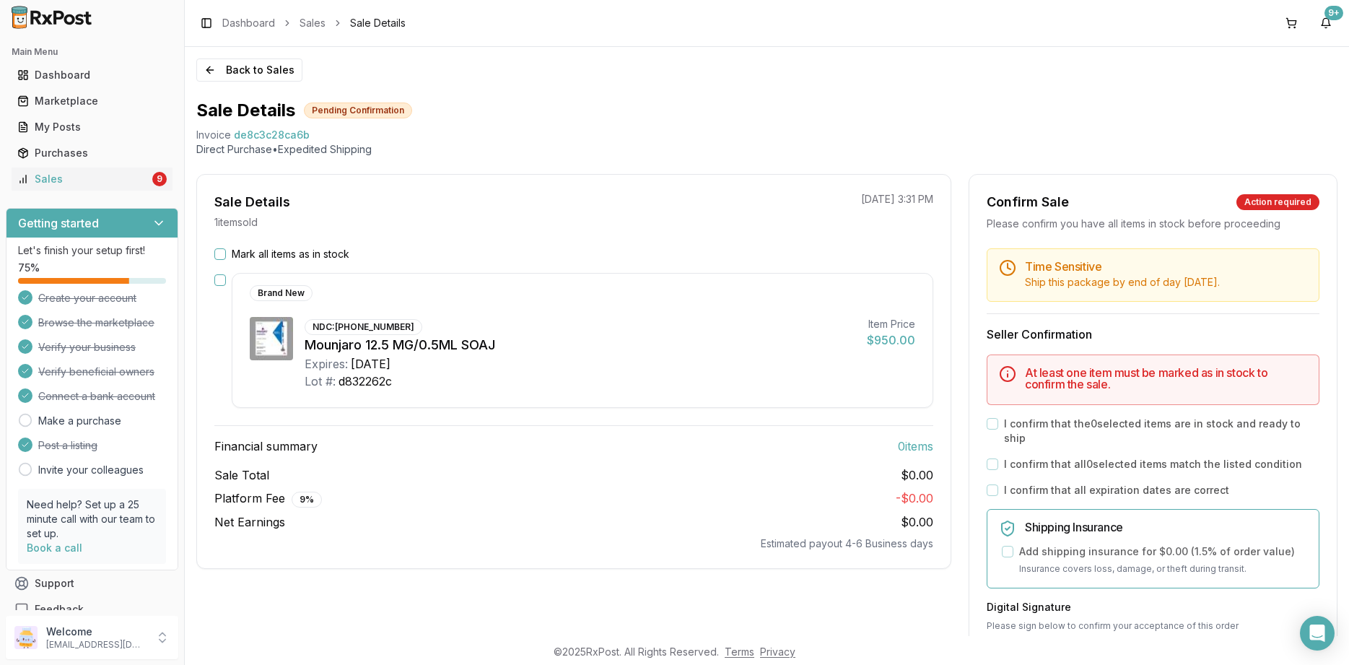
click at [296, 248] on label "Mark all items as in stock" at bounding box center [291, 254] width 118 height 14
click at [226, 248] on button "Mark all items as in stock" at bounding box center [220, 254] width 12 height 12
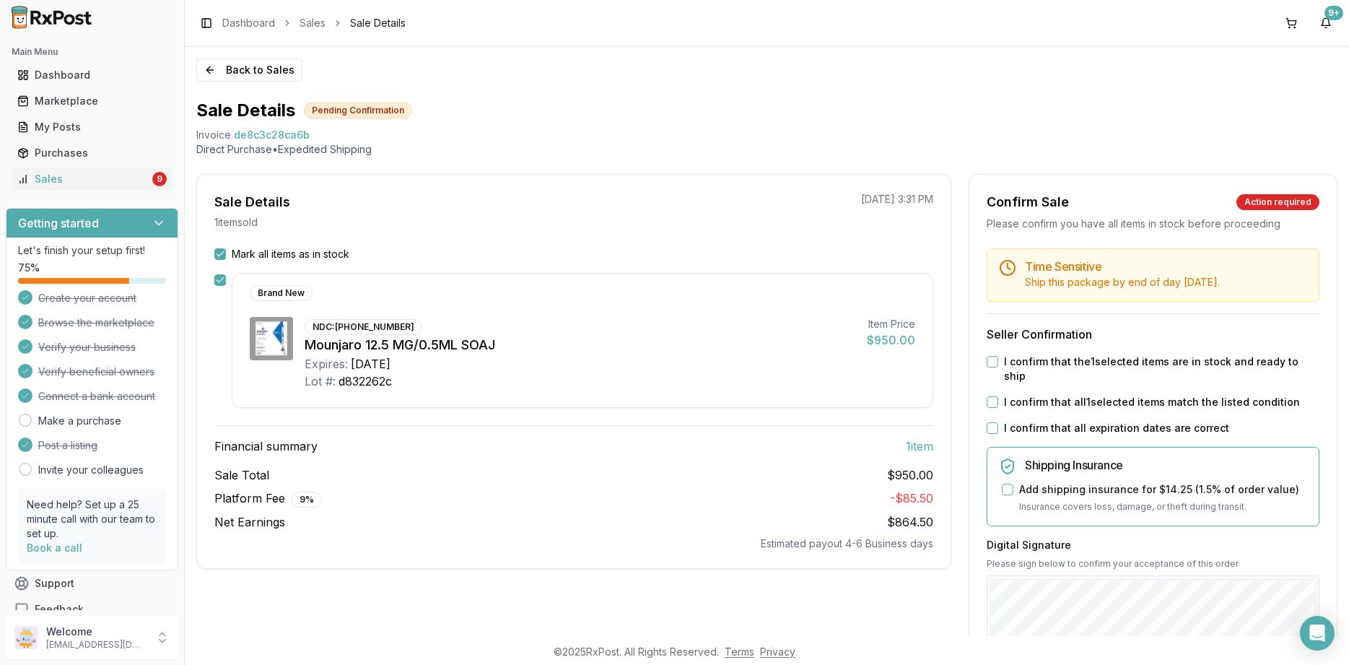
click at [1047, 421] on label "I confirm that all expiration dates are correct" at bounding box center [1116, 428] width 225 height 14
click at [999, 422] on button "I confirm that all expiration dates are correct" at bounding box center [993, 428] width 12 height 12
click at [1051, 395] on label "I confirm that all 1 selected items match the listed condition" at bounding box center [1152, 402] width 296 height 14
click at [999, 396] on button "I confirm that all 1 selected items match the listed condition" at bounding box center [993, 402] width 12 height 12
click at [1048, 351] on div "Time Sensitive Ship this package by end of day [DATE] . Seller Confirmation I c…" at bounding box center [1154, 560] width 368 height 625
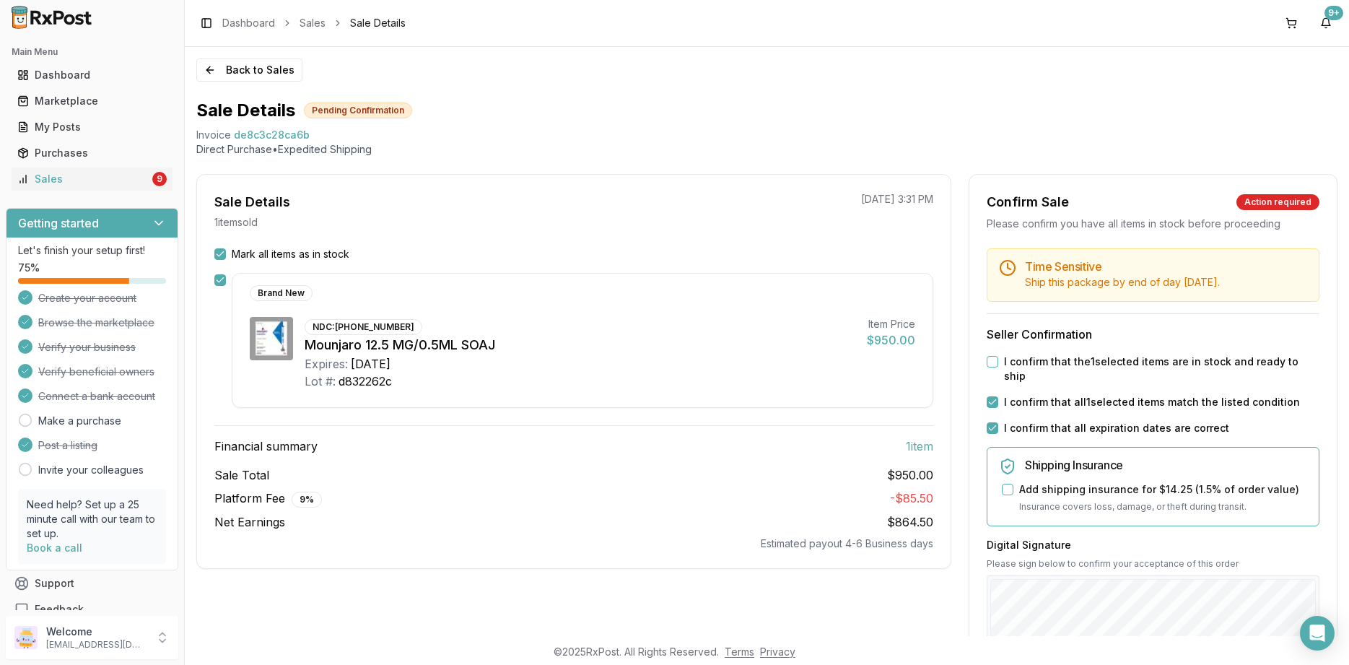
click at [1049, 357] on label "I confirm that the 1 selected items are in stock and ready to ship" at bounding box center [1162, 369] width 316 height 29
click at [999, 357] on button "I confirm that the 1 selected items are in stock and ready to ship" at bounding box center [993, 362] width 12 height 12
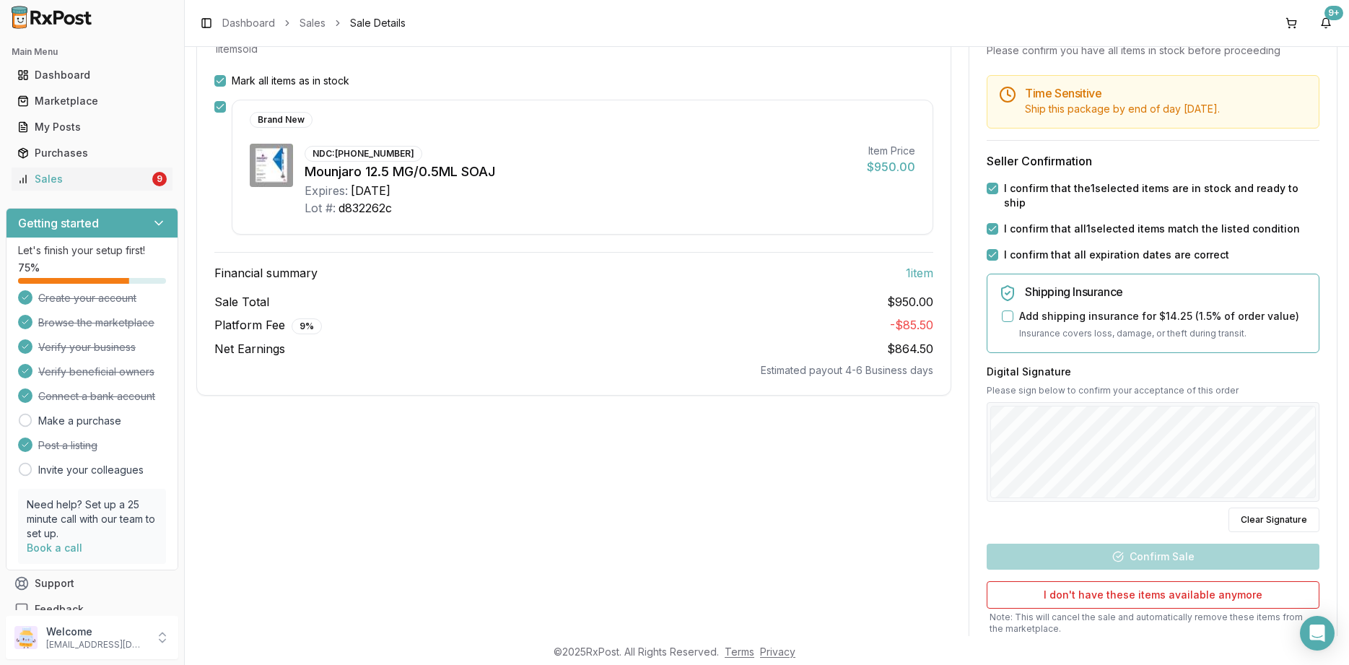
click at [1066, 487] on div "Digital Signature Please sign below to confirm your acceptance of this order Cl…" at bounding box center [1153, 449] width 333 height 168
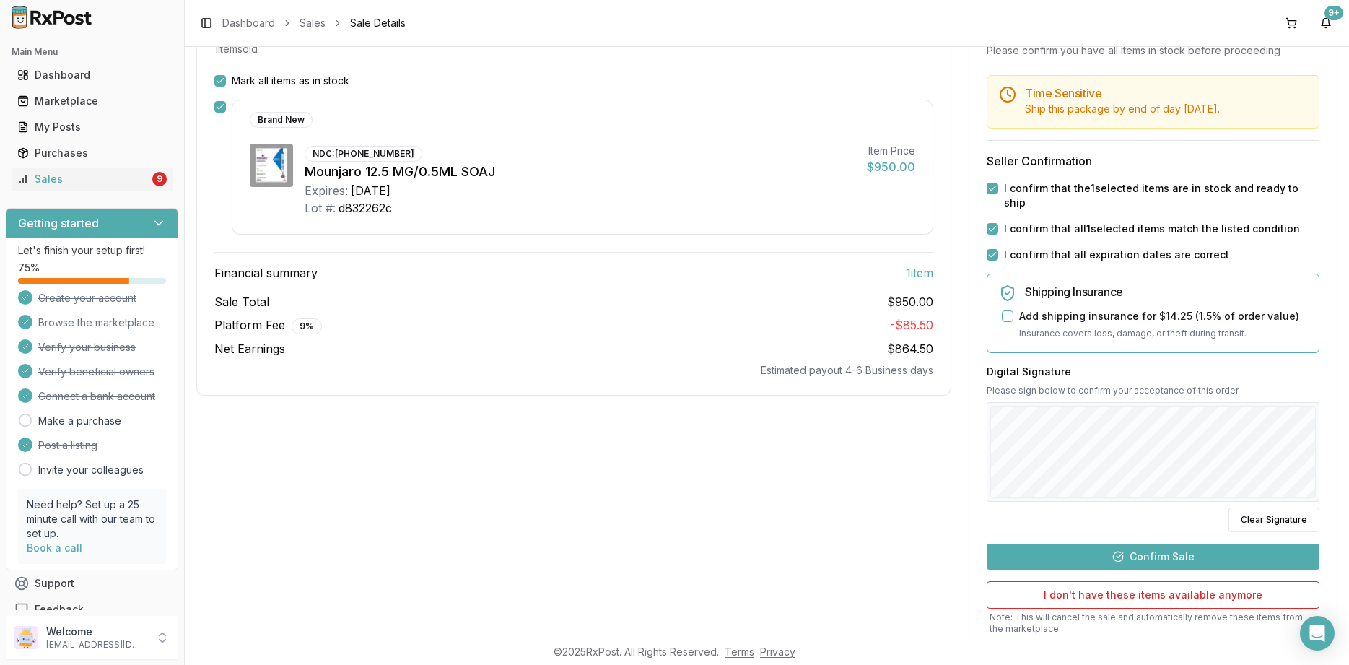
click at [1167, 526] on div "Time Sensitive Ship this package by end of day [DATE] . Seller Confirmation I c…" at bounding box center [1154, 387] width 368 height 625
click at [1170, 544] on button "Confirm Sale" at bounding box center [1153, 557] width 333 height 26
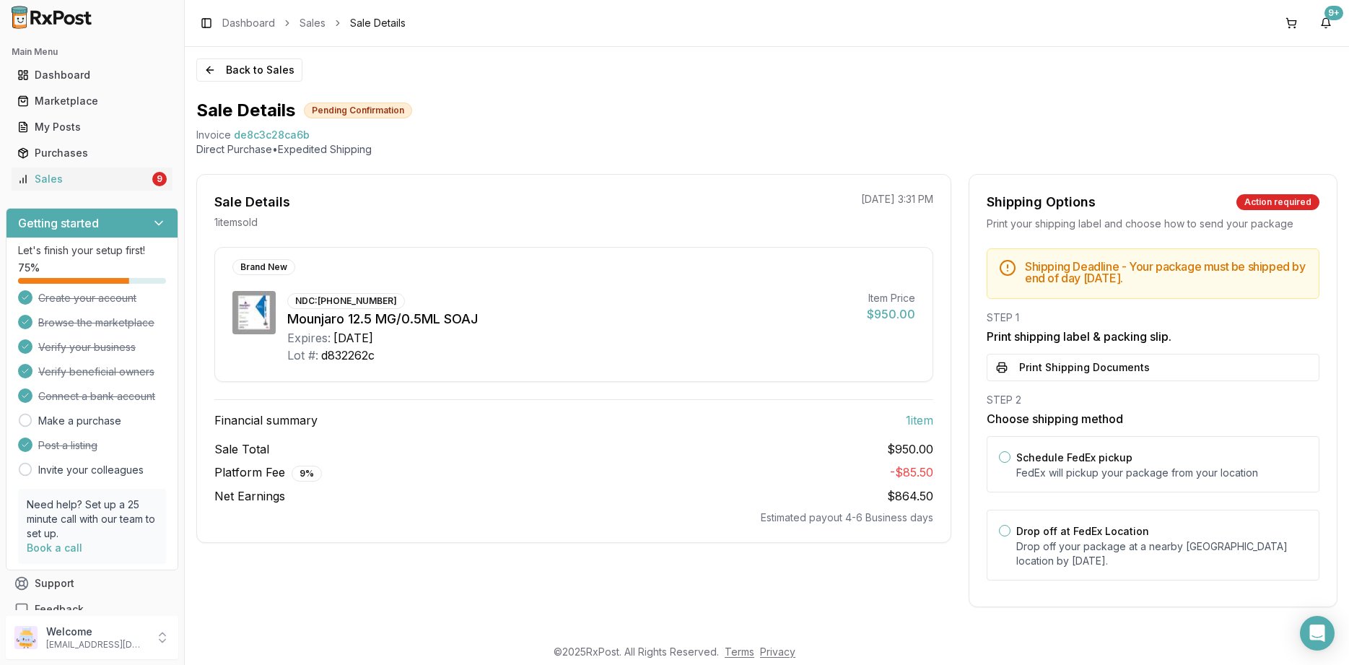
scroll to position [0, 0]
click at [1074, 560] on p "Drop off your package at a nearby [GEOGRAPHIC_DATA] location by [DATE] ." at bounding box center [1162, 553] width 291 height 29
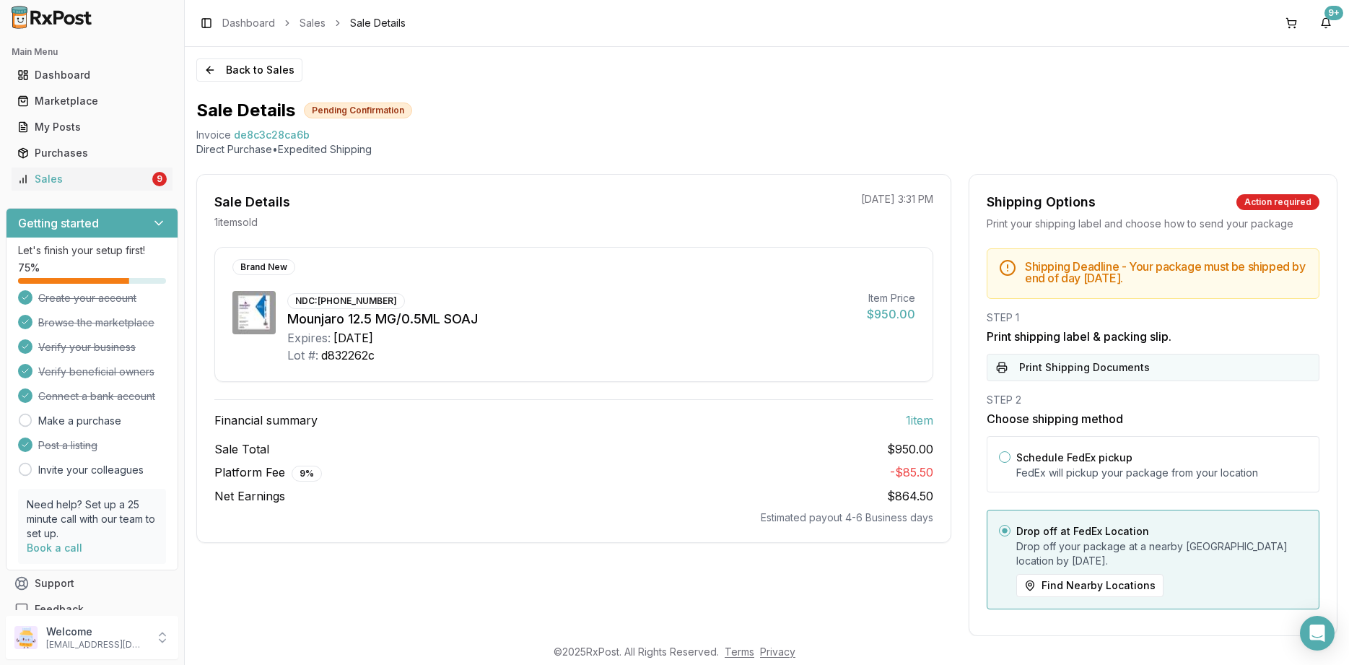
click at [1077, 376] on button "Print Shipping Documents" at bounding box center [1153, 367] width 333 height 27
click at [1077, 376] on div "STEP 1 Print shipping label & packing slip. Print Shipping Documents" at bounding box center [1153, 345] width 333 height 71
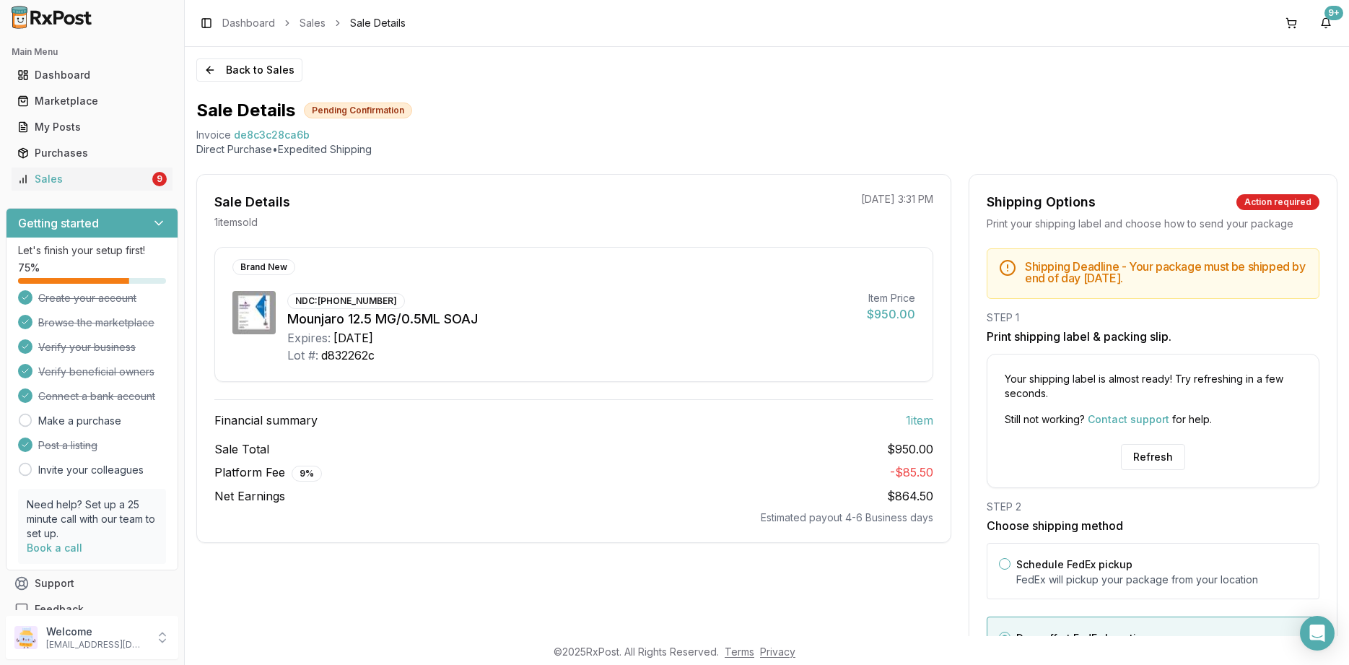
click at [1152, 478] on div "Your shipping label is almost ready! Try refreshing in a few seconds. Still not…" at bounding box center [1153, 421] width 333 height 134
click at [1147, 465] on button "Refresh" at bounding box center [1153, 457] width 64 height 26
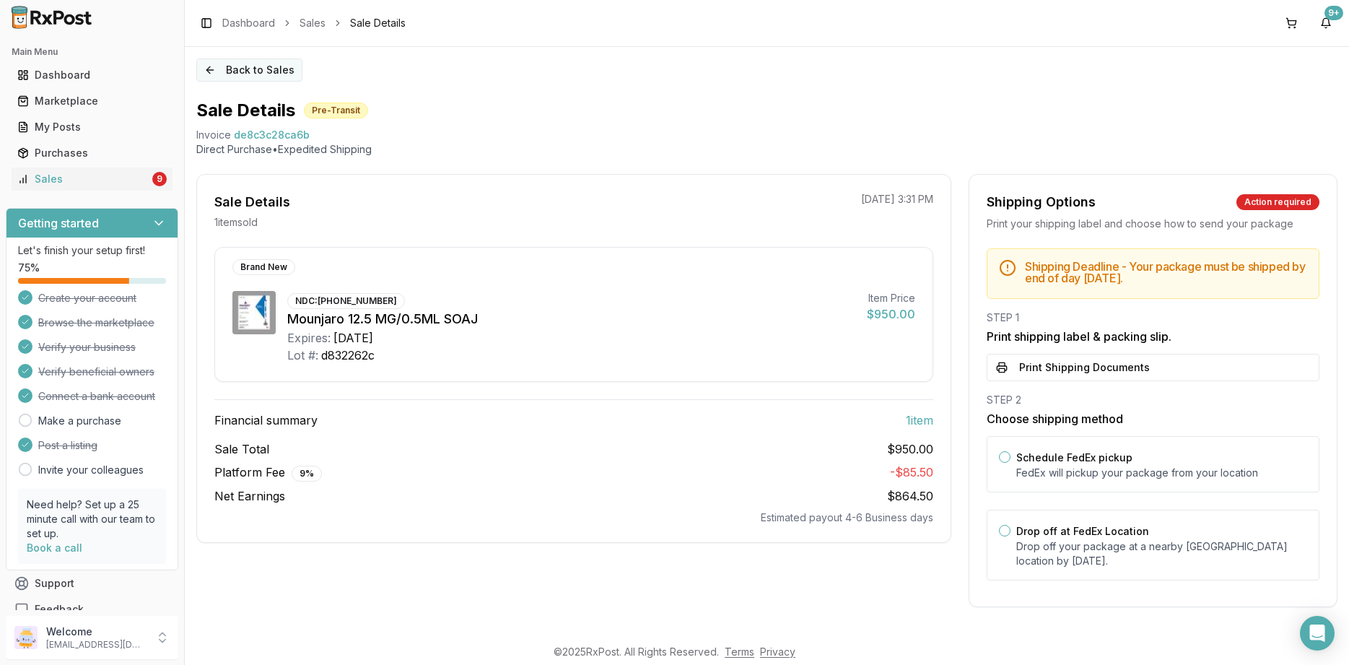
click at [232, 81] on button "Back to Sales" at bounding box center [249, 69] width 106 height 23
